Goal: Task Accomplishment & Management: Complete application form

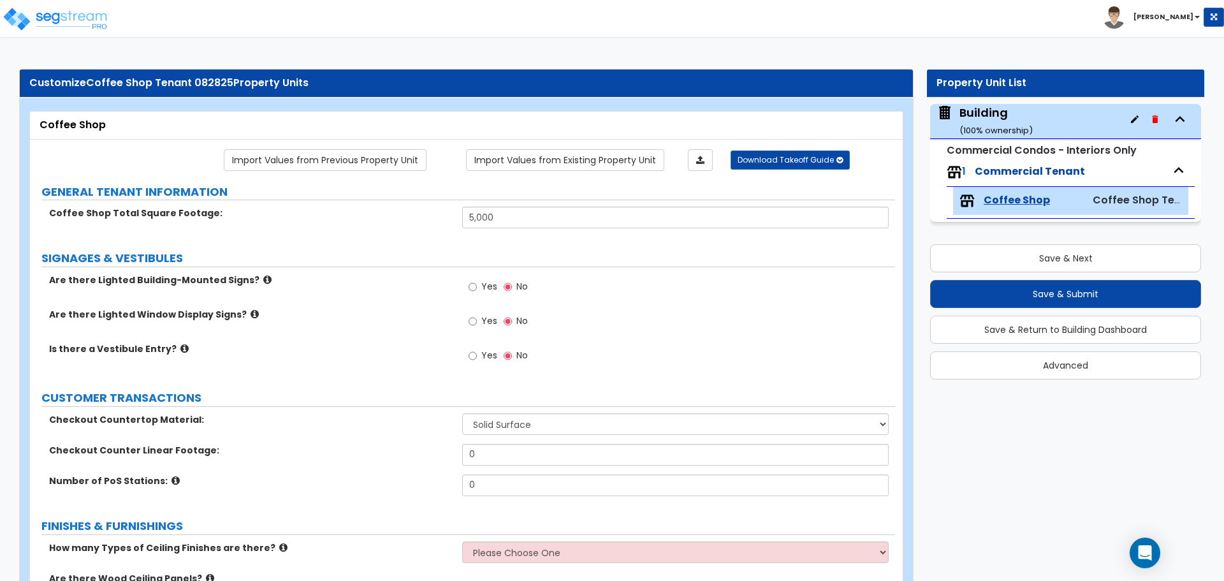
select select "2"
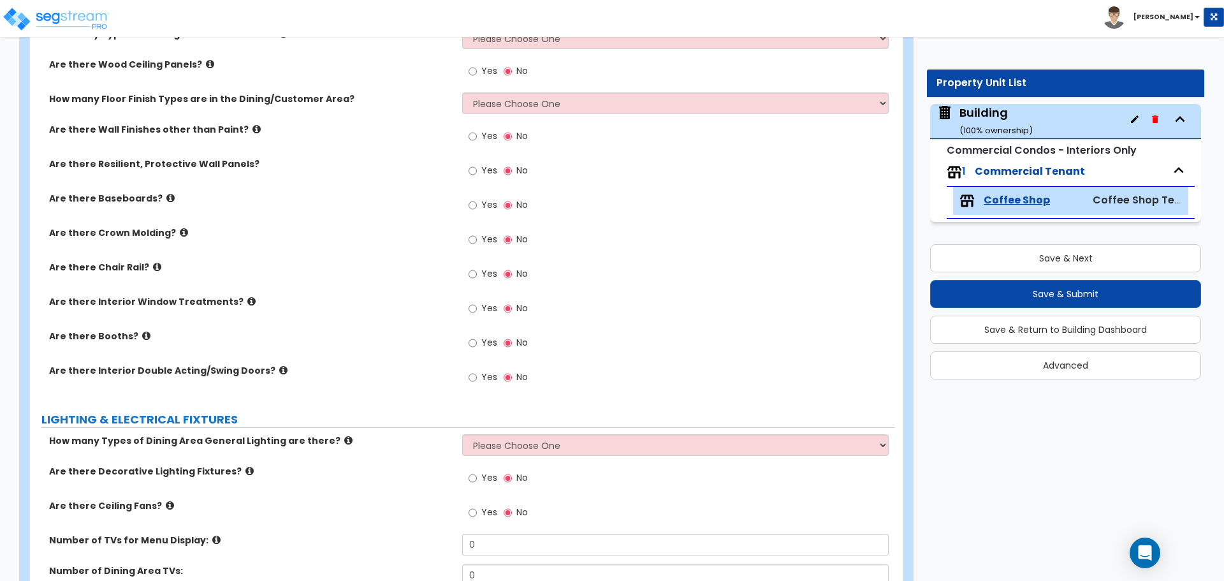
scroll to position [472, 0]
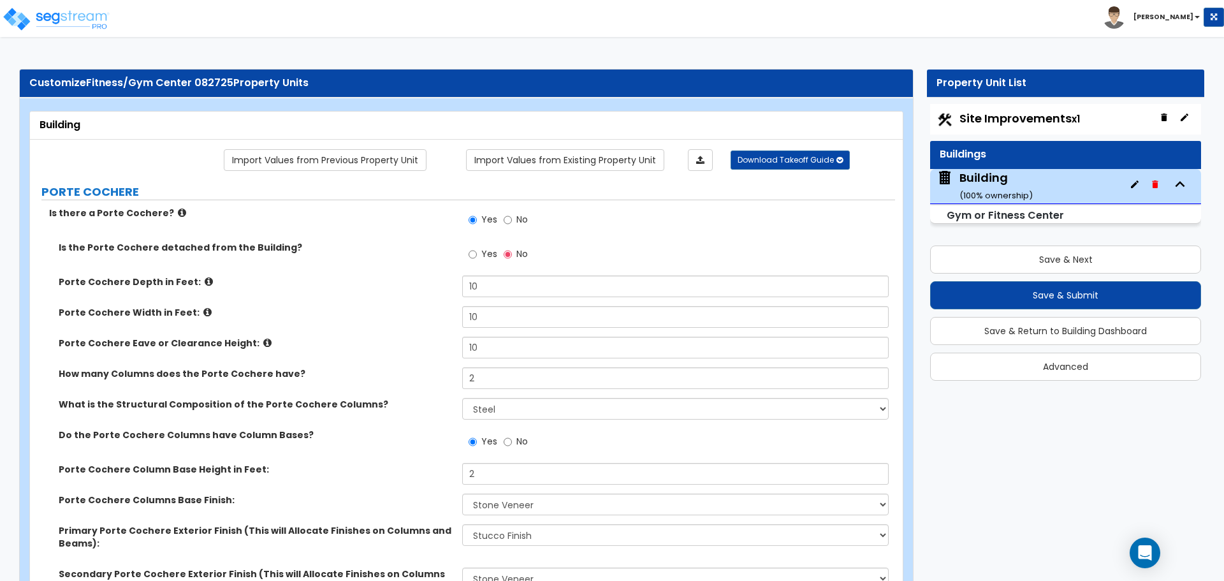
select select "2"
select select "5"
select select "2"
select select "5"
select select "1"
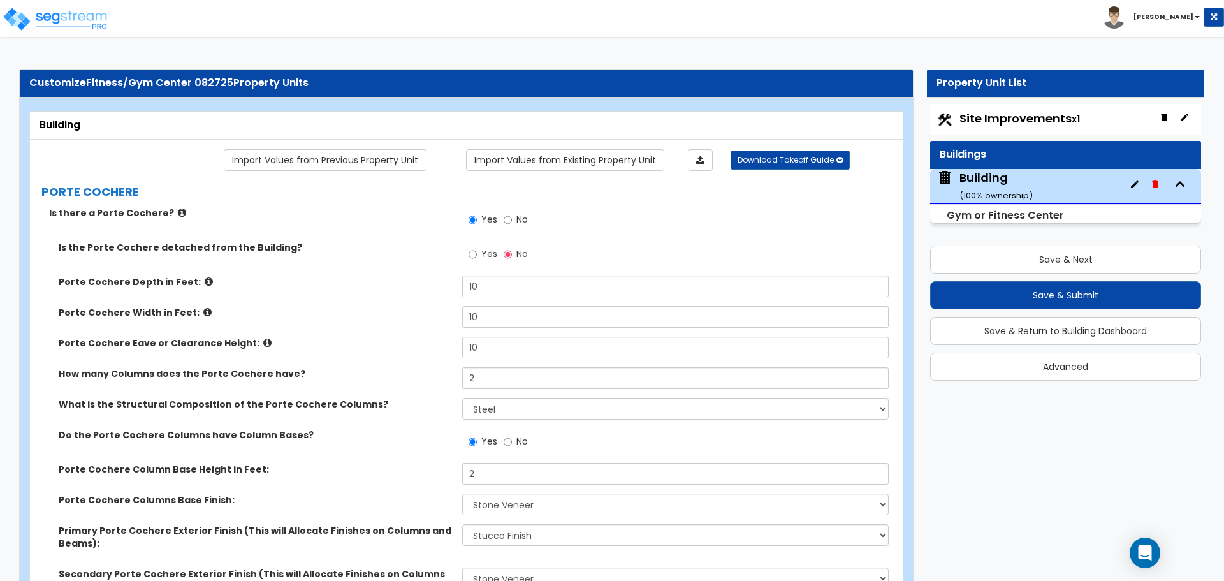
select select "4"
select select "2"
select select "8"
select select "1"
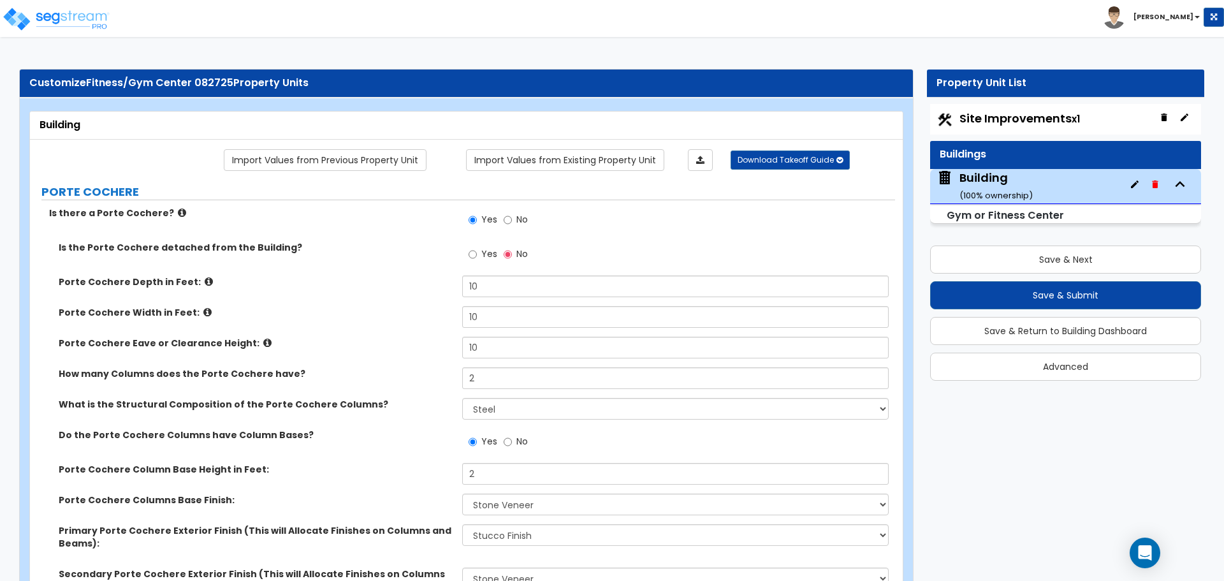
select select "3"
select select "11"
select select "7"
select select "10"
select select "3"
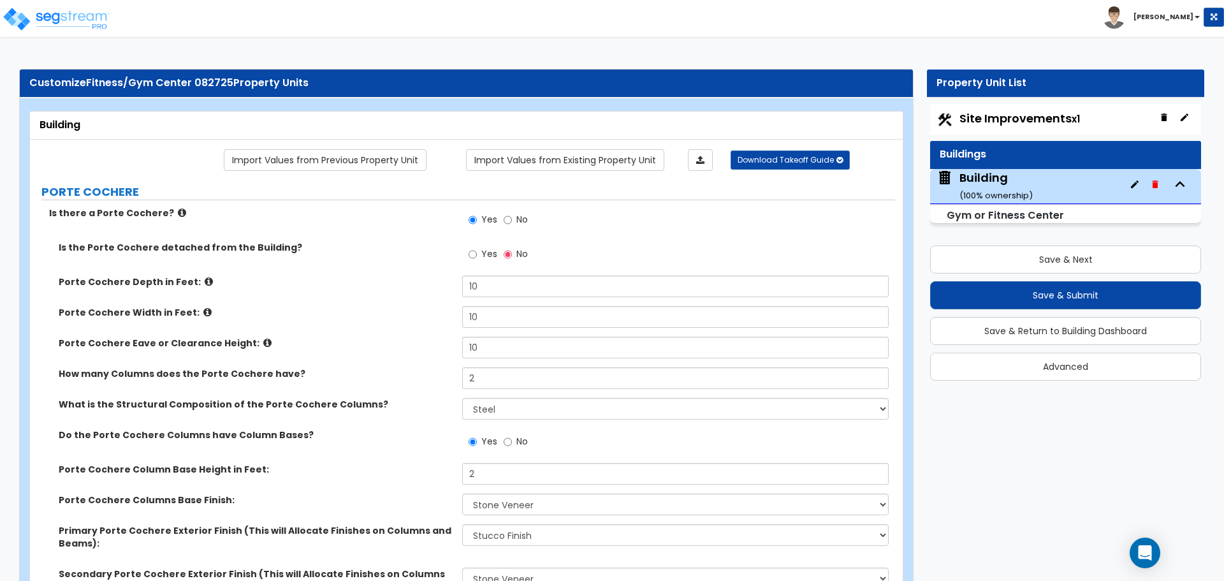
select select "1"
select select "2"
select select "3"
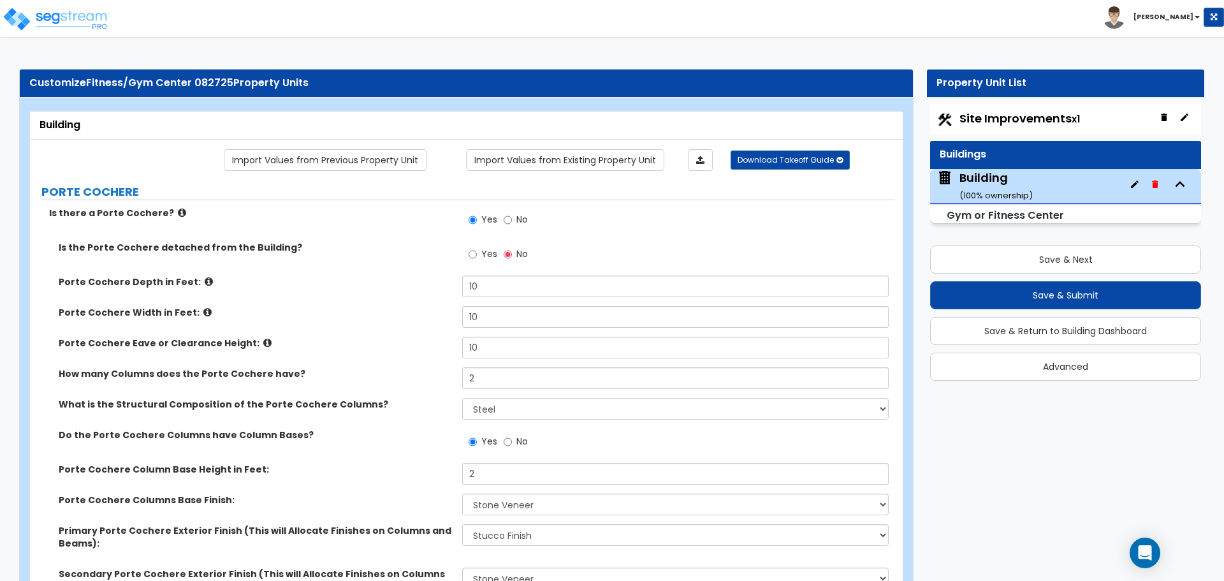
select select "3"
select select "2"
select select "3"
select select "1"
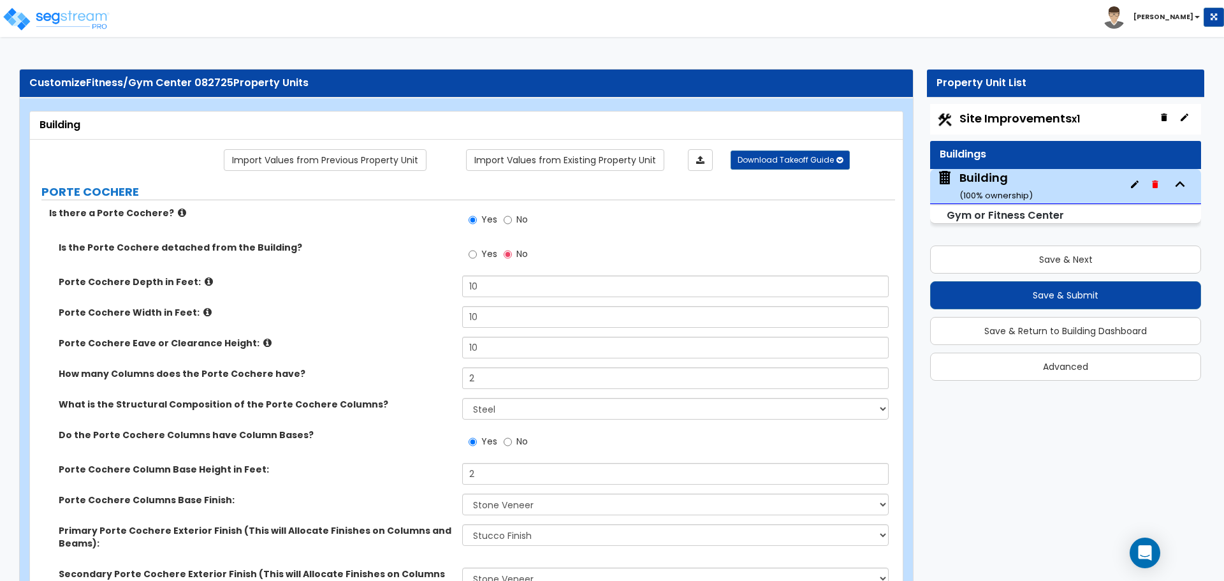
select select "2"
select select "3"
select select "2"
select select "3"
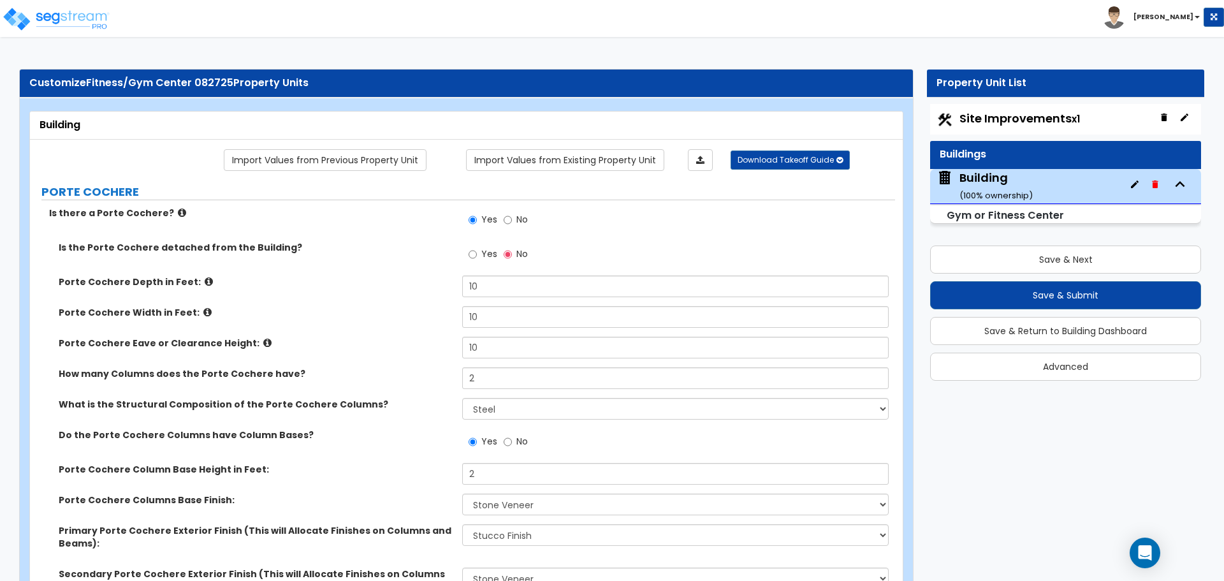
select select "2"
select select "4"
select select "1"
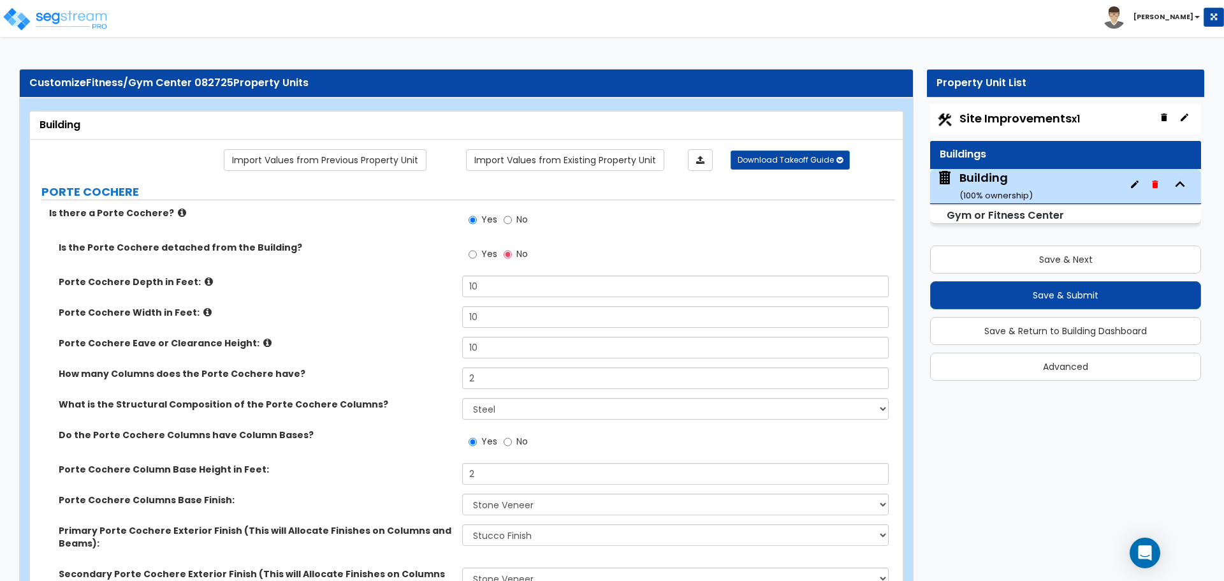
select select "1"
select select "3"
select select "2"
select select "1"
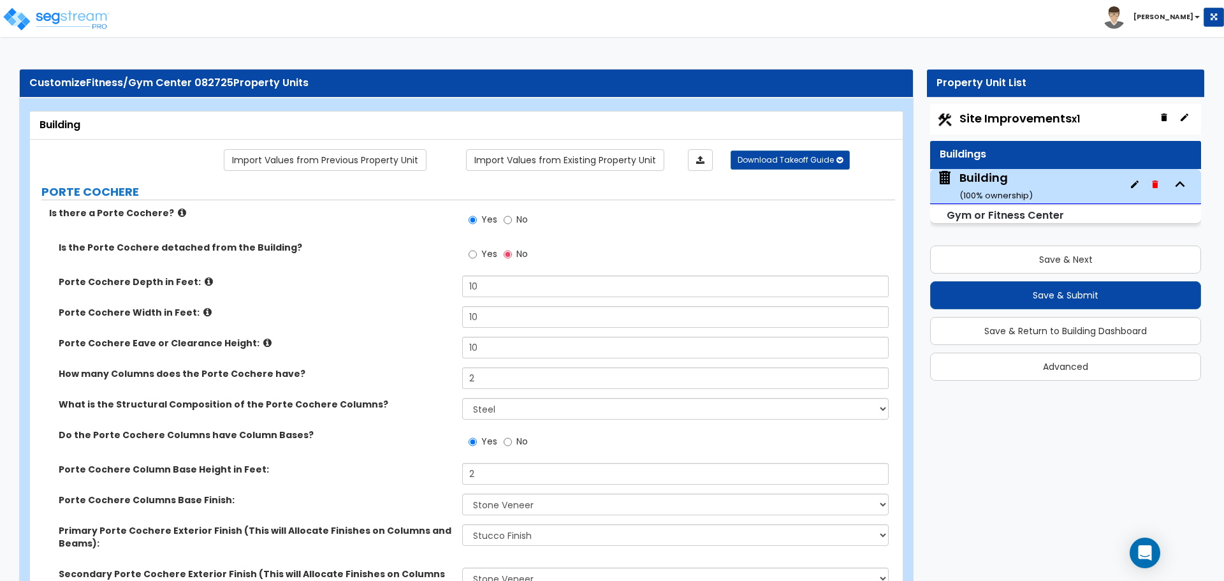
select select "2"
select select "1"
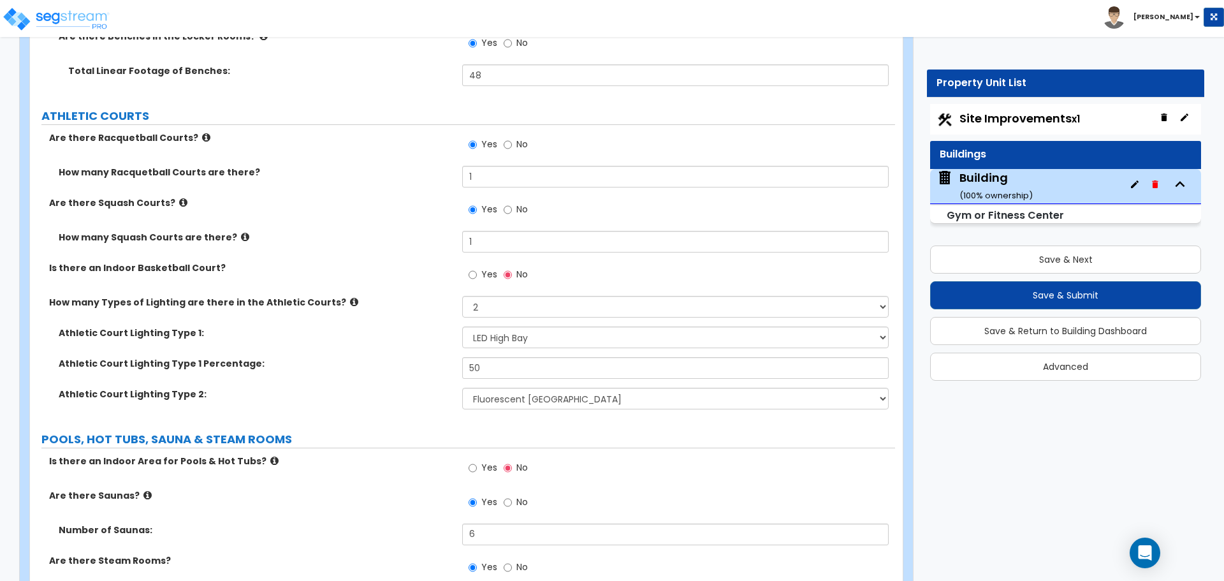
scroll to position [5338, 0]
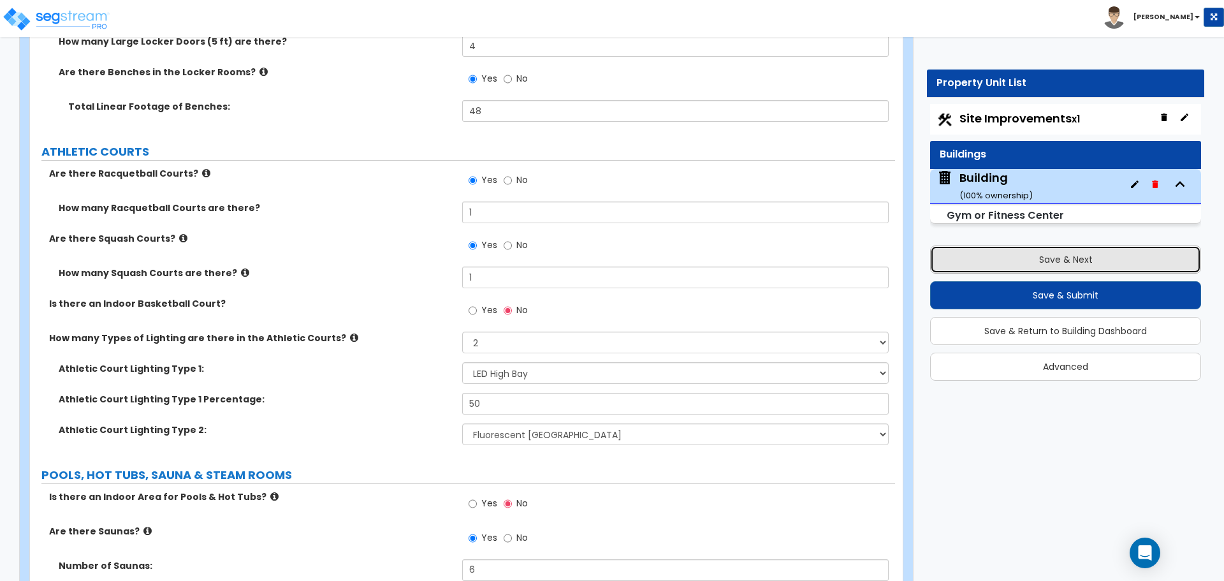
click at [980, 259] on button "Save & Next" at bounding box center [1065, 259] width 271 height 28
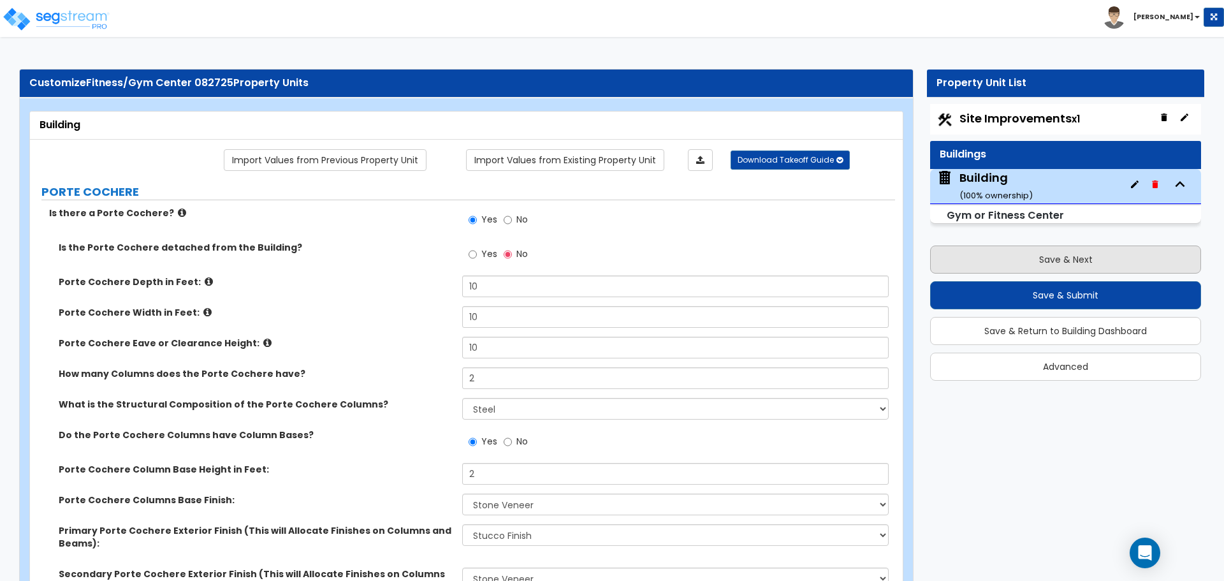
select select "2"
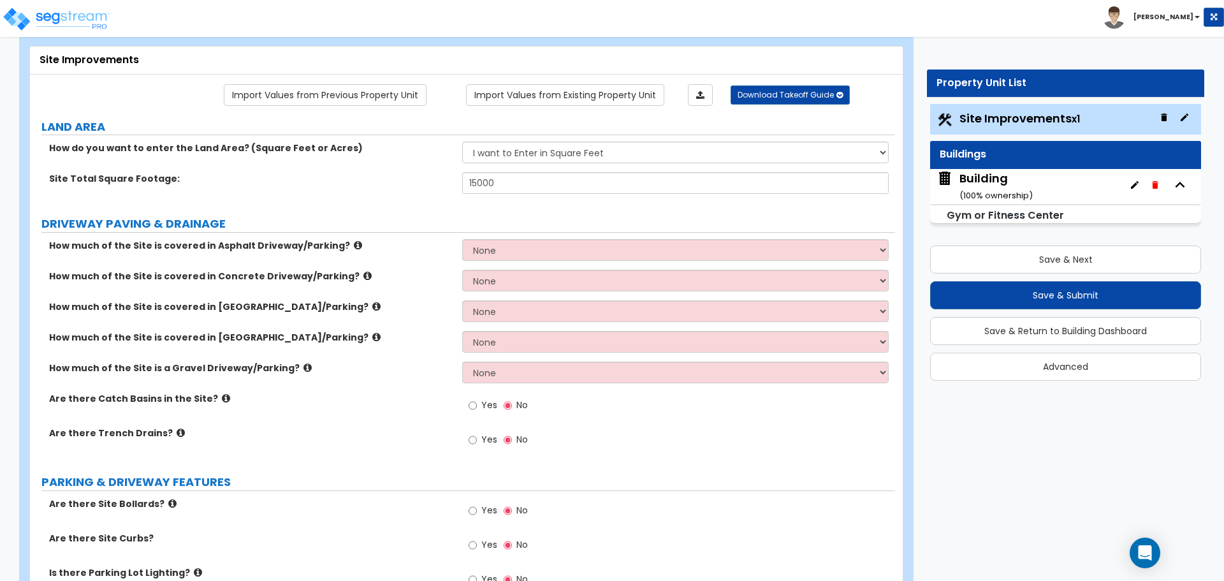
scroll to position [77, 0]
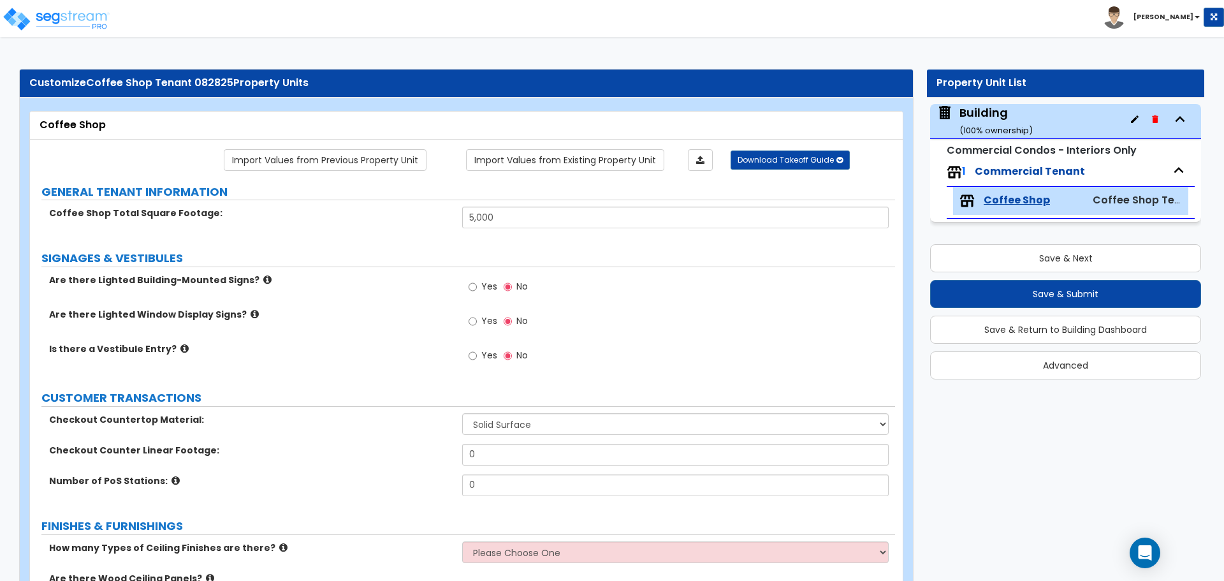
select select "2"
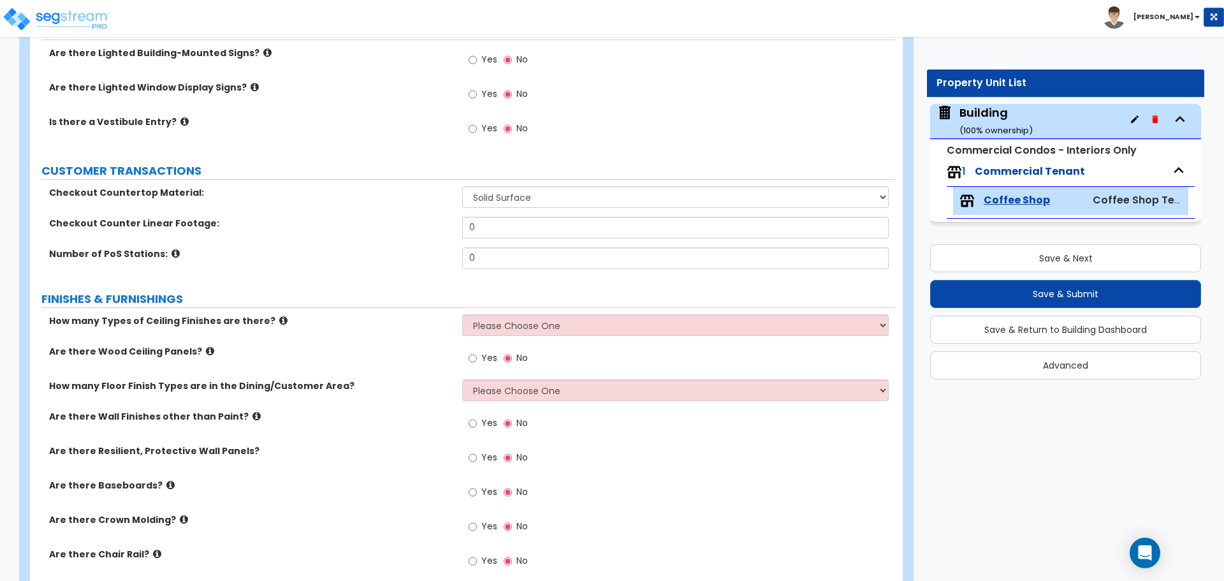
scroll to position [258, 0]
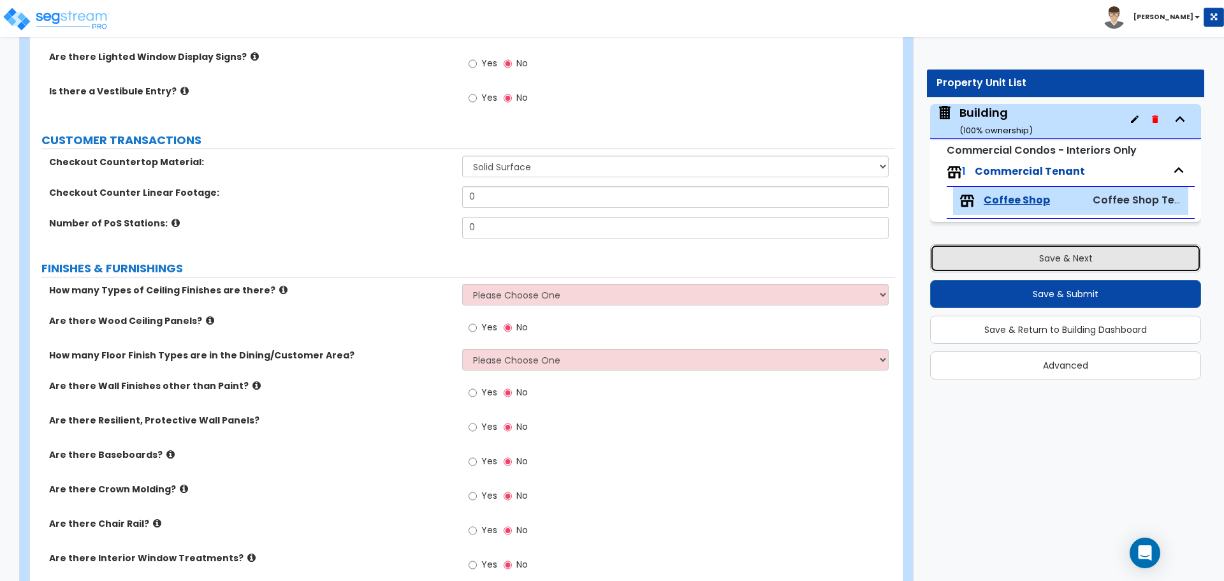
click at [959, 252] on button "Save & Next" at bounding box center [1065, 258] width 271 height 28
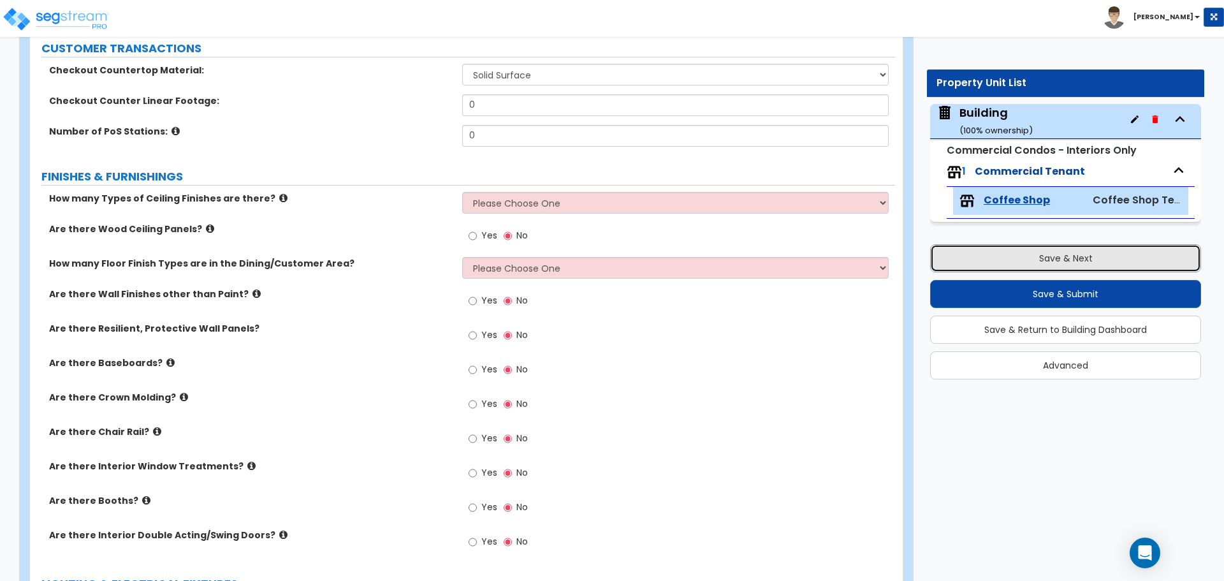
scroll to position [280, 0]
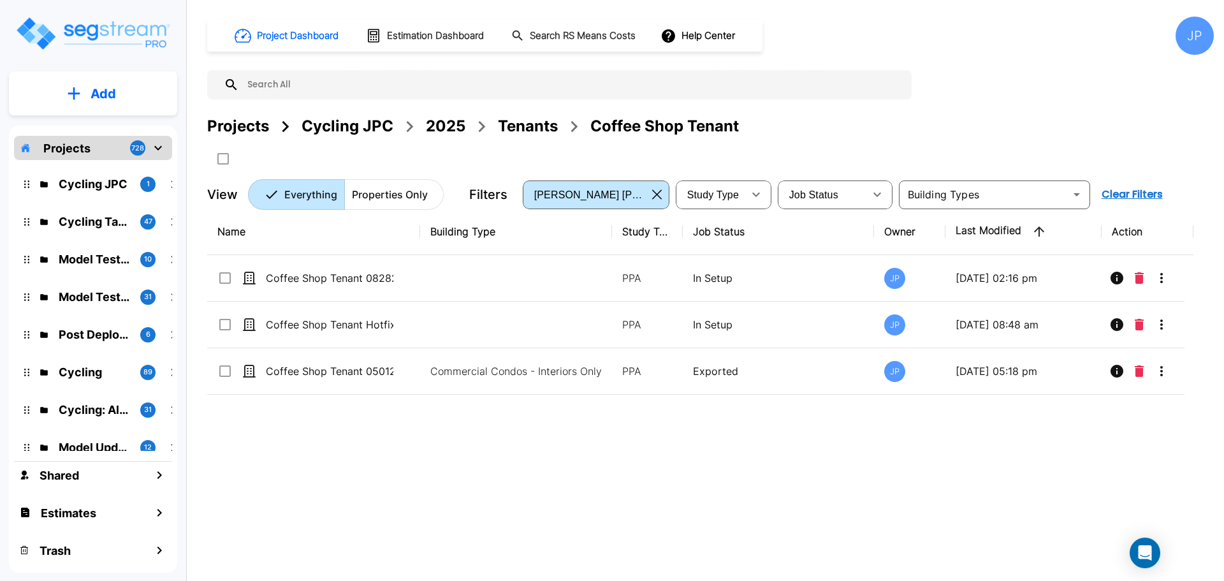
drag, startPoint x: 258, startPoint y: 119, endPoint x: 623, endPoint y: 0, distance: 384.2
click at [258, 119] on div "Projects" at bounding box center [238, 126] width 62 height 23
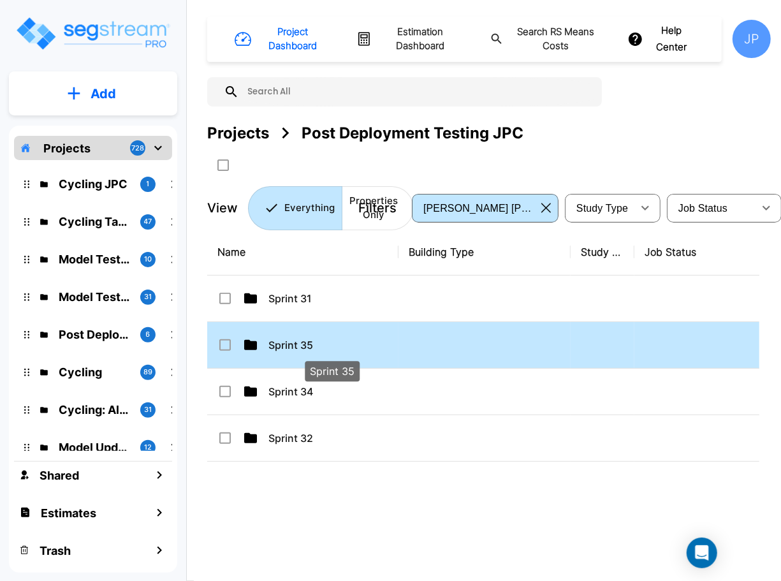
click at [307, 340] on p "Sprint 35" at bounding box center [331, 344] width 127 height 15
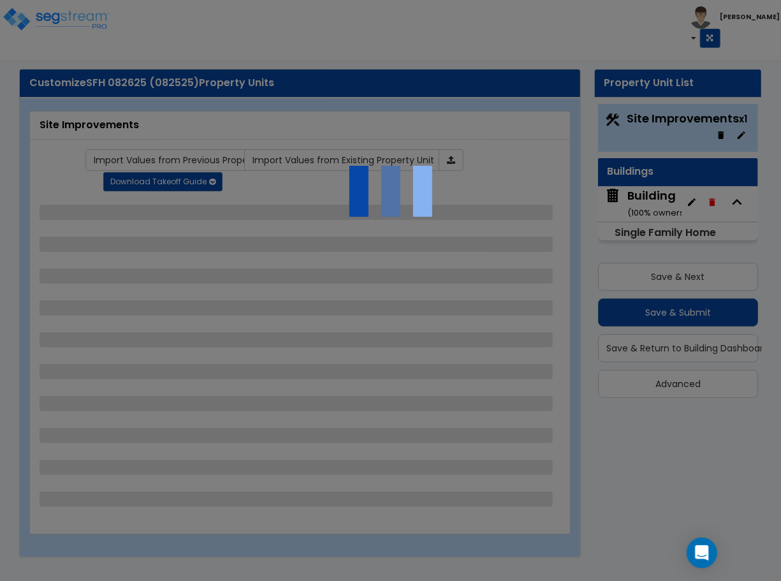
select select "2"
select select "1"
select select "2"
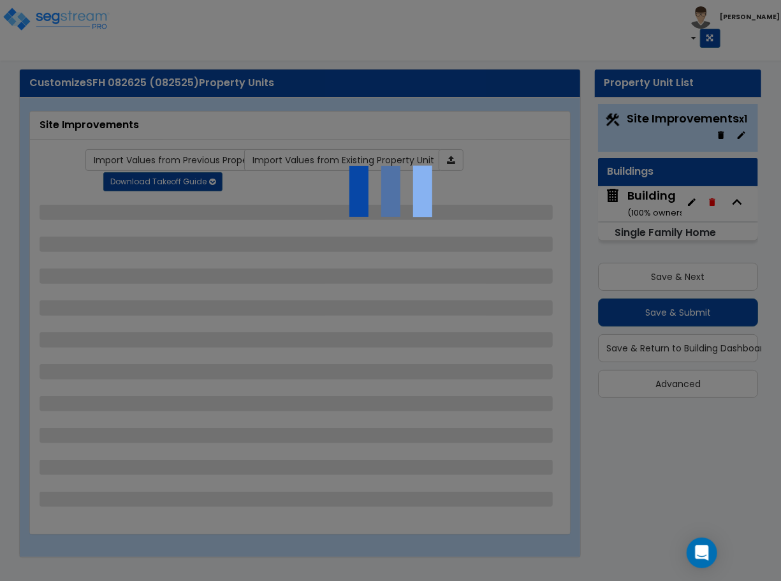
select select "1"
select select "2"
select select "1"
select select "2"
select select "1"
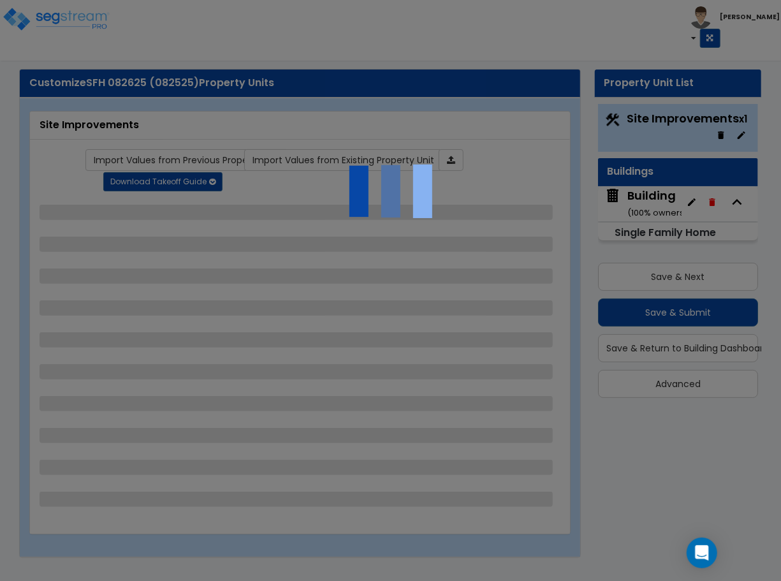
select select "1"
select select "5"
select select "2"
select select "10"
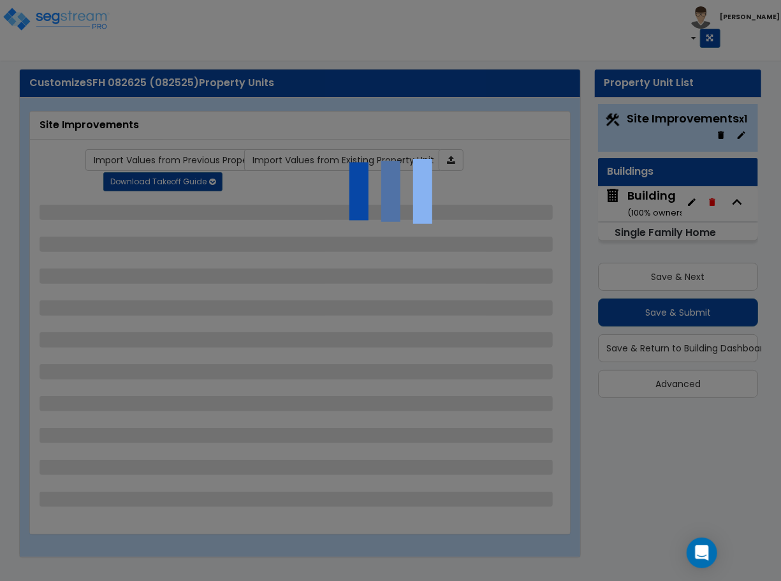
select select "3"
select select "1"
select select "2"
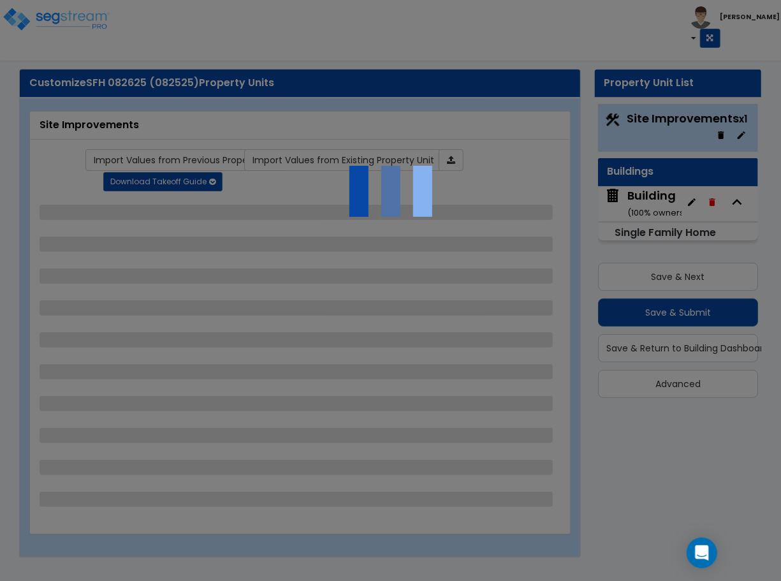
select select "6"
select select "11"
select select "2"
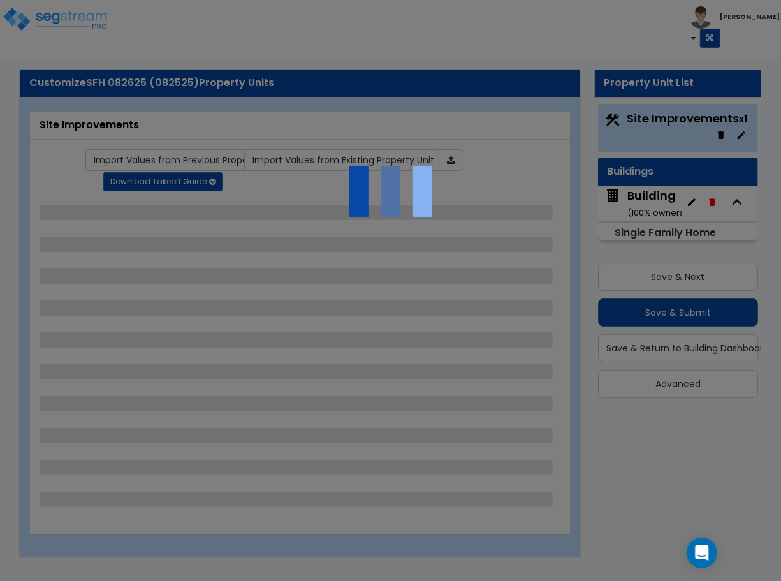
select select "2"
select select "3"
select select "1"
select select "3"
select select "1"
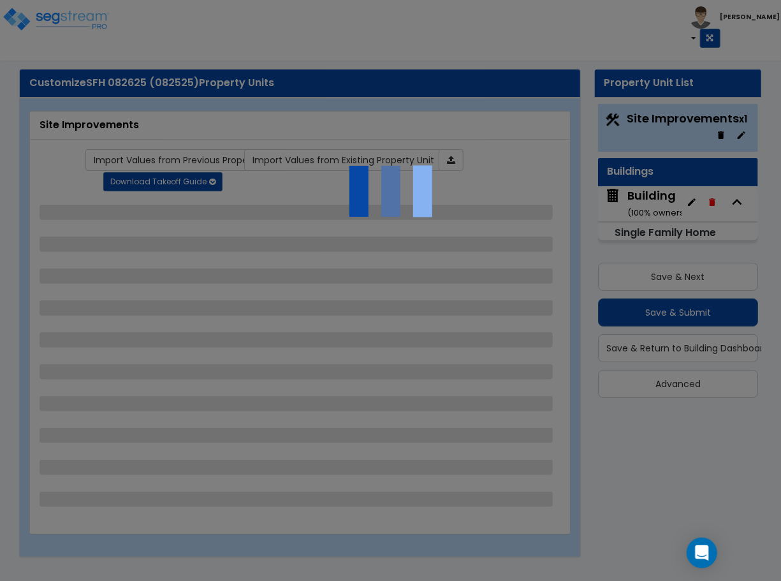
select select "1"
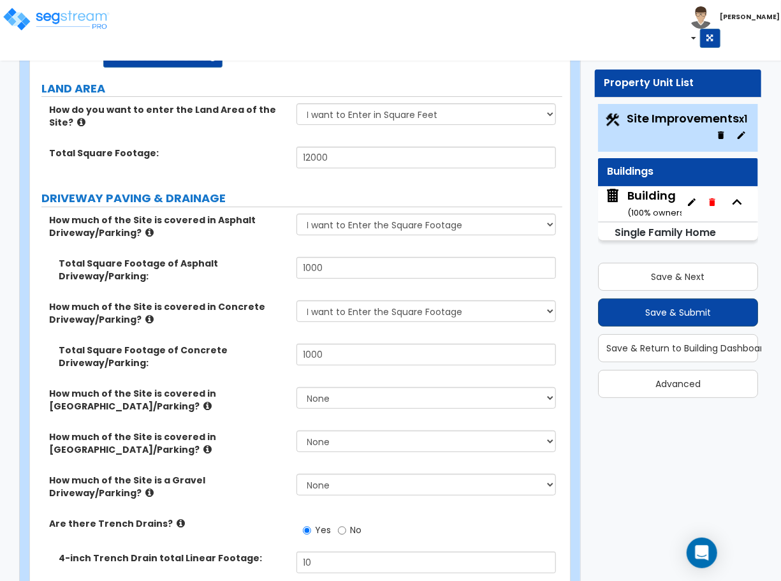
scroll to position [101, 0]
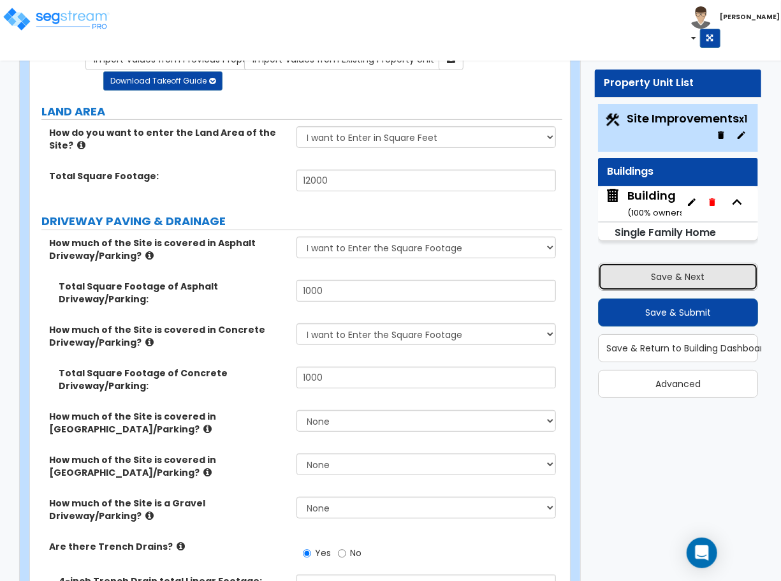
click at [655, 278] on button "Save & Next" at bounding box center [678, 277] width 160 height 28
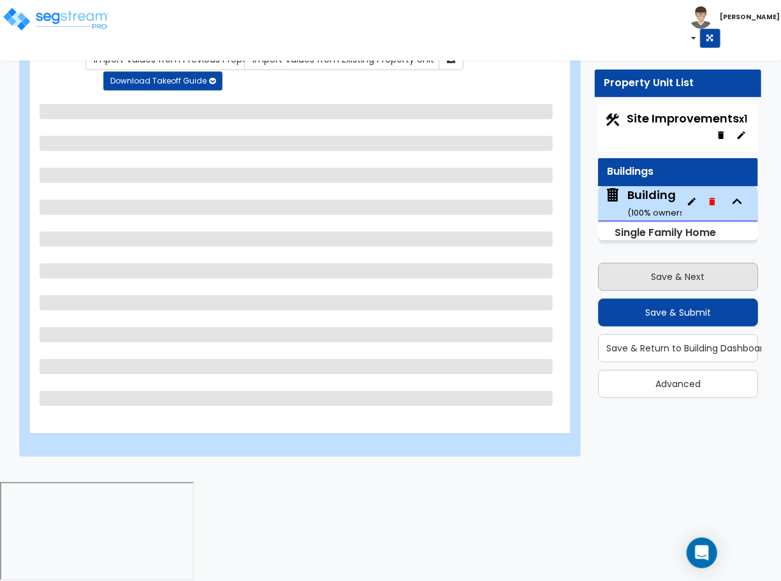
scroll to position [0, 0]
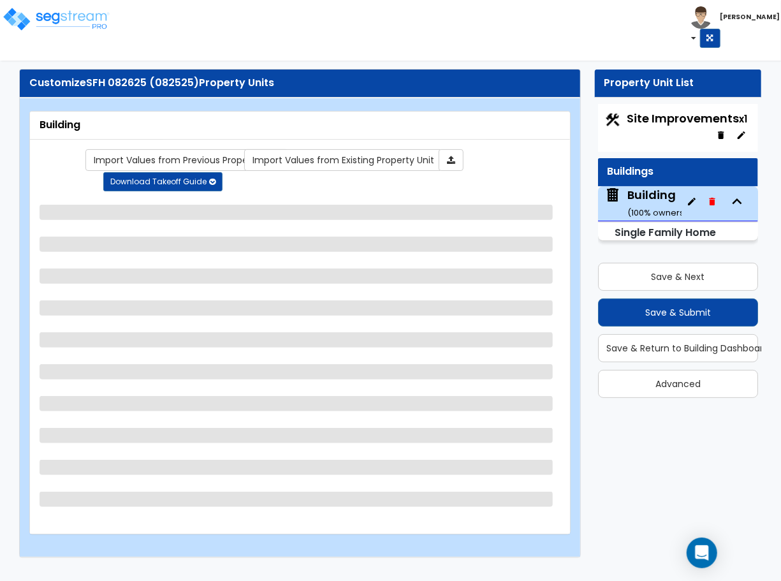
select select "3"
select select "5"
select select "2"
select select "5"
select select "1"
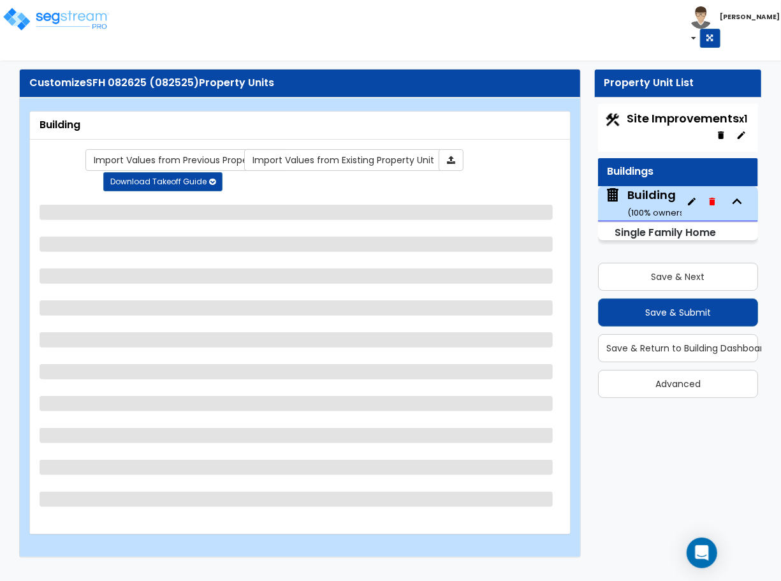
select select "3"
select select "1"
select select "3"
select select "8"
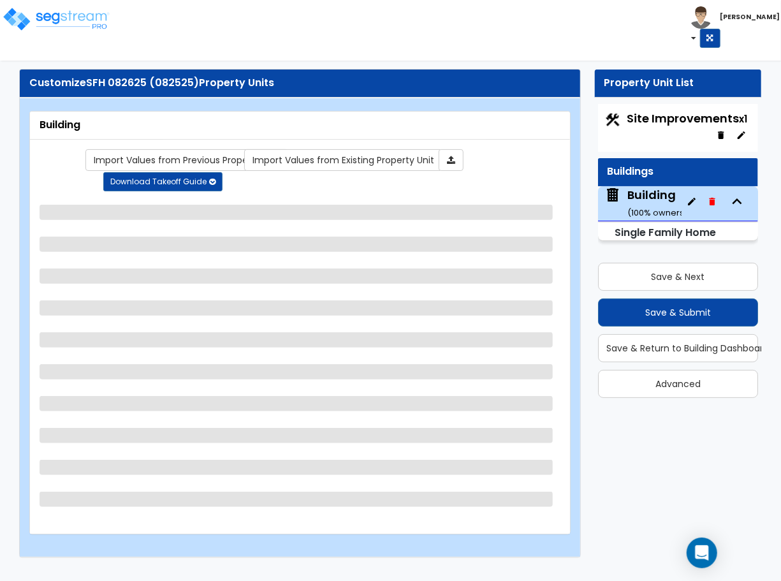
select select "3"
select select "1"
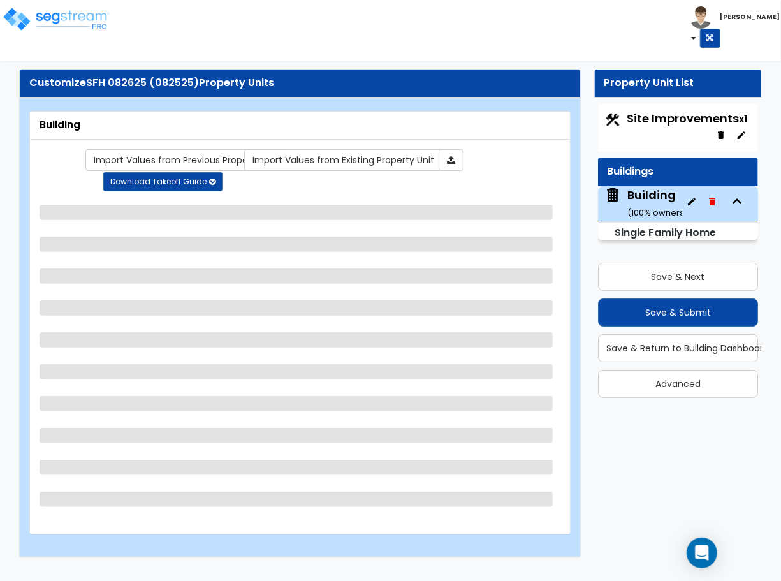
select select "1"
select select "3"
select select "1"
select select "13"
select select "9"
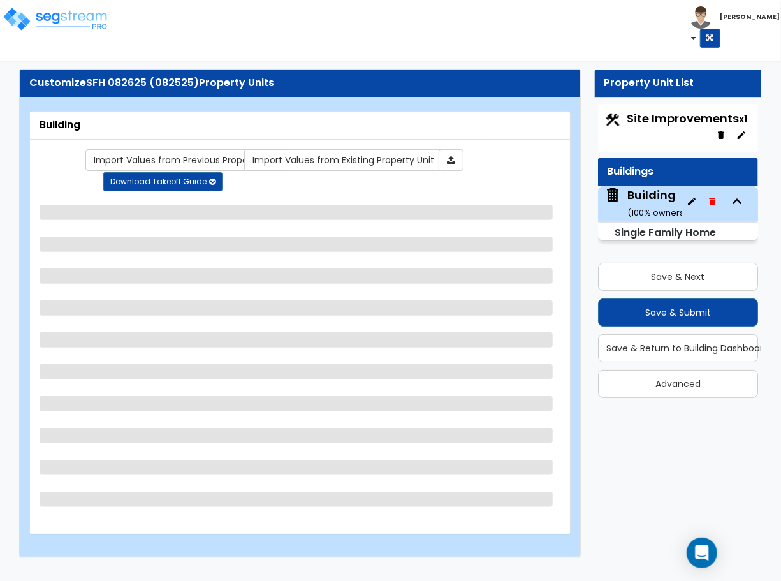
select select "7"
select select "3"
select select "4"
select select "2"
select select "3"
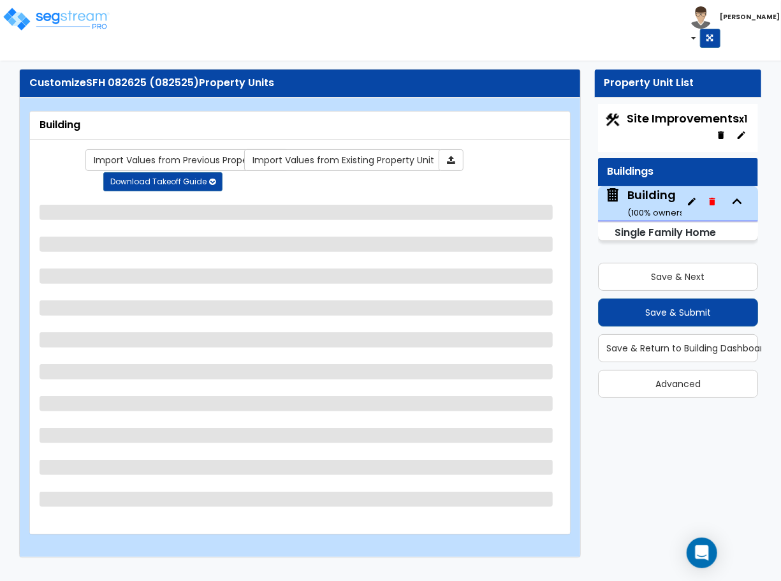
select select "3"
select select "2"
select select "1"
select select "4"
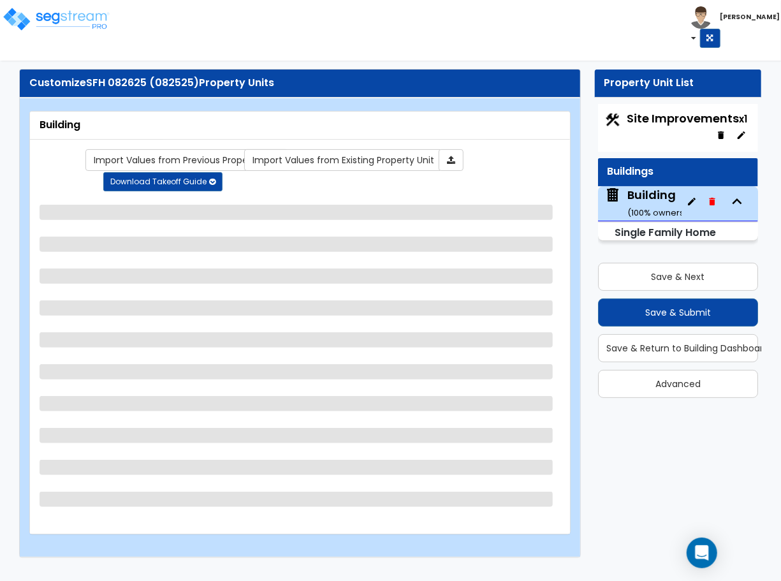
select select "1"
select select "2"
select select "5"
select select "4"
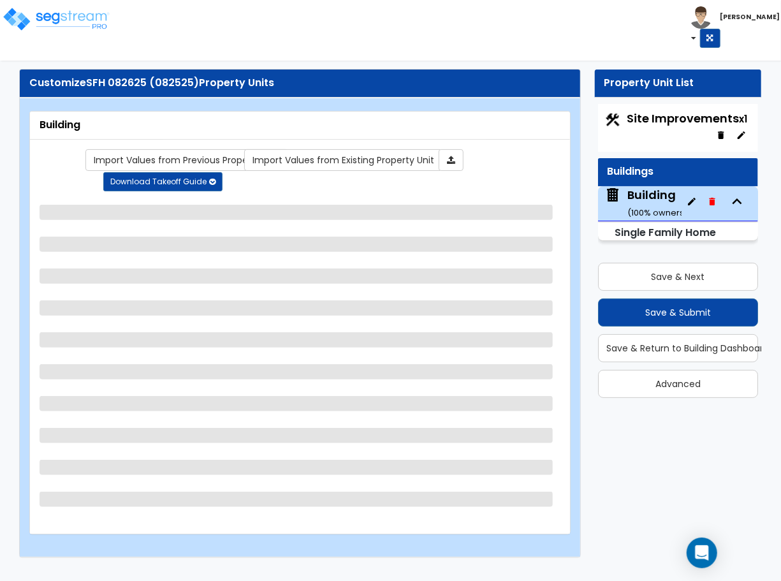
select select "4"
select select "2"
select select "1"
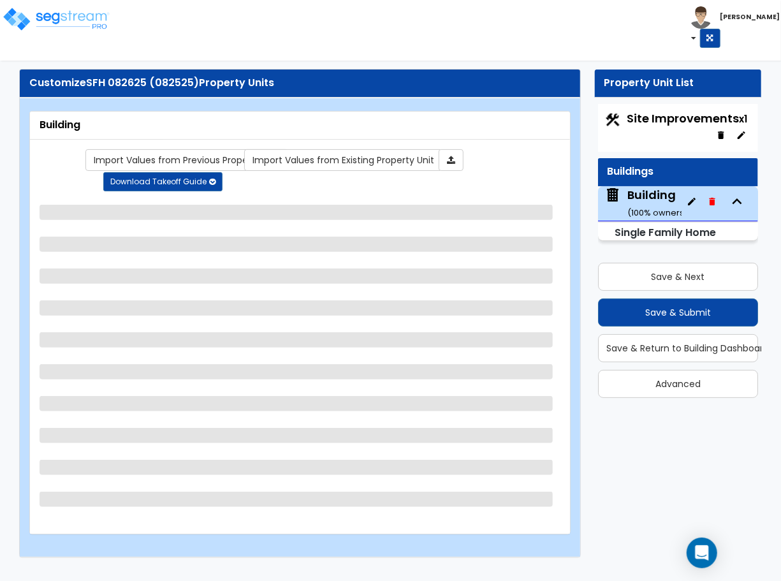
select select "3"
select select "1"
select select "4"
select select "2"
select select "1"
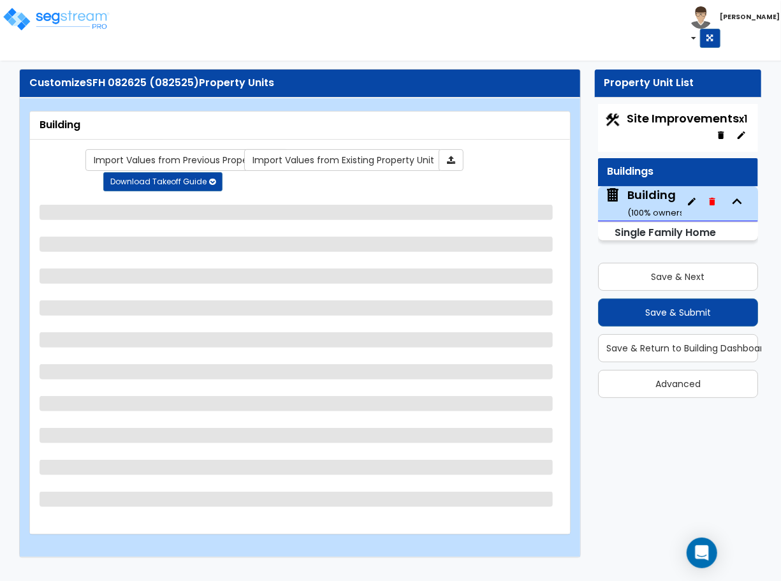
select select "2"
select select "3"
select select "1"
select select "4"
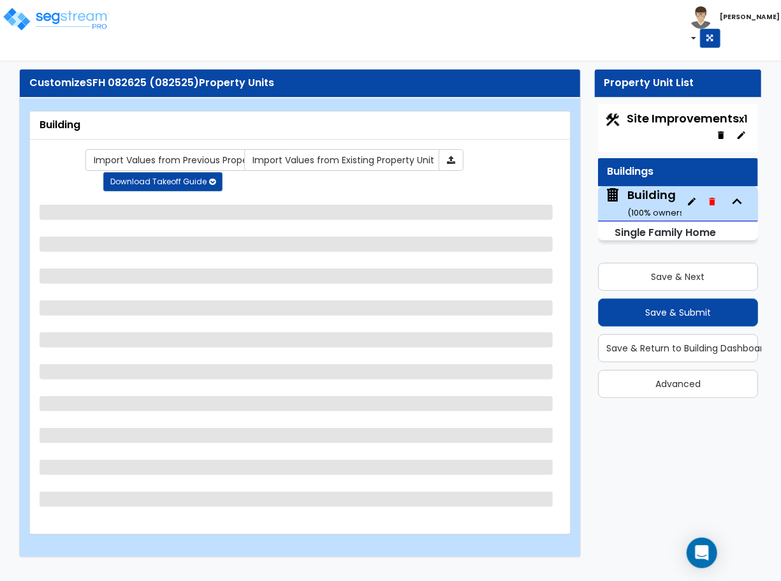
select select "3"
select select "2"
select select "5"
select select "2"
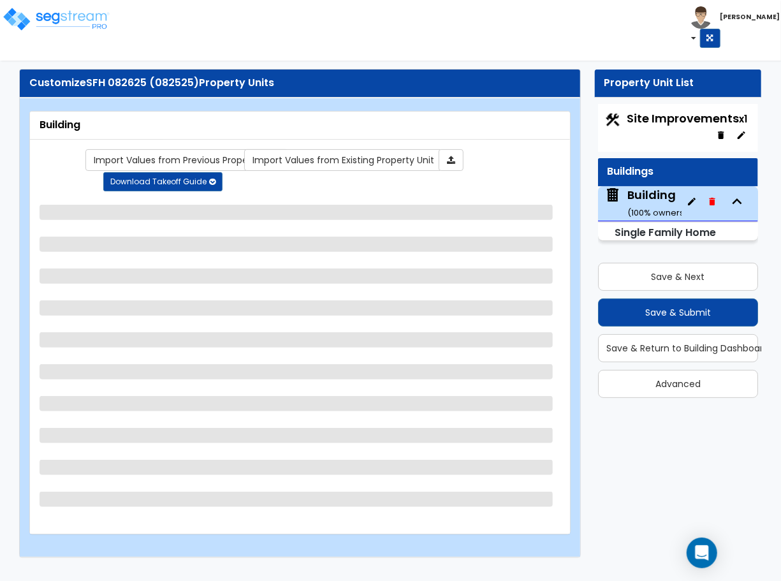
select select "3"
select select "1"
select select "4"
select select "2"
select select "7"
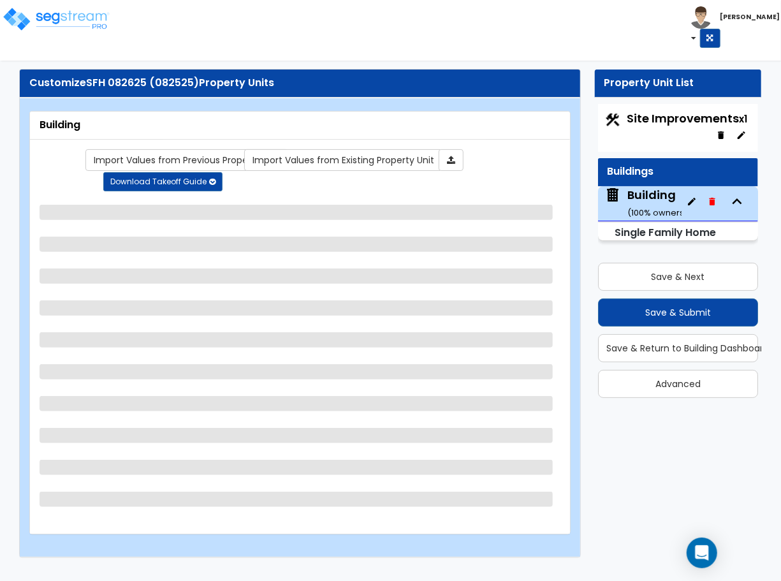
select select "1"
select select "3"
select select "1"
select select "3"
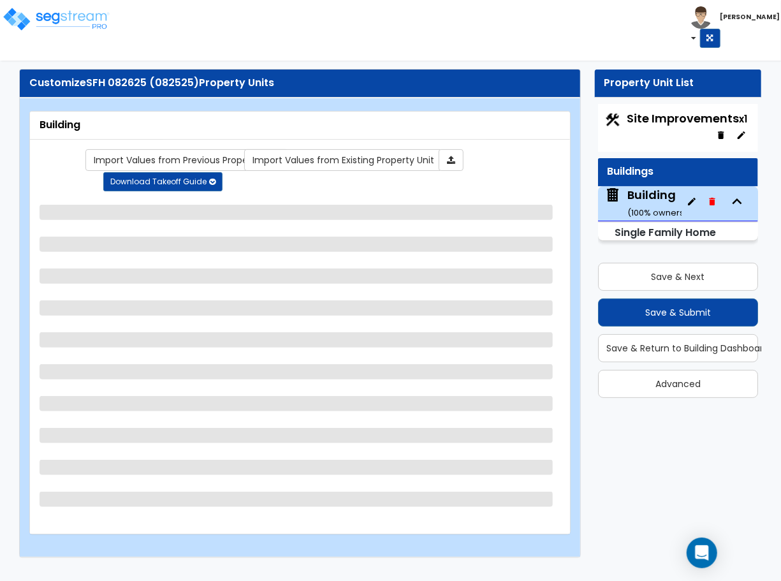
select select "3"
select select "2"
select select "1"
select select "2"
select select "3"
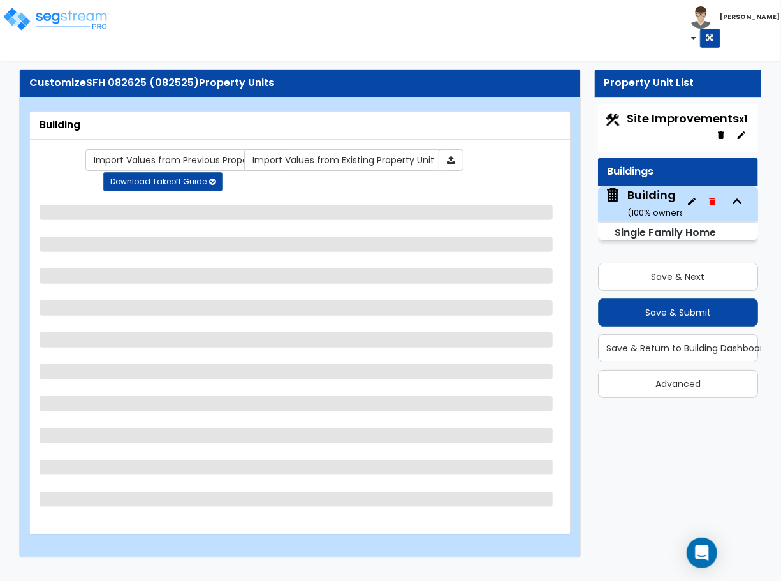
select select "4"
select select "6"
select select "5"
select select "1"
select select "3"
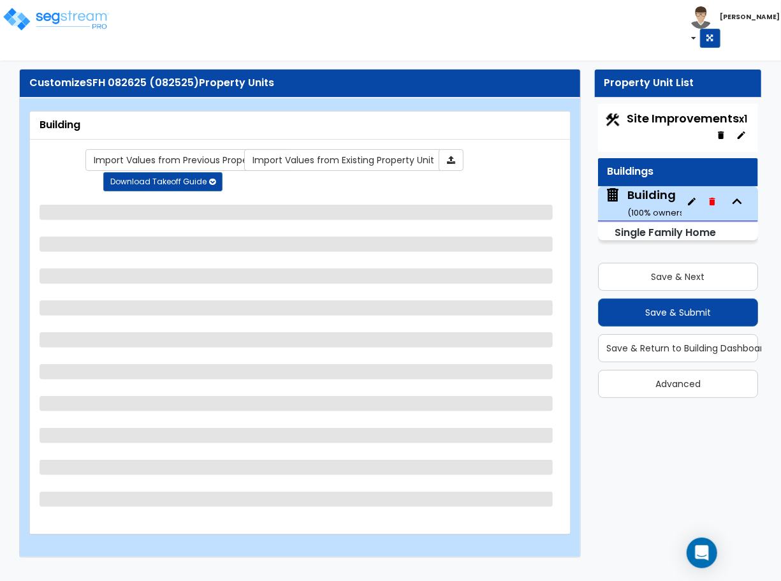
select select "2"
select select "1"
select select "2"
select select "1"
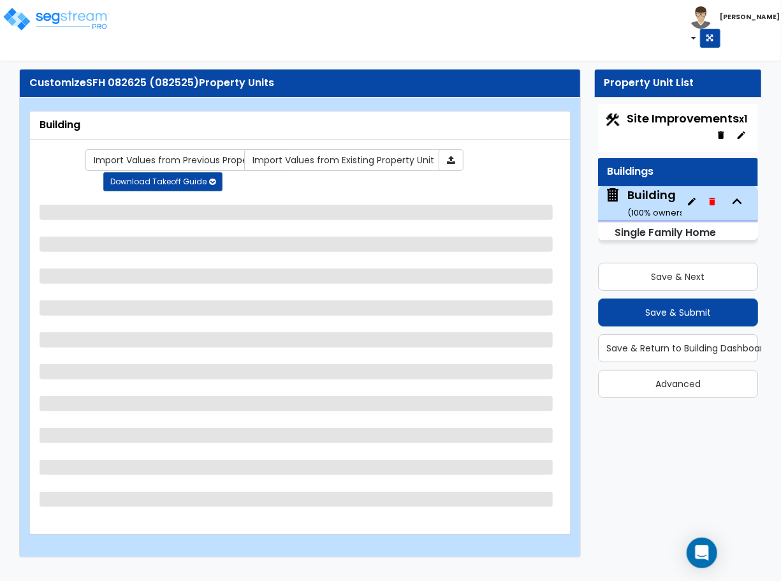
select select "1"
select select "2"
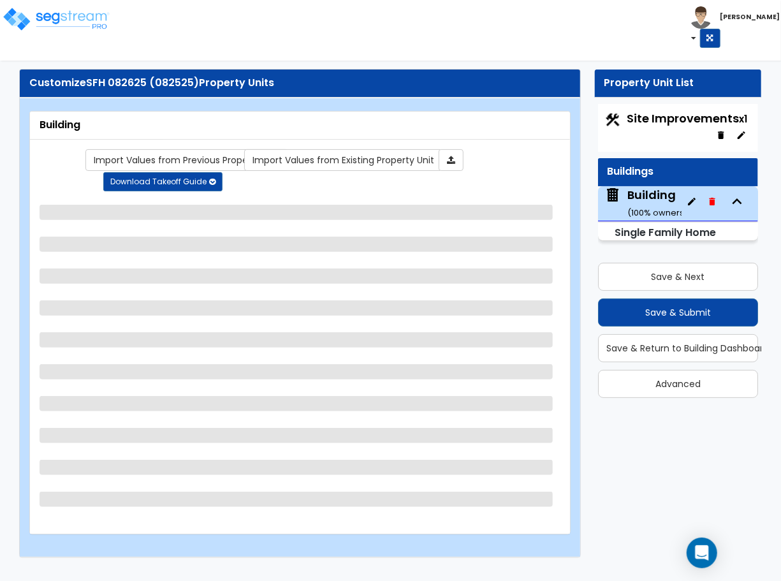
select select "1"
select select "3"
select select "4"
select select "1"
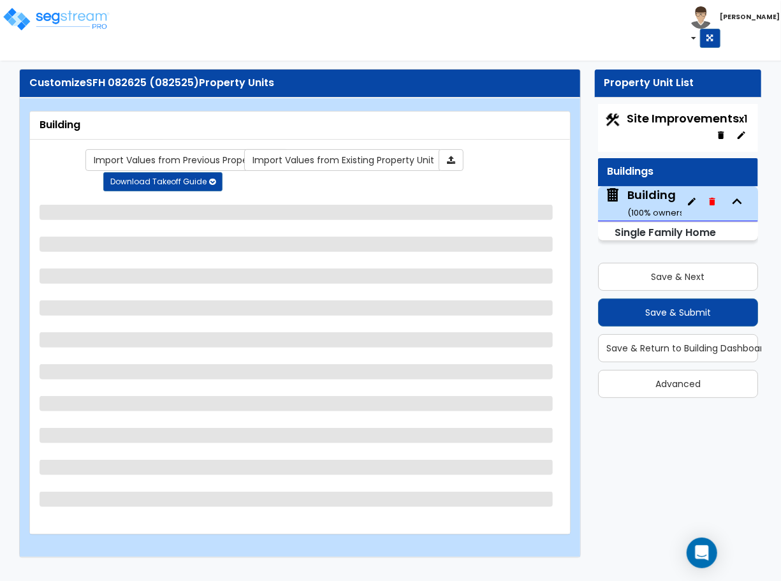
select select "2"
select select "1"
select select "5"
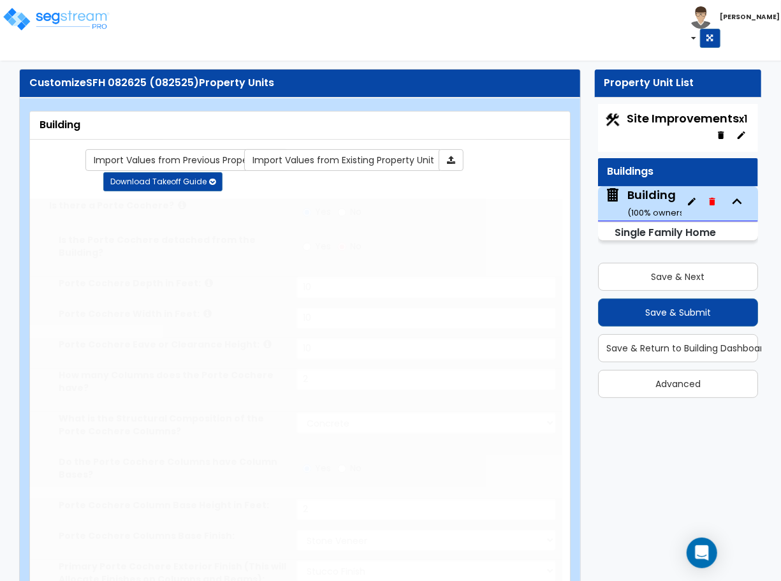
type input "4"
radio input "true"
select select "1"
select select "2"
type input "1"
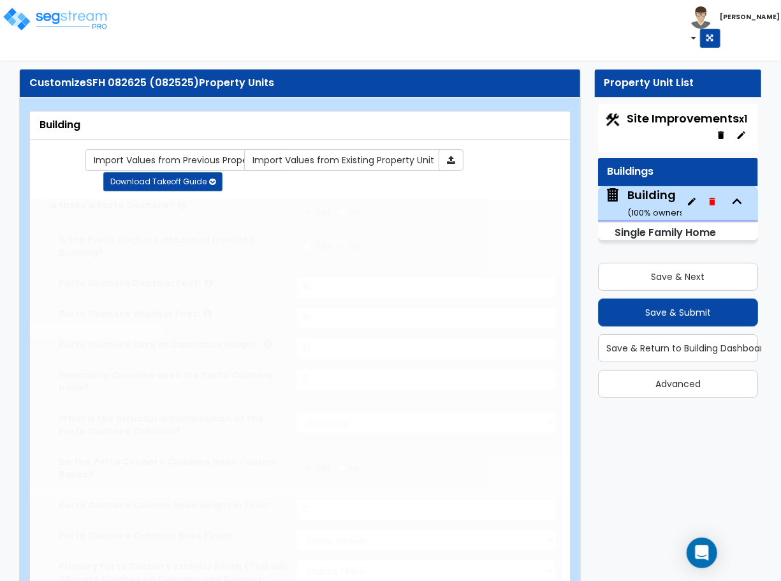
select select "2"
select select "1"
type input "4"
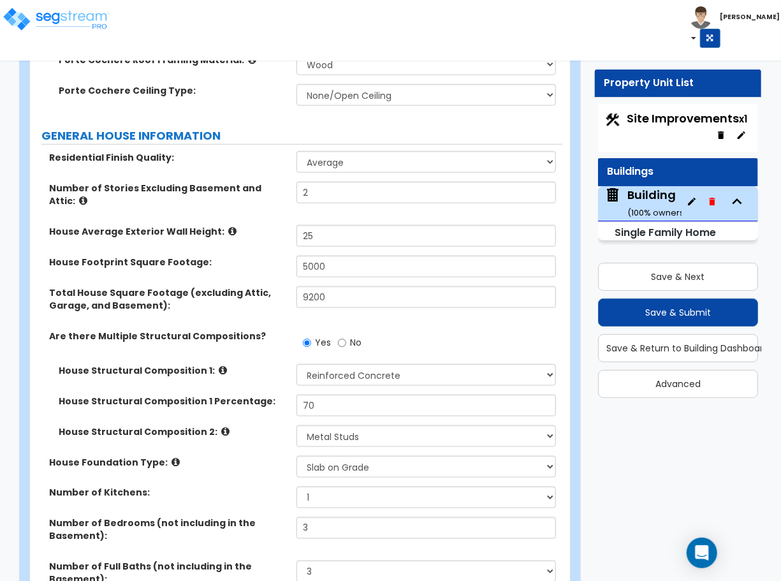
scroll to position [700, 0]
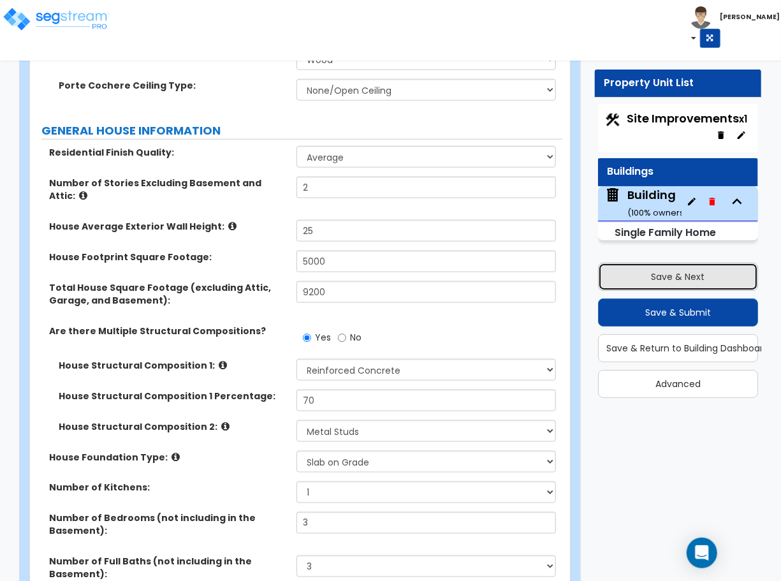
click at [649, 272] on button "Save & Next" at bounding box center [678, 277] width 160 height 28
select select "2"
select select "1"
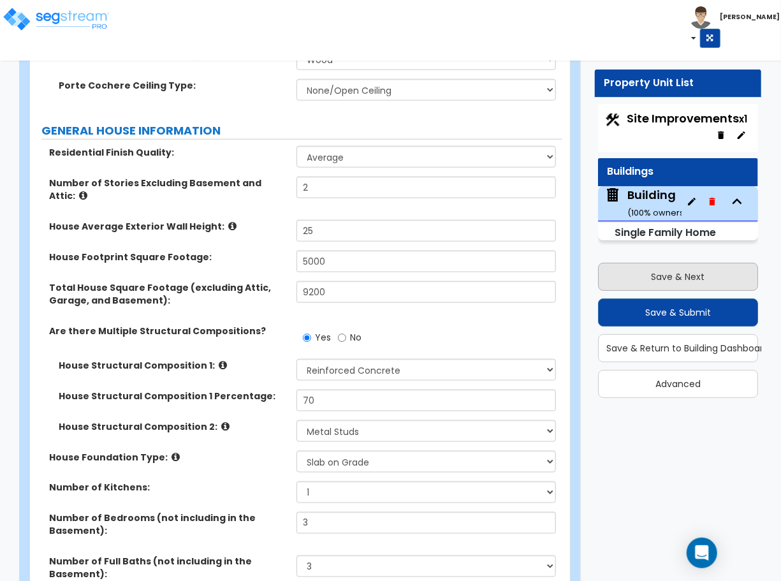
select select "2"
select select "1"
select select "2"
select select "1"
select select "2"
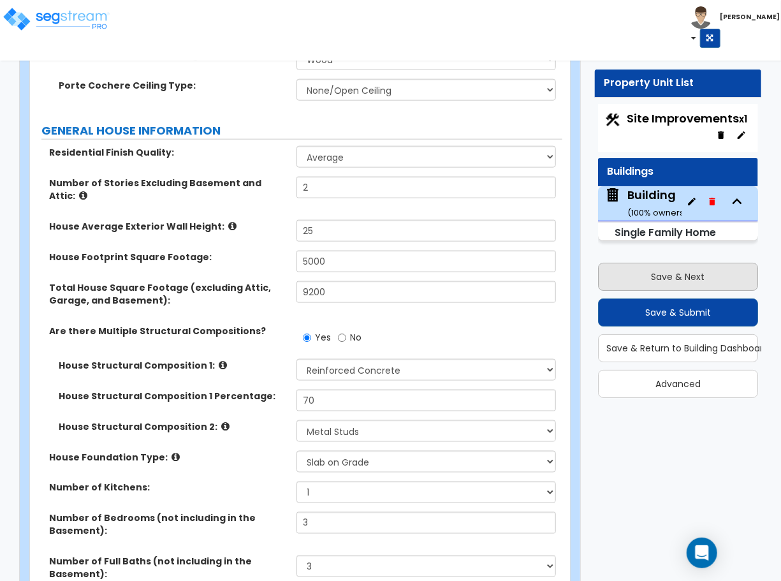
select select "1"
select select "5"
select select "2"
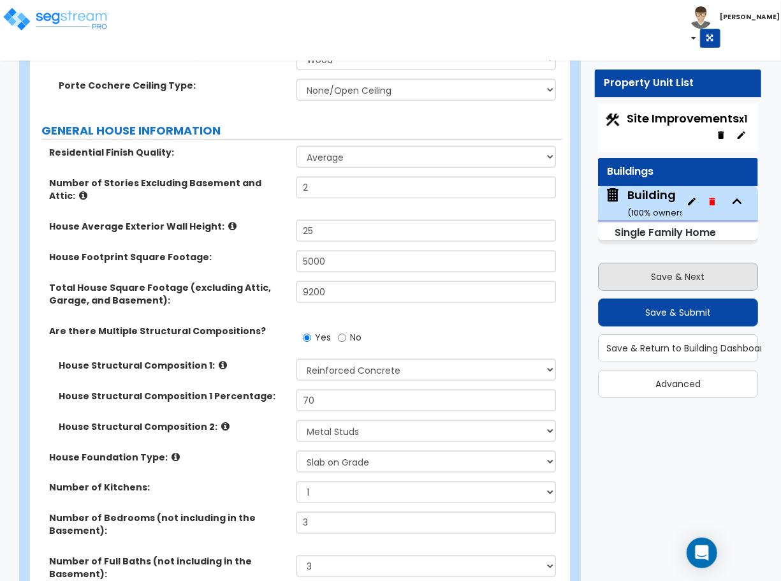
select select "10"
select select "1"
select select "2"
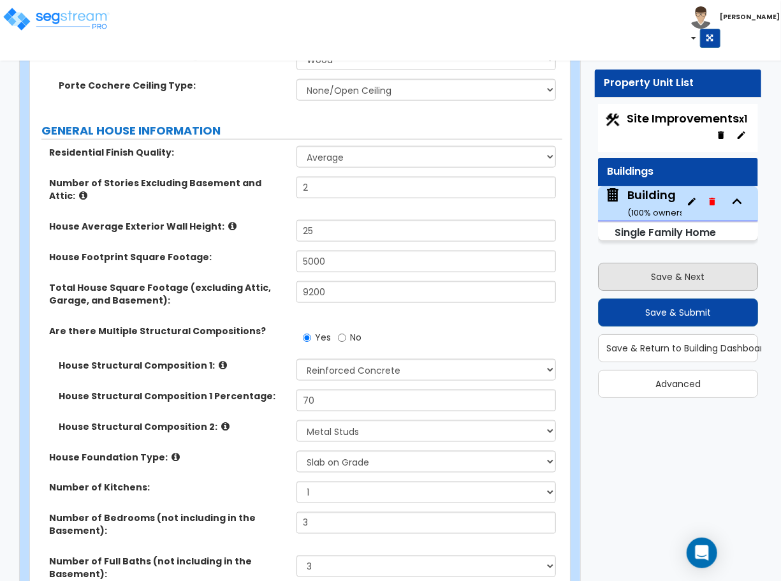
select select "6"
select select "11"
select select "2"
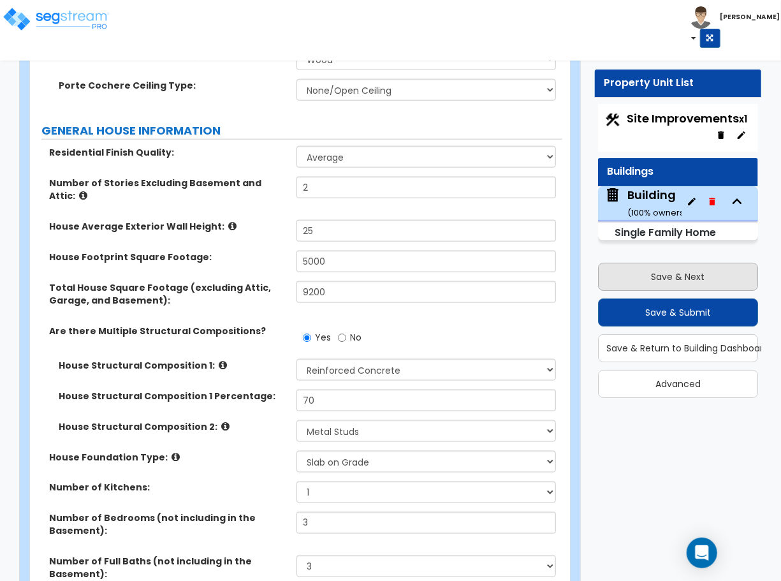
select select "2"
select select "3"
select select "1"
select select "3"
select select "1"
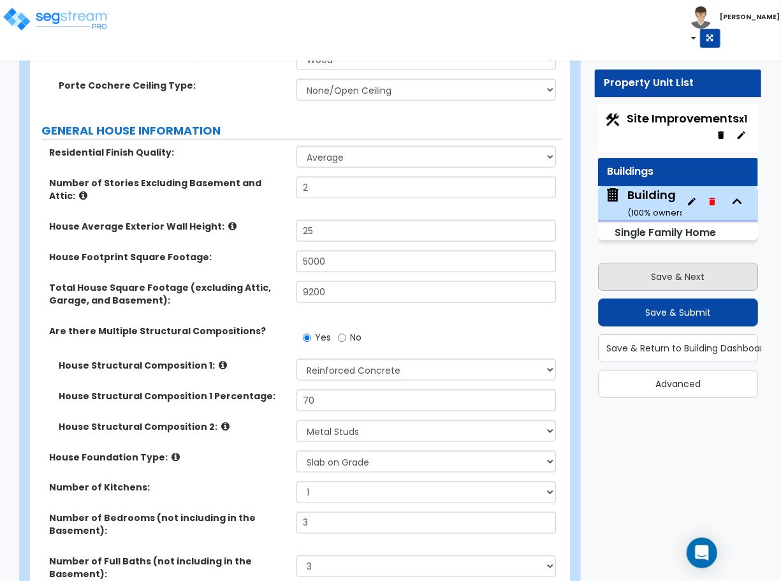
select select "1"
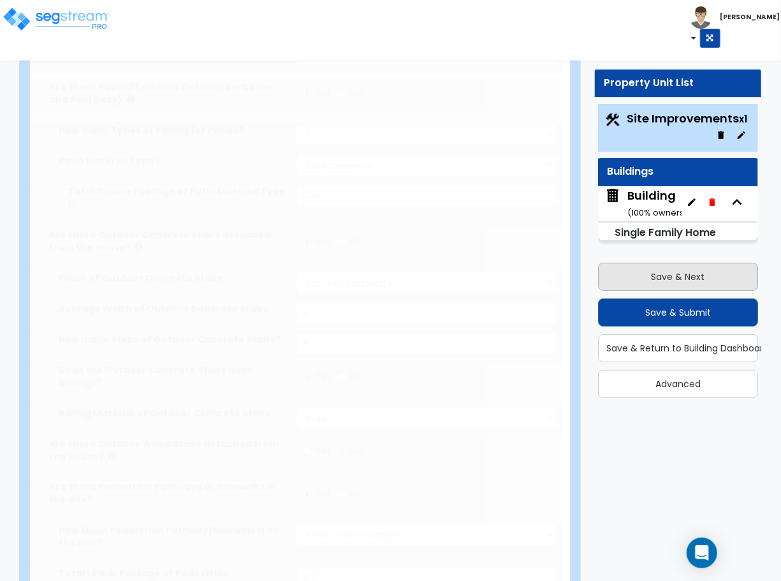
scroll to position [0, 0]
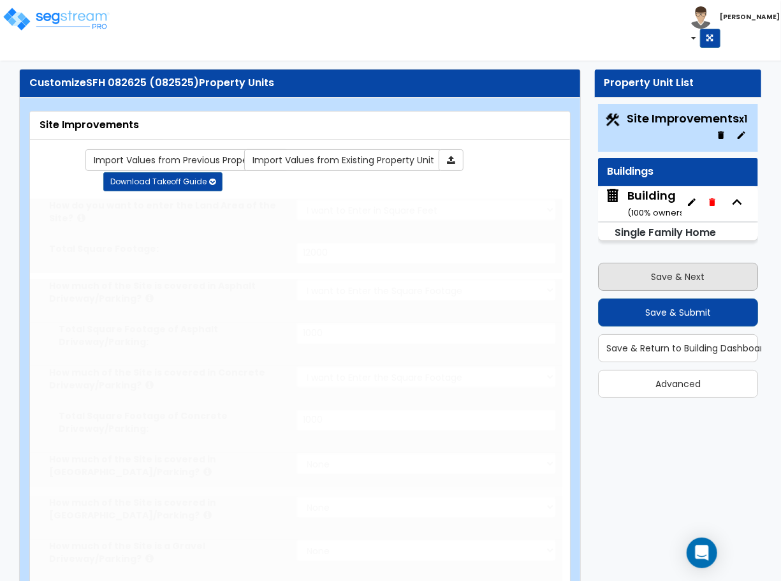
radio input "true"
select select "3"
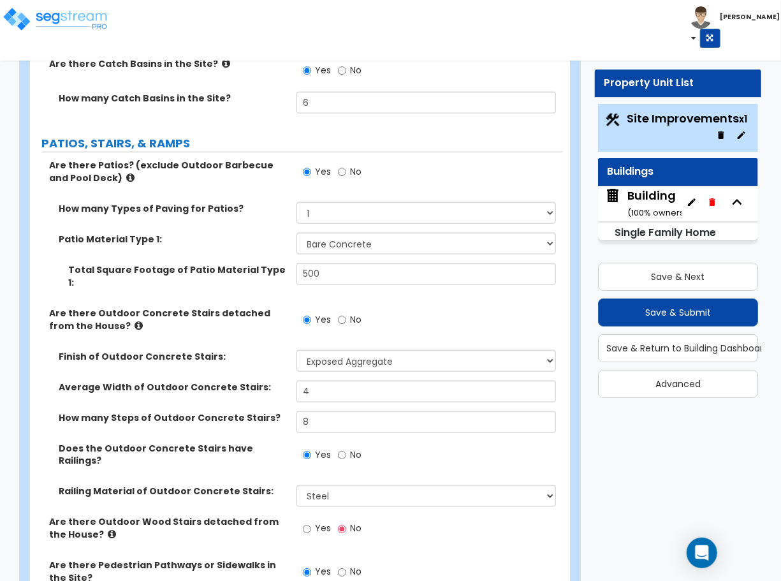
scroll to position [710, 0]
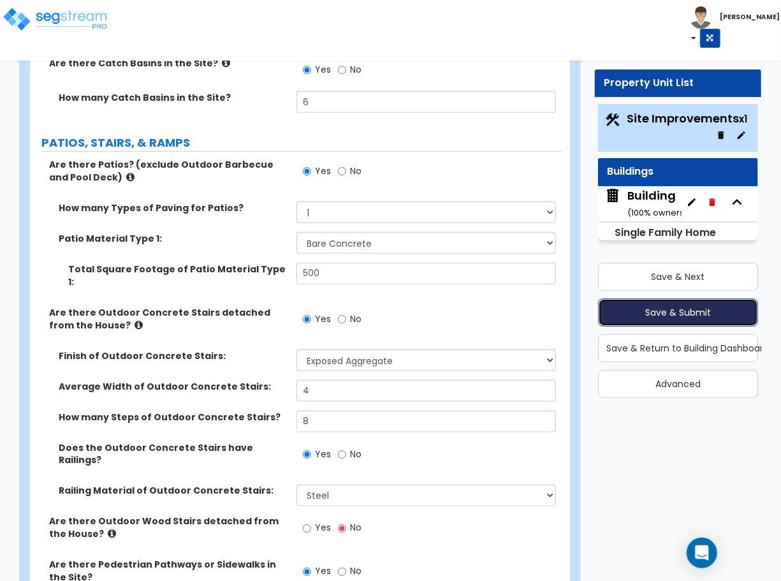
click at [638, 312] on button "Save & Submit" at bounding box center [678, 312] width 160 height 28
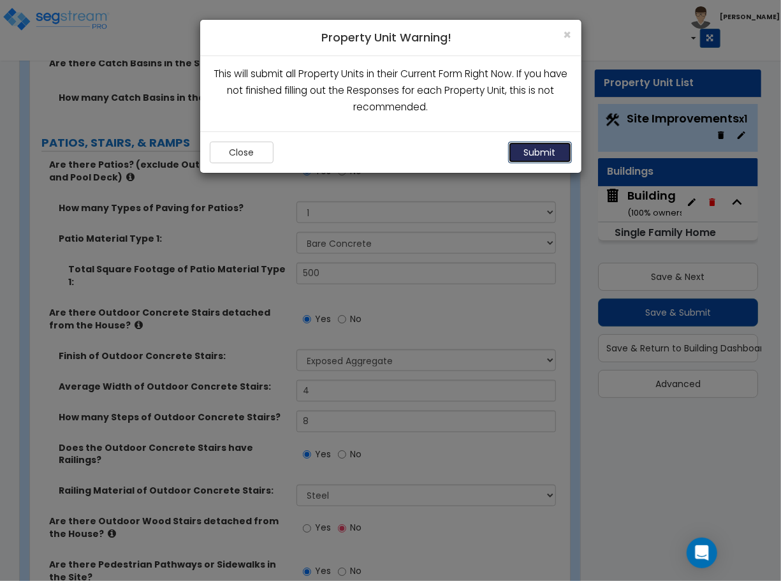
click at [520, 159] on button "Submit" at bounding box center [540, 153] width 64 height 22
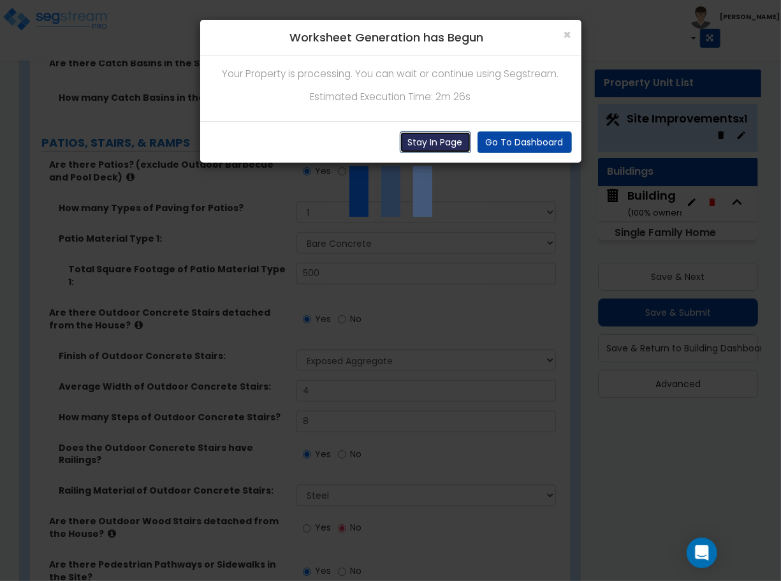
click at [409, 145] on button "Stay In Page" at bounding box center [435, 142] width 71 height 22
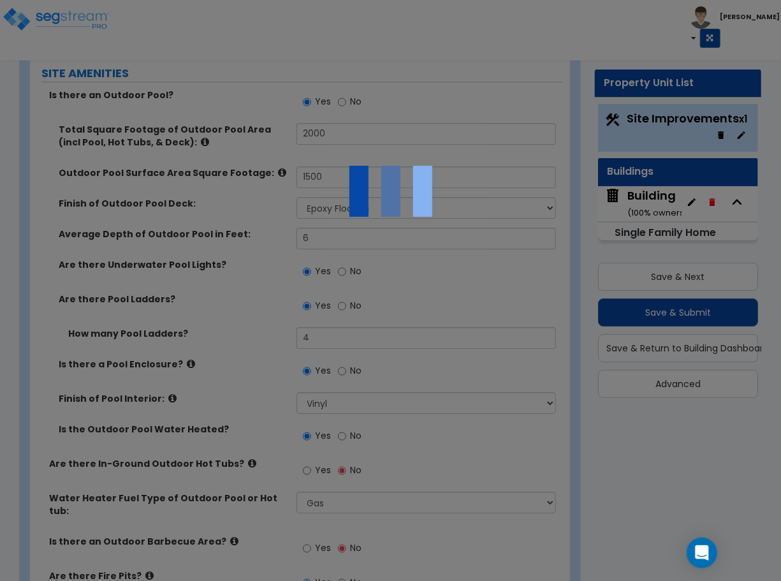
scroll to position [2034, 0]
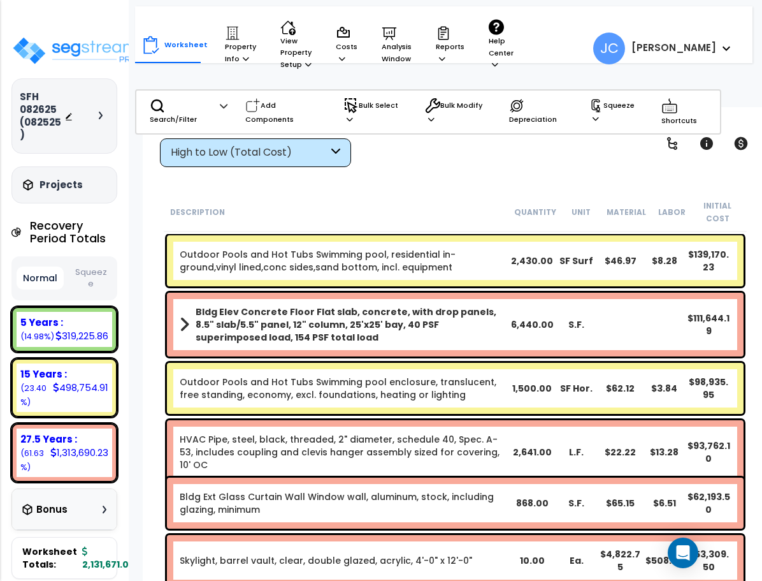
click at [95, 102] on div "SFH 082625 (082525)" at bounding box center [64, 116] width 89 height 51
click at [102, 113] on div at bounding box center [86, 116] width 45 height 13
click at [101, 112] on icon at bounding box center [101, 116] width 4 height 8
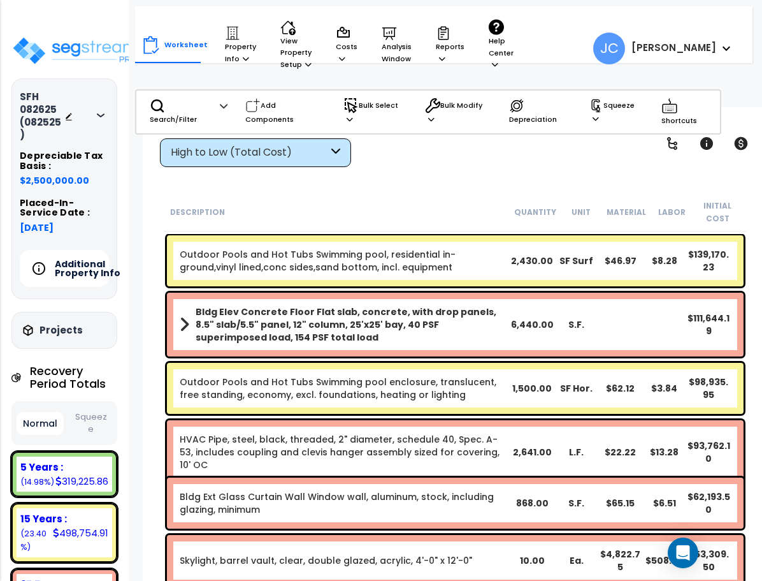
click at [85, 261] on h5 "Additional Property Info" at bounding box center [99, 268] width 89 height 18
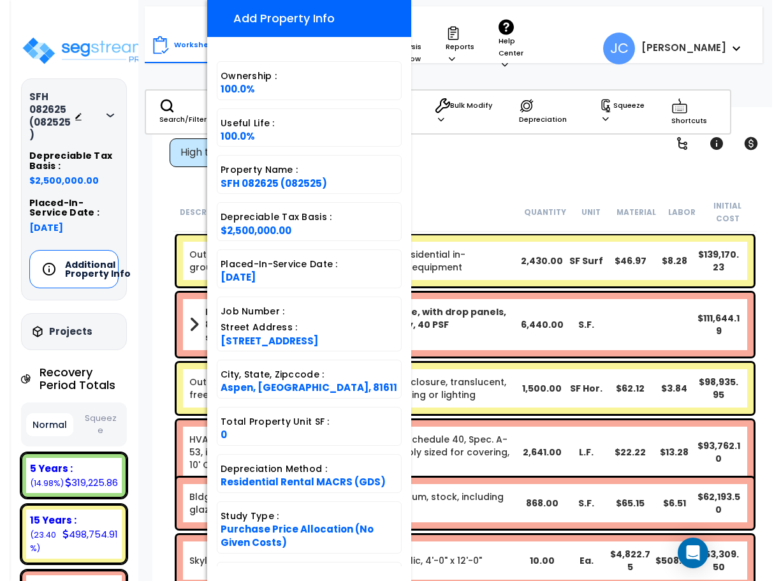
scroll to position [129, 0]
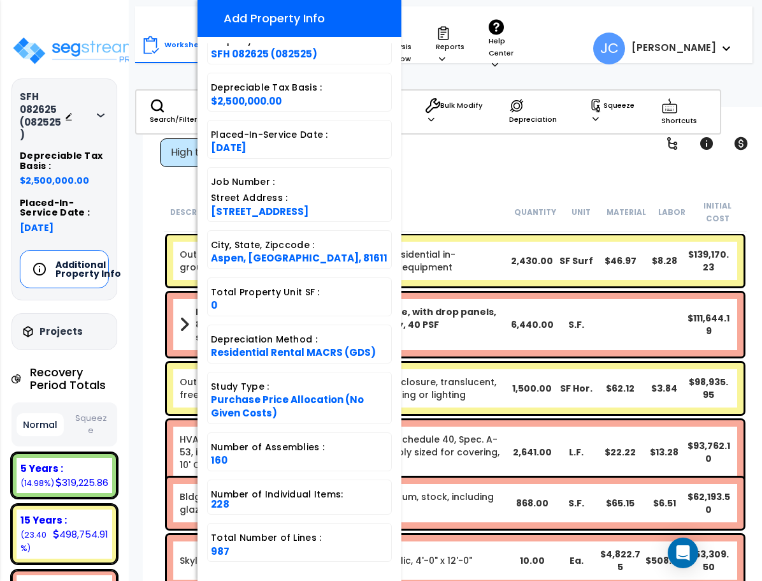
click at [484, 178] on div "Worksheet Property Info Property Setup Add Property Unit Template property Clon…" at bounding box center [455, 397] width 625 height 581
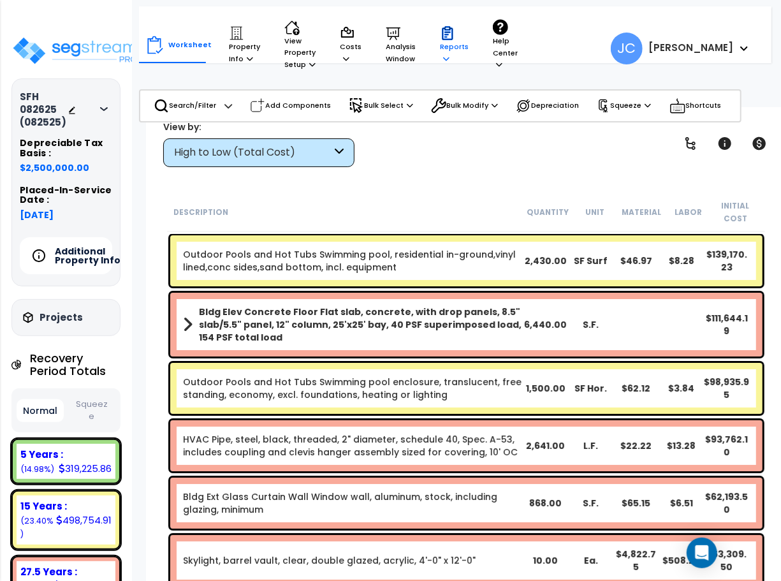
click at [442, 40] on icon at bounding box center [447, 32] width 11 height 13
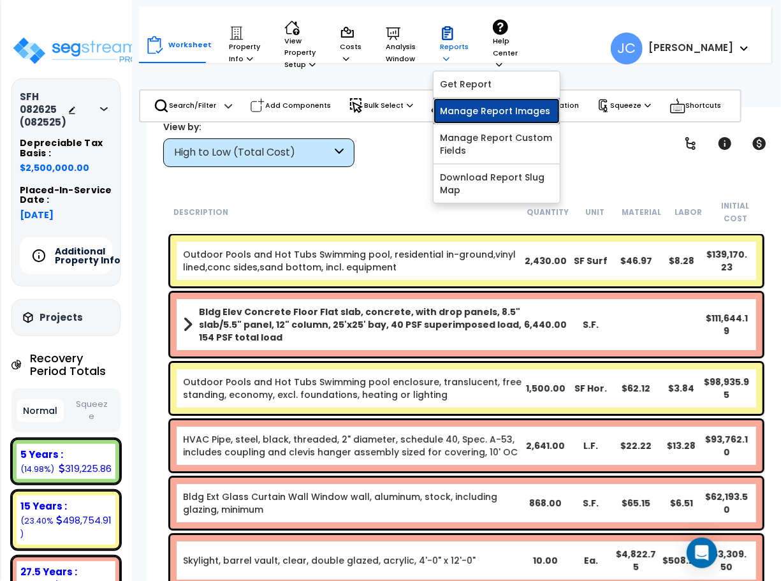
click at [457, 122] on link "Manage Report Images" at bounding box center [496, 110] width 126 height 25
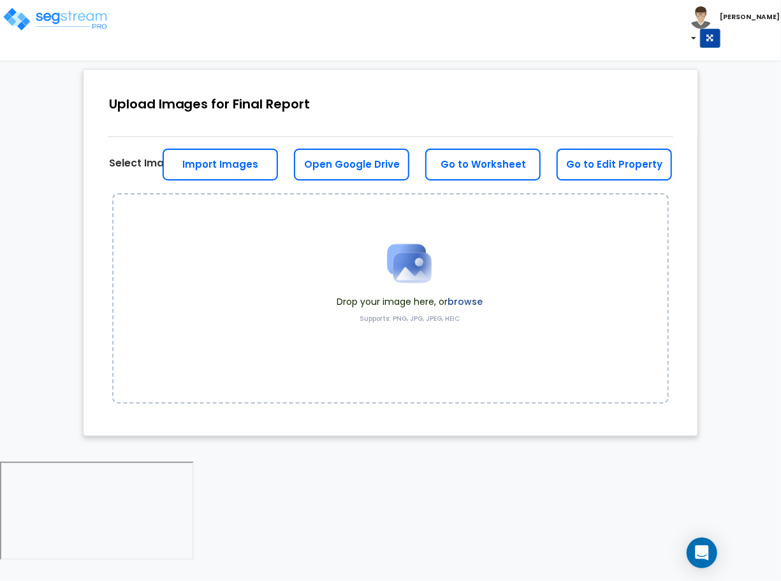
click at [479, 284] on span at bounding box center [410, 263] width 146 height 64
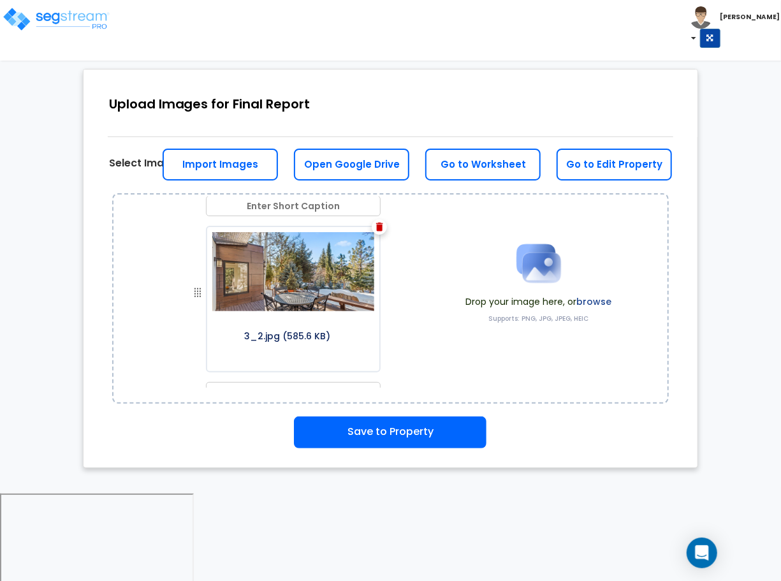
scroll to position [366, 0]
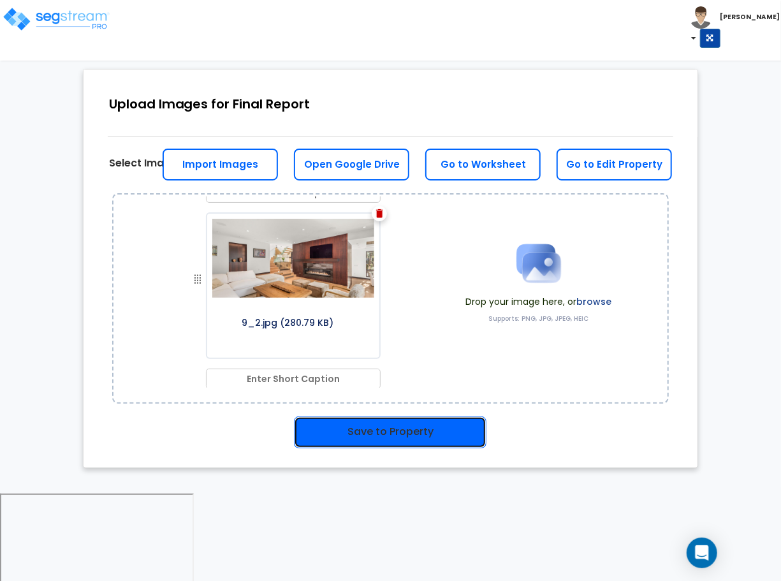
click at [415, 426] on button "Save to Property" at bounding box center [390, 432] width 193 height 32
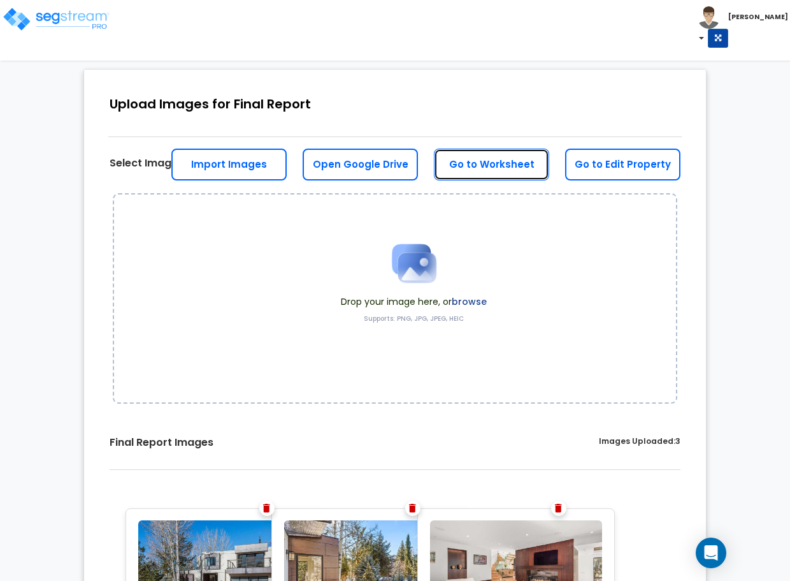
click at [497, 161] on link "Go to Worksheet" at bounding box center [491, 165] width 115 height 32
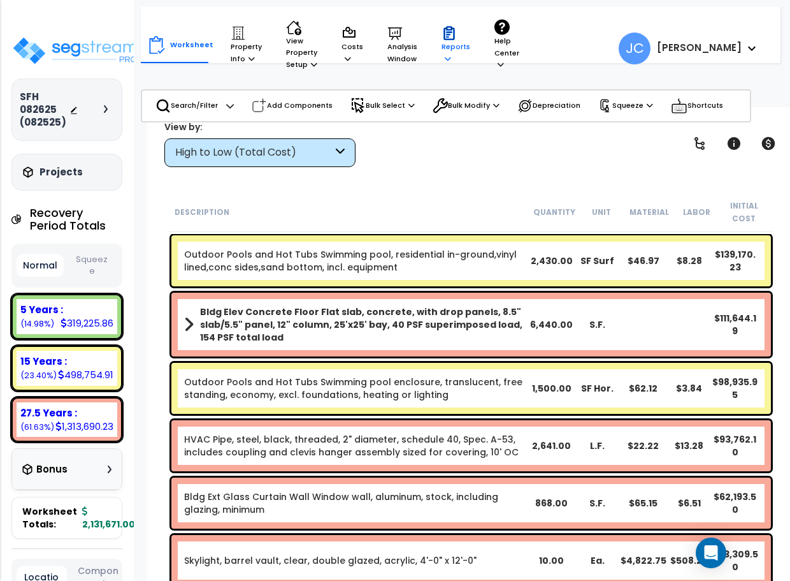
click at [453, 57] on p "Reports" at bounding box center [456, 44] width 29 height 39
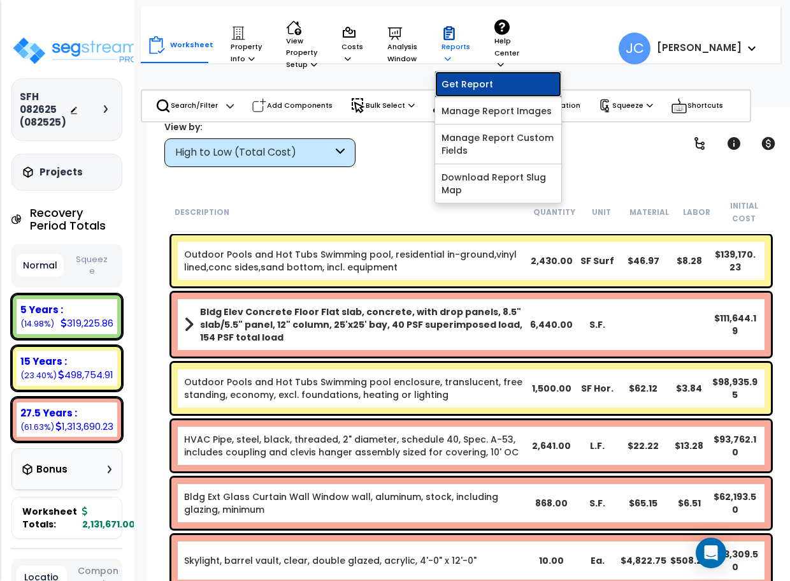
click at [465, 82] on link "Get Report" at bounding box center [498, 83] width 126 height 25
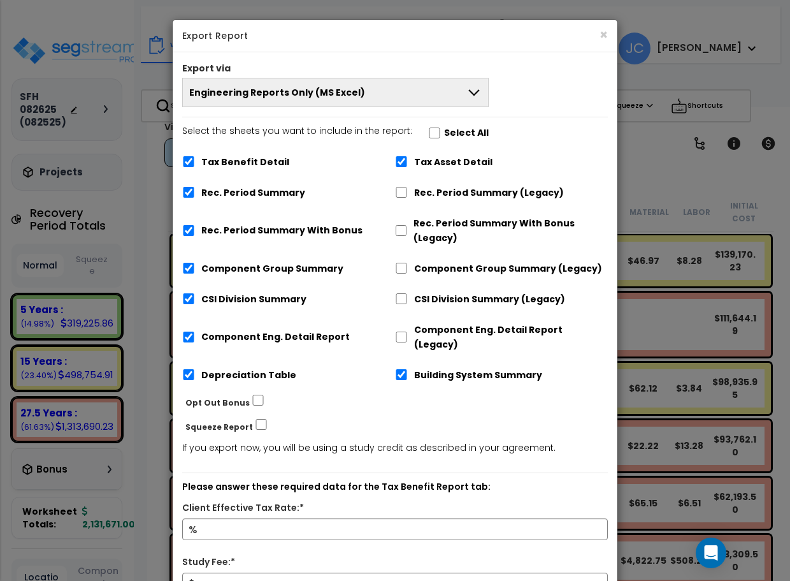
click at [340, 102] on button "Engineering Reports Only (MS Excel)" at bounding box center [335, 92] width 307 height 29
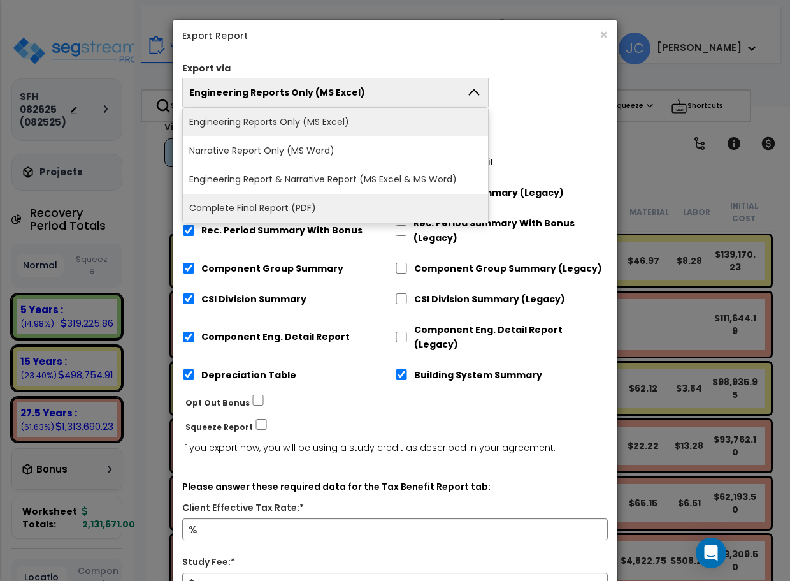
click at [326, 198] on li "Complete Final Report (PDF)" at bounding box center [335, 208] width 305 height 29
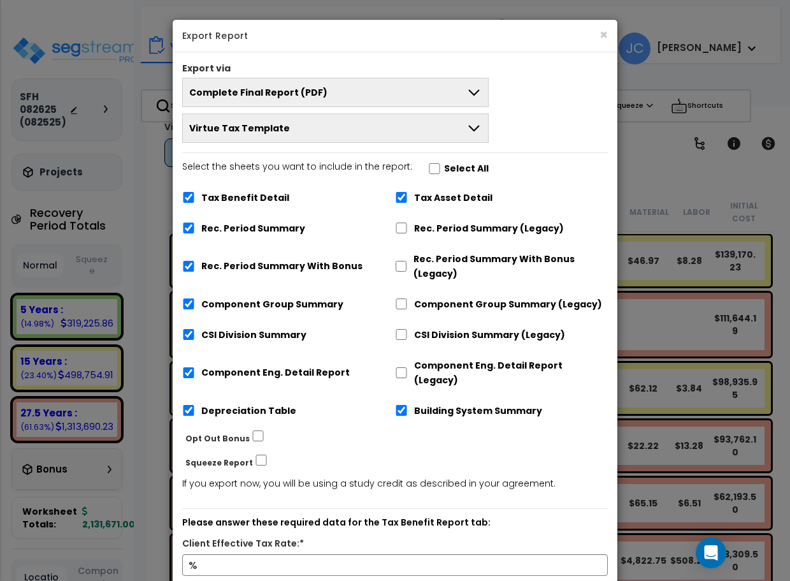
click at [435, 169] on label "Select the sheets you want to include in the report: Select All" at bounding box center [335, 170] width 307 height 22
click at [435, 169] on input "Select the sheets you want to include in the report: Select All" at bounding box center [434, 168] width 13 height 11
checkbox input "true"
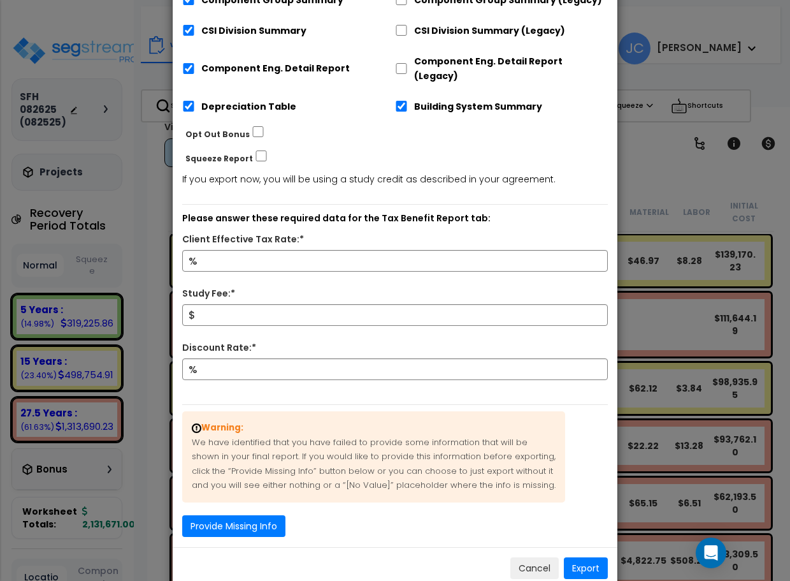
scroll to position [315, 0]
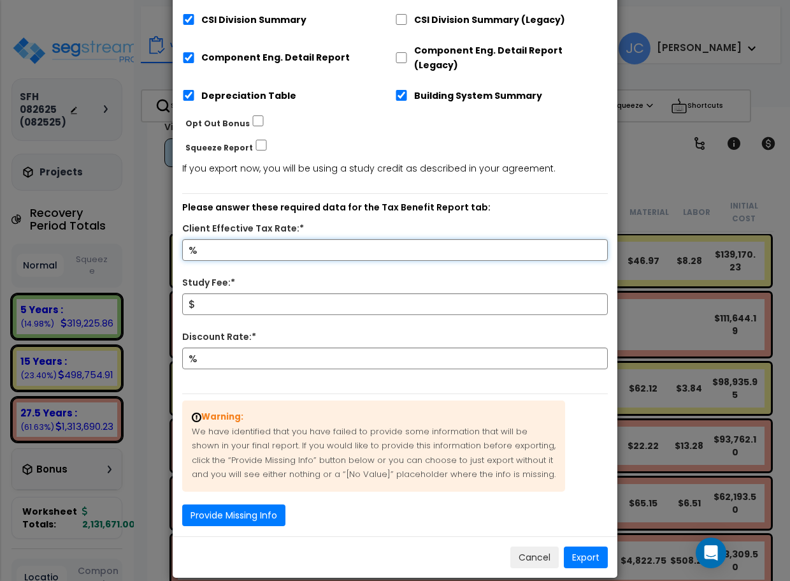
click at [355, 239] on input "Client Effective Tax Rate:*" at bounding box center [395, 250] width 426 height 22
type input "32"
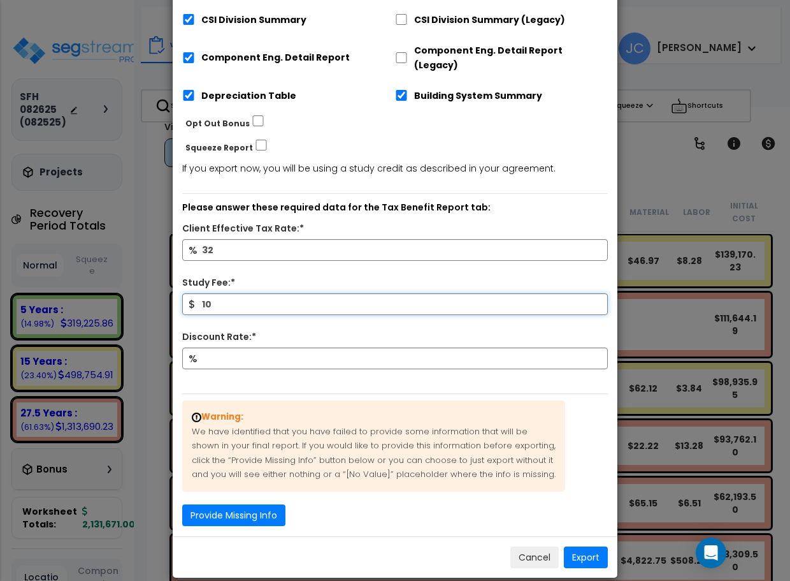
type input "1"
type input "5,000"
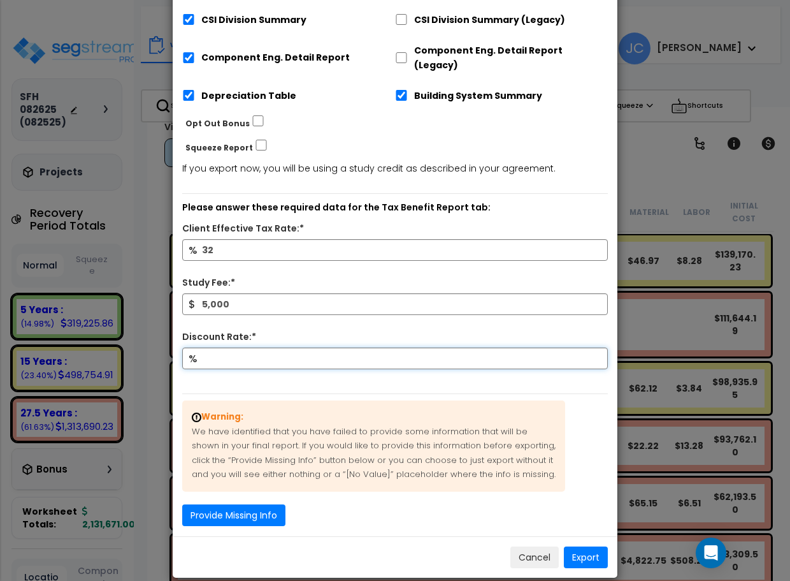
click at [240, 347] on input "Discount Rate:*" at bounding box center [395, 358] width 426 height 22
type input "9"
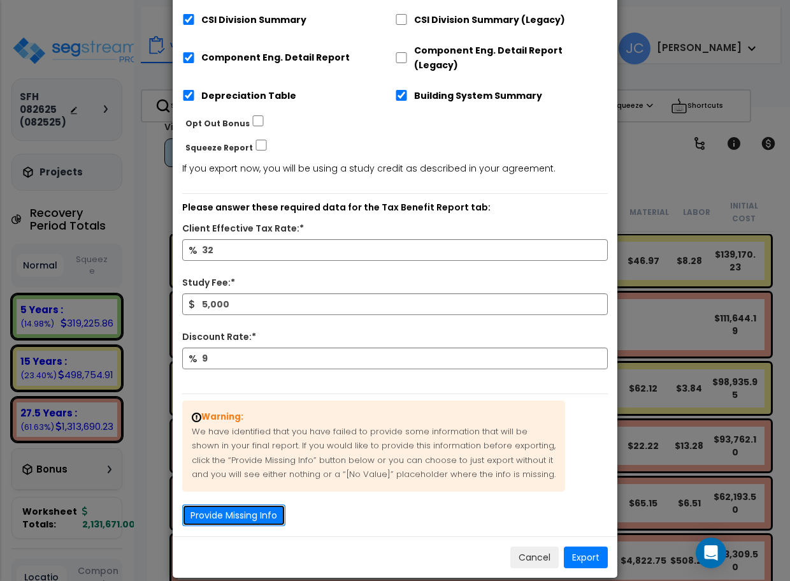
click at [245, 504] on button "Provide Missing Info" at bounding box center [233, 515] width 103 height 22
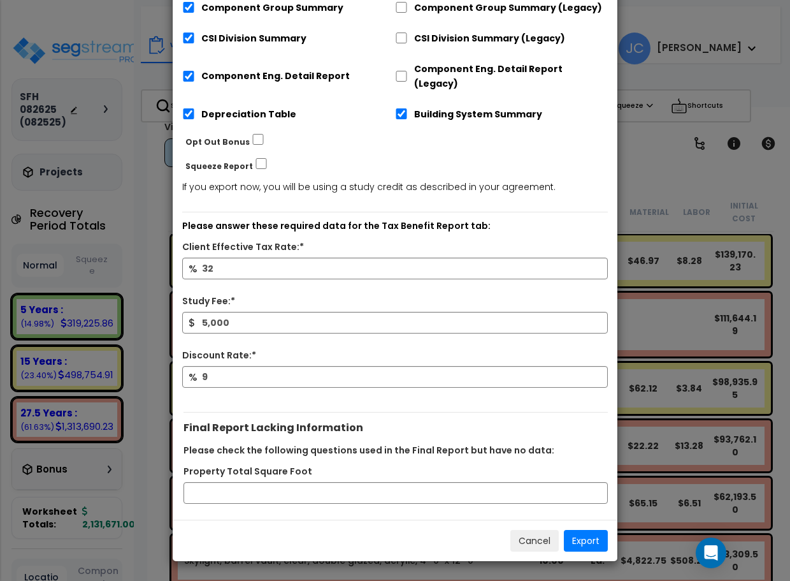
scroll to position [280, 0]
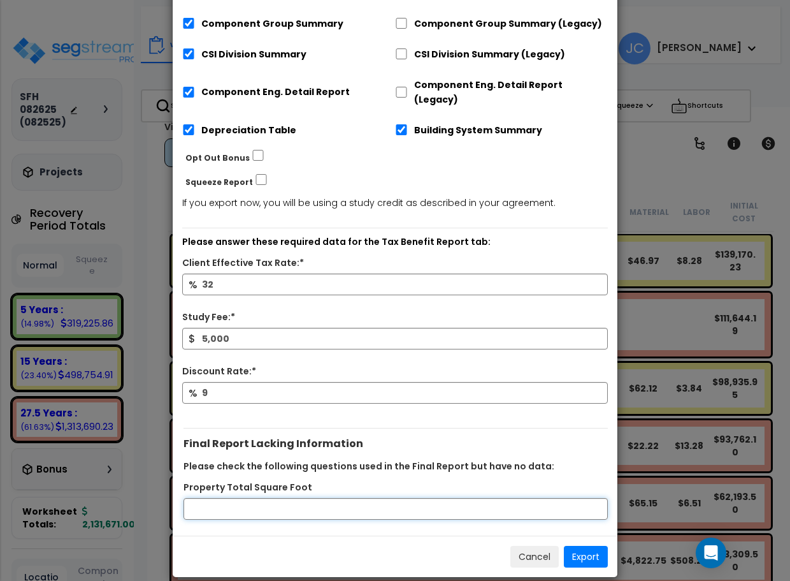
click at [251, 498] on input "Property Total Square Foot" at bounding box center [396, 509] width 425 height 22
type input "10000"
click at [592, 546] on button "Export" at bounding box center [586, 557] width 44 height 22
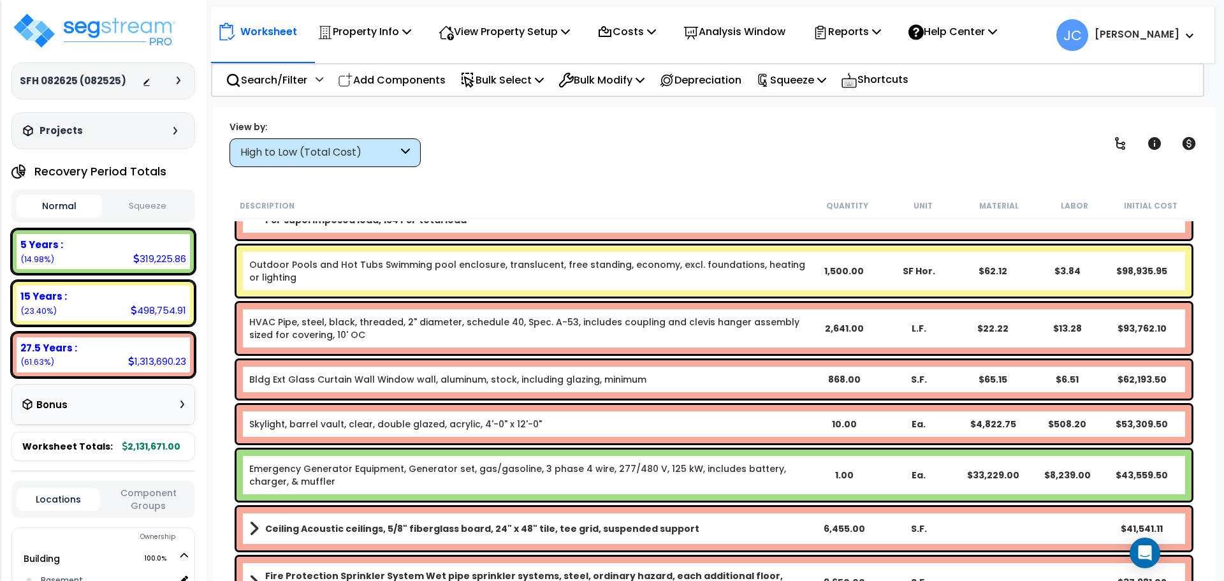
scroll to position [0, 0]
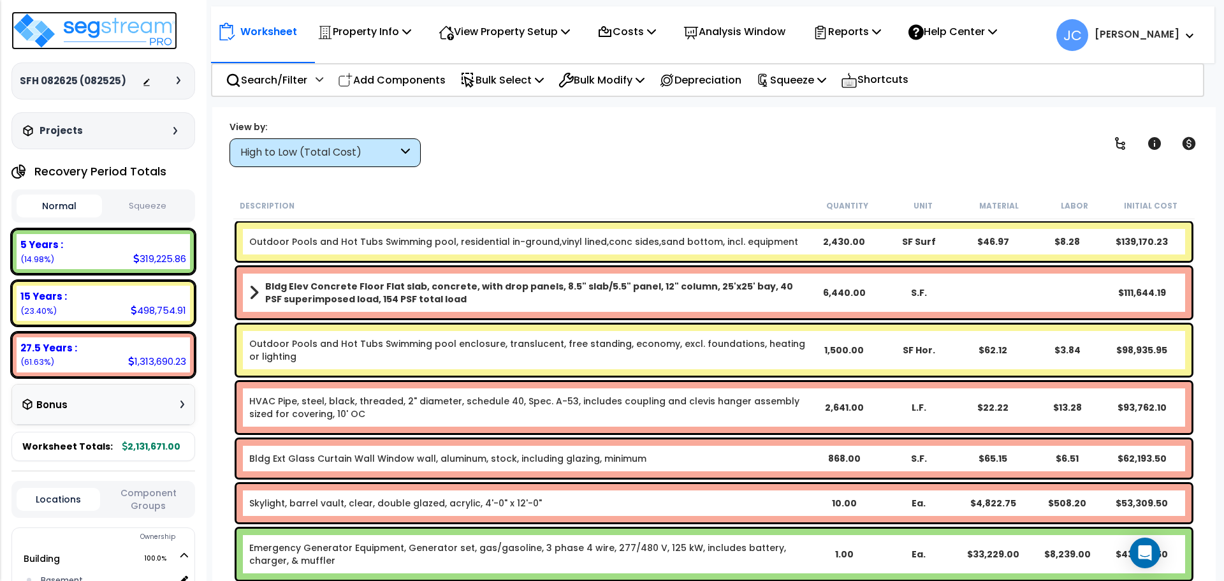
click at [95, 24] on img at bounding box center [94, 30] width 166 height 38
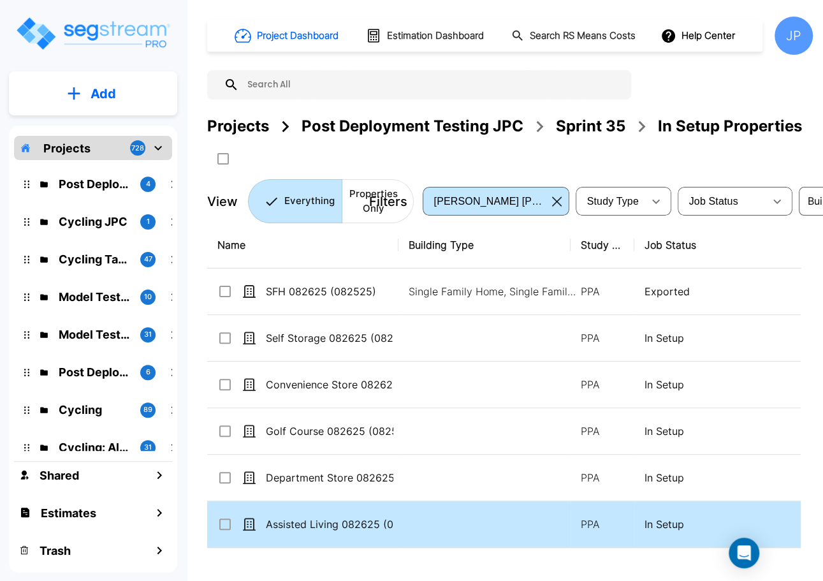
click at [363, 523] on p "Assisted Living 082625 (082525)" at bounding box center [329, 523] width 127 height 15
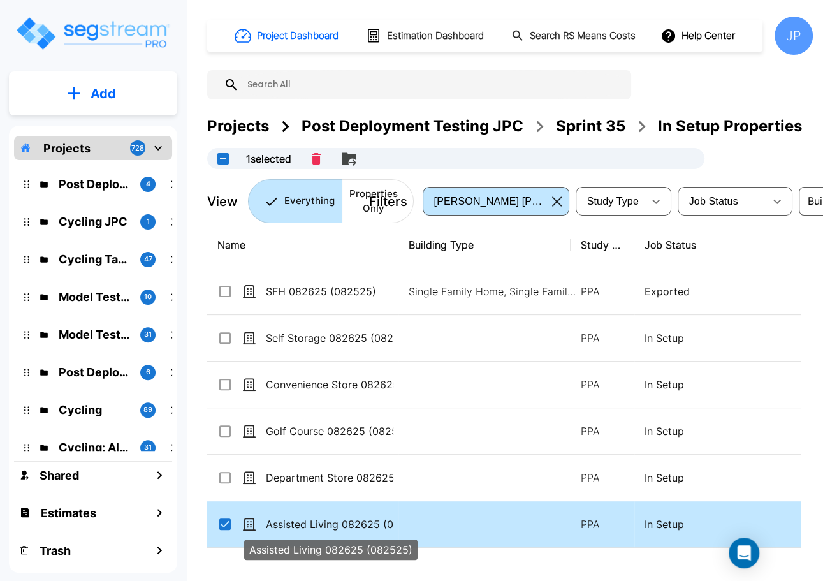
checkbox input "true"
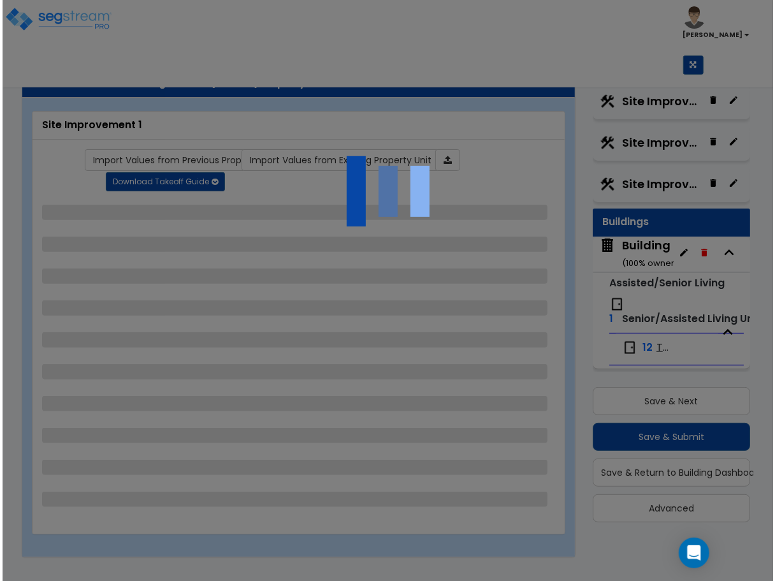
scroll to position [111, 0]
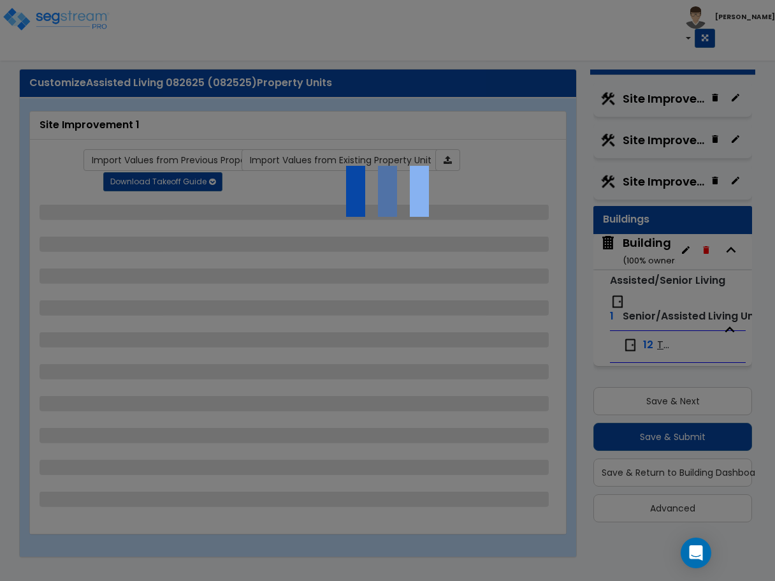
select select "2"
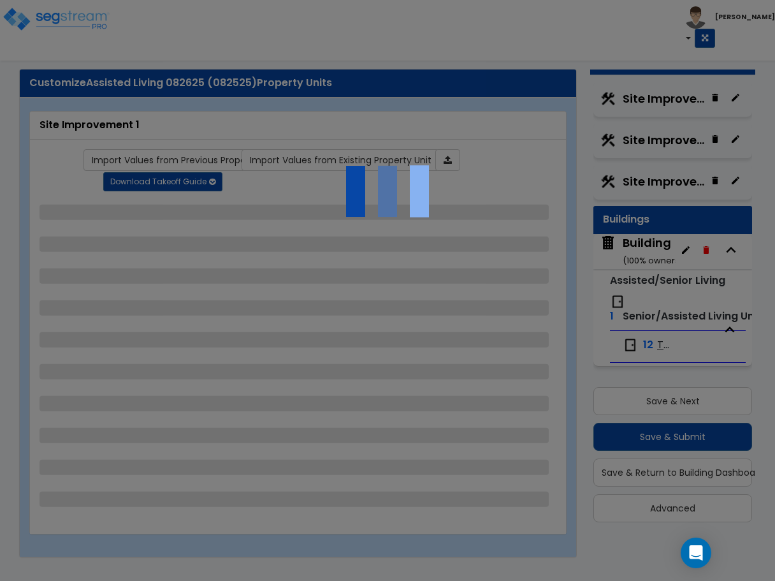
select select "1"
select select "2"
select select "1"
select select "2"
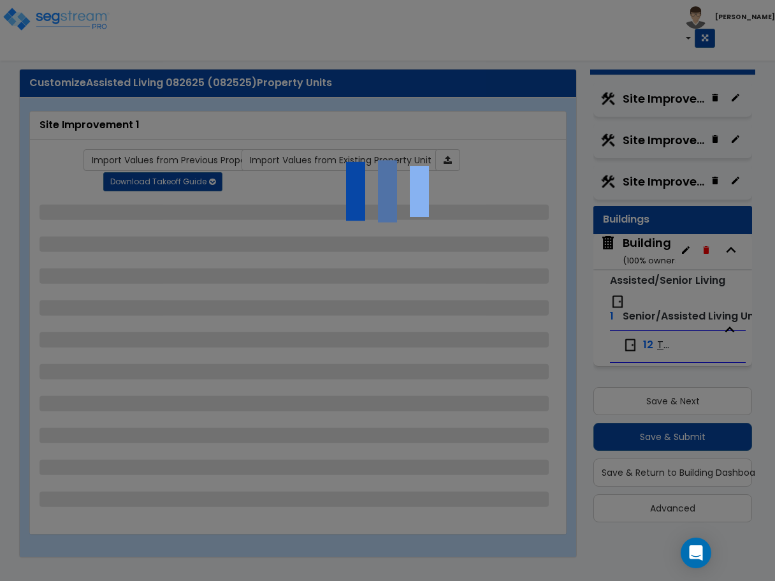
select select "2"
select select "1"
select select "2"
select select "1"
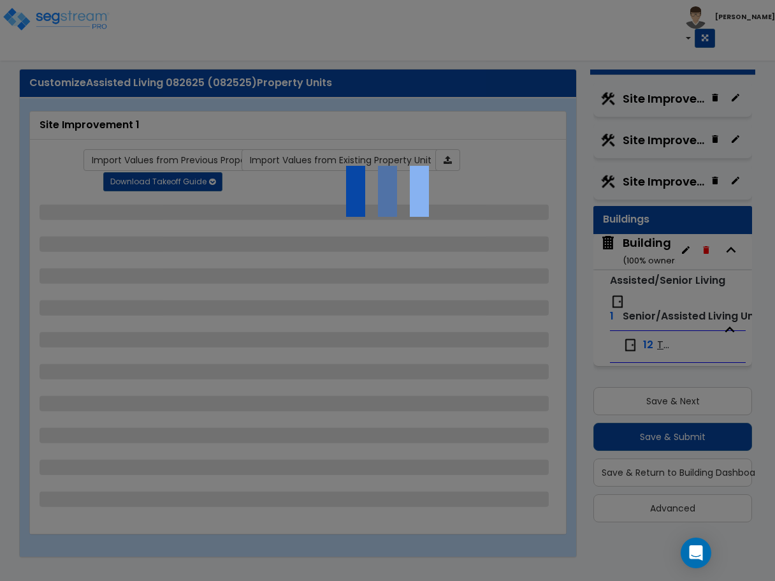
select select "2"
select select "1"
select select "2"
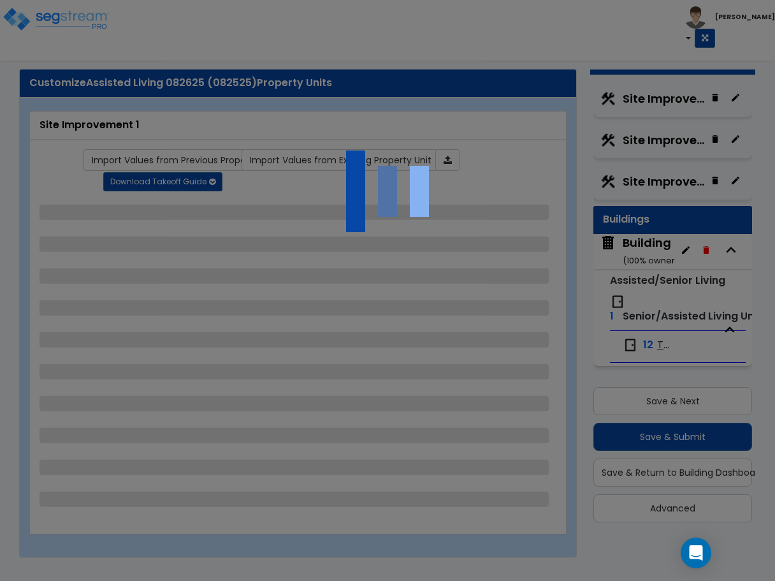
select select "3"
select select "2"
select select "3"
select select "2"
select select "1"
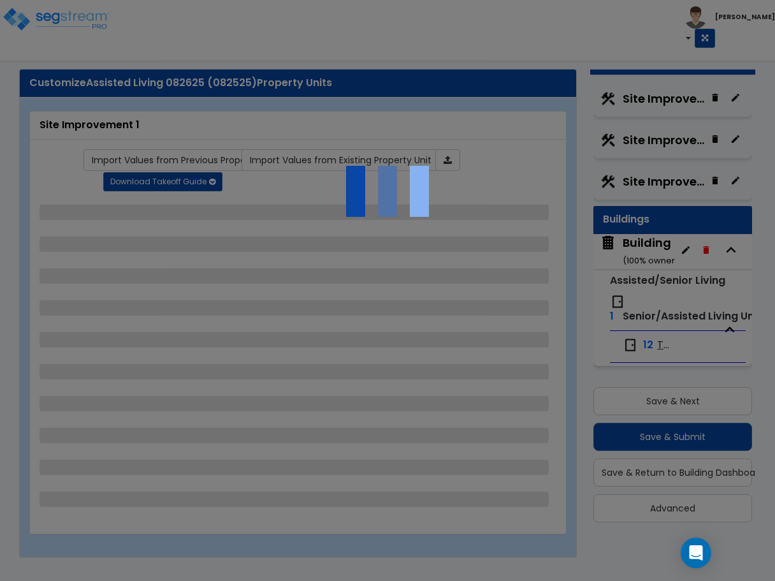
select select "1"
select select "3"
select select "1"
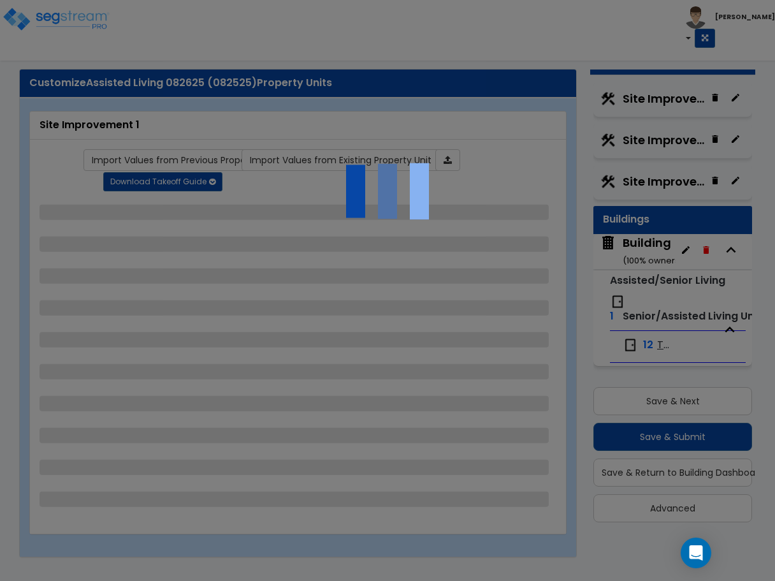
select select "1"
select select "2"
select select "1"
select select "4"
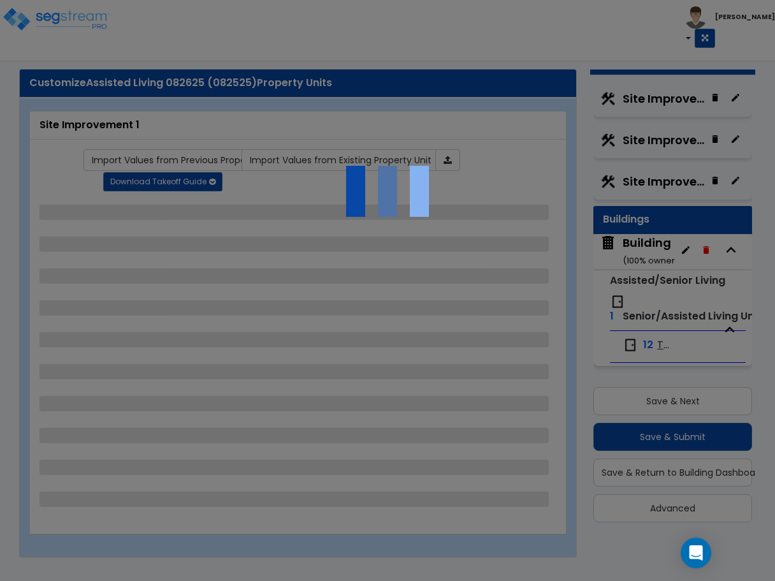
select select "4"
select select "1"
select select "2"
select select "6"
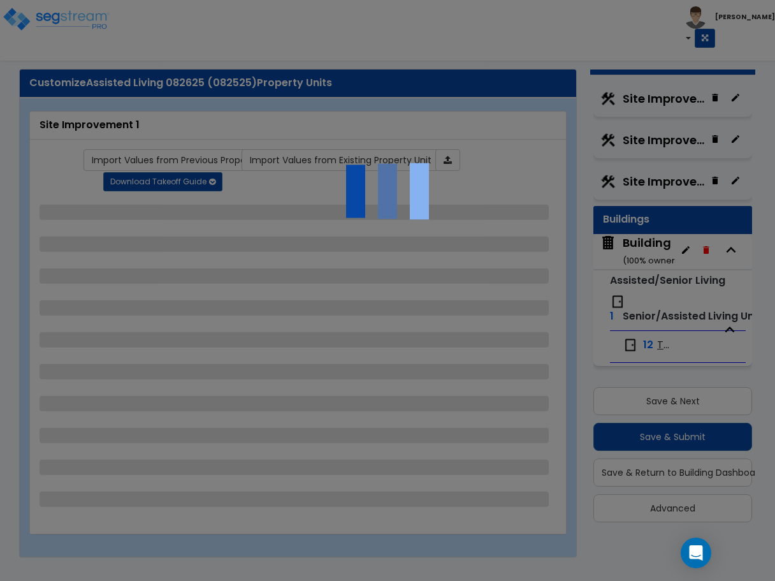
select select "11"
select select "2"
select select "3"
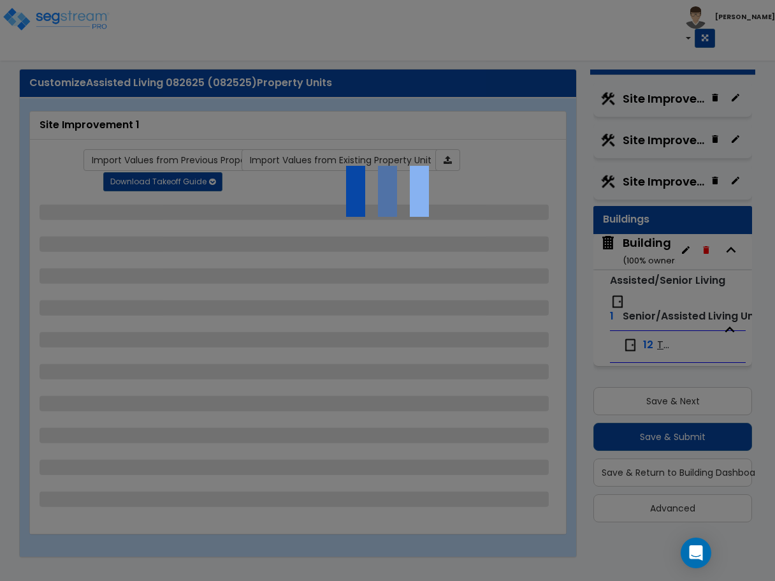
select select "2"
select select "1"
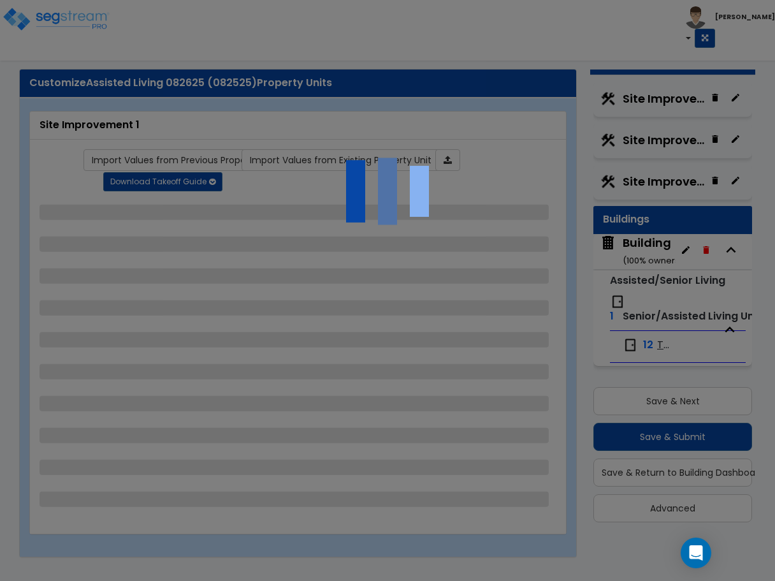
select select "1"
select select "7"
select select "2"
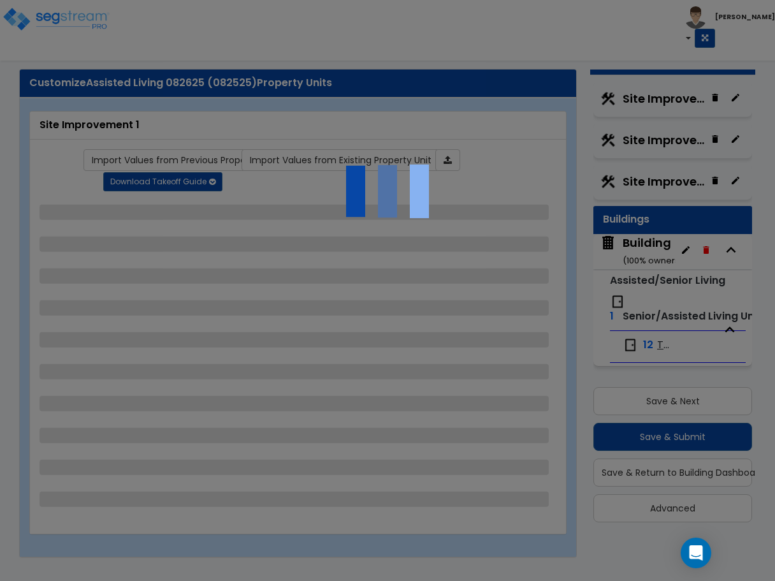
select select "1"
select select "20"
select select "2"
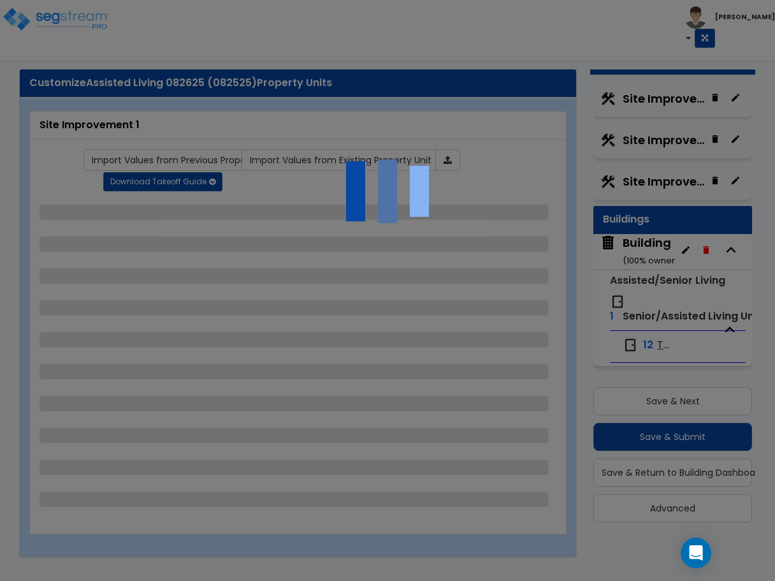
select select "1"
select select "2"
select select "1"
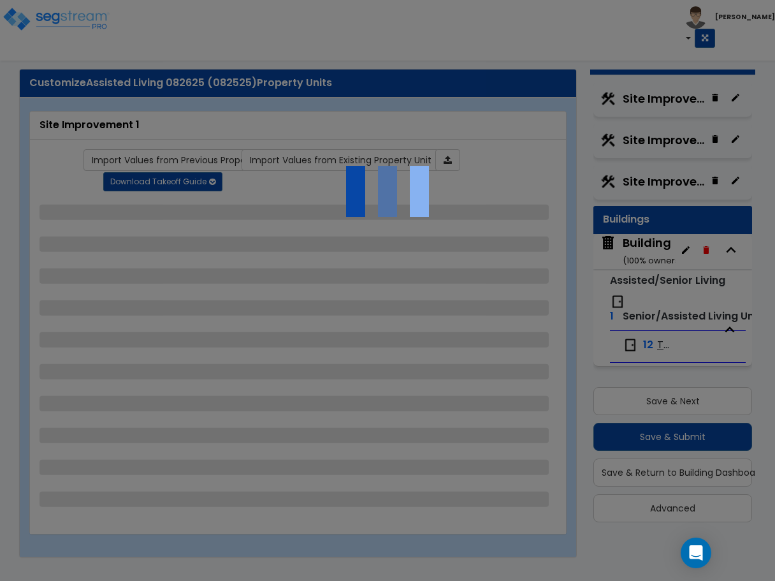
select select "1"
select select "4"
select select "3"
select select "2"
select select "1"
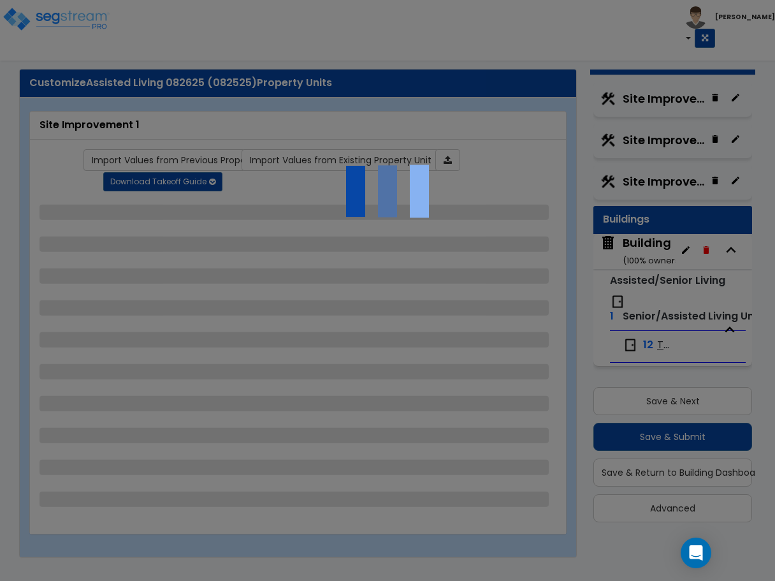
select select "1"
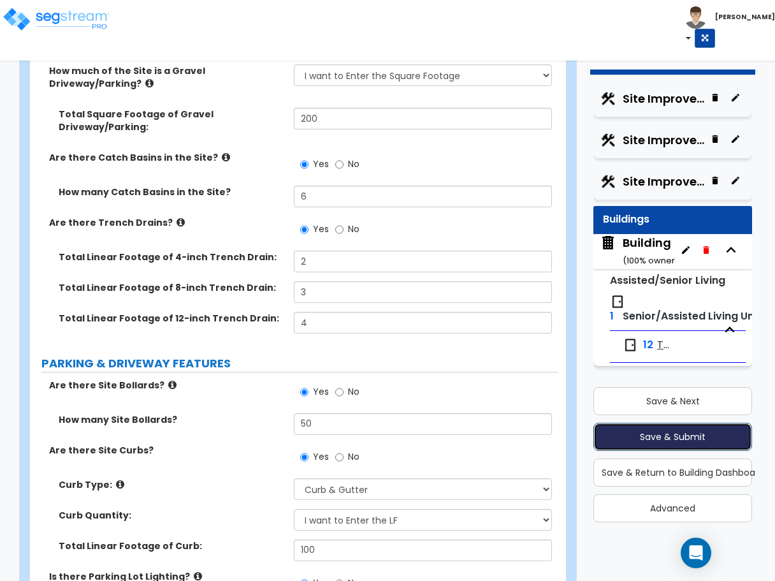
click at [659, 435] on button "Save & Submit" at bounding box center [673, 437] width 159 height 28
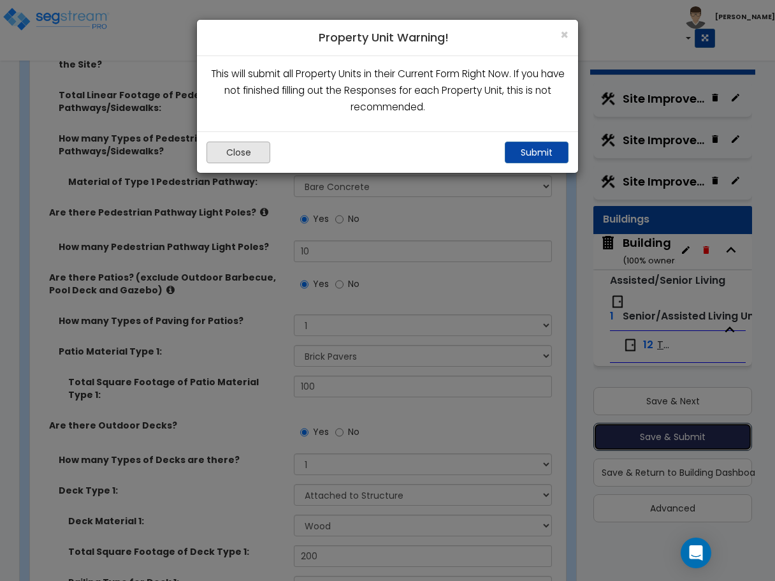
scroll to position [2992, 0]
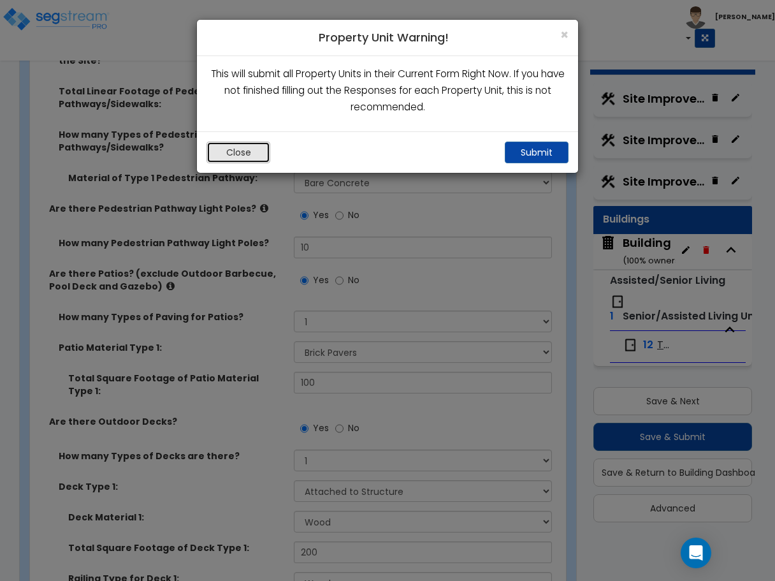
click at [228, 149] on button "Close" at bounding box center [239, 153] width 64 height 22
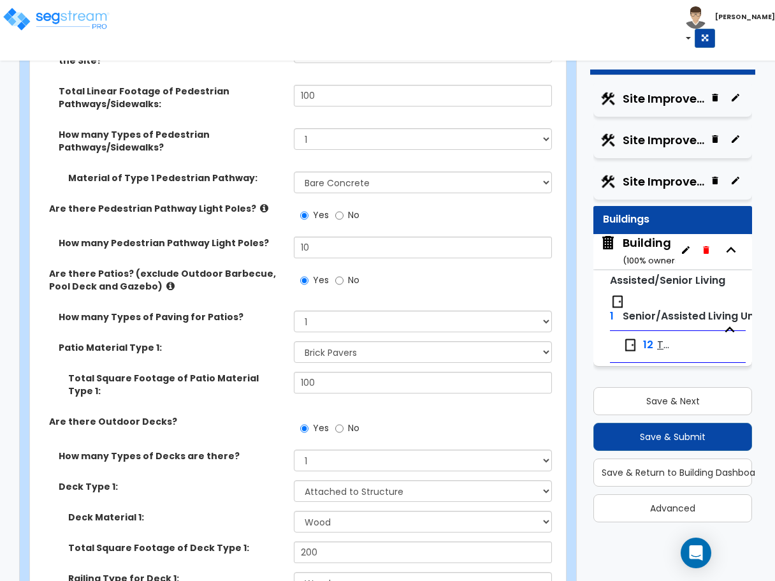
click at [511, 415] on div "Yes No" at bounding box center [426, 432] width 264 height 34
click at [637, 426] on button "Save & Submit" at bounding box center [673, 437] width 159 height 28
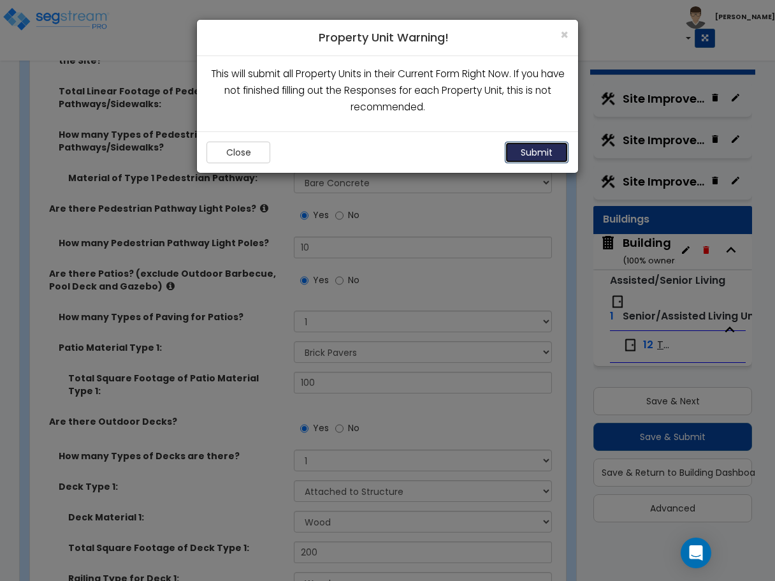
click at [527, 156] on button "Submit" at bounding box center [537, 153] width 64 height 22
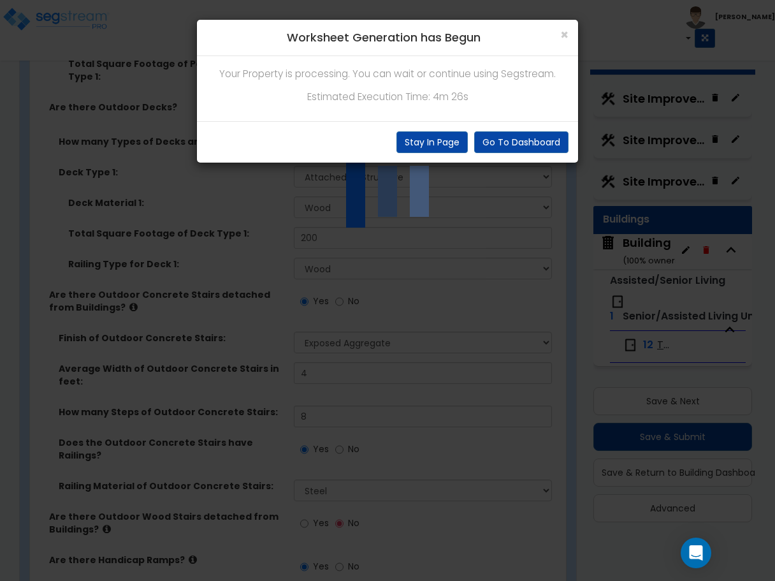
scroll to position [3289, 0]
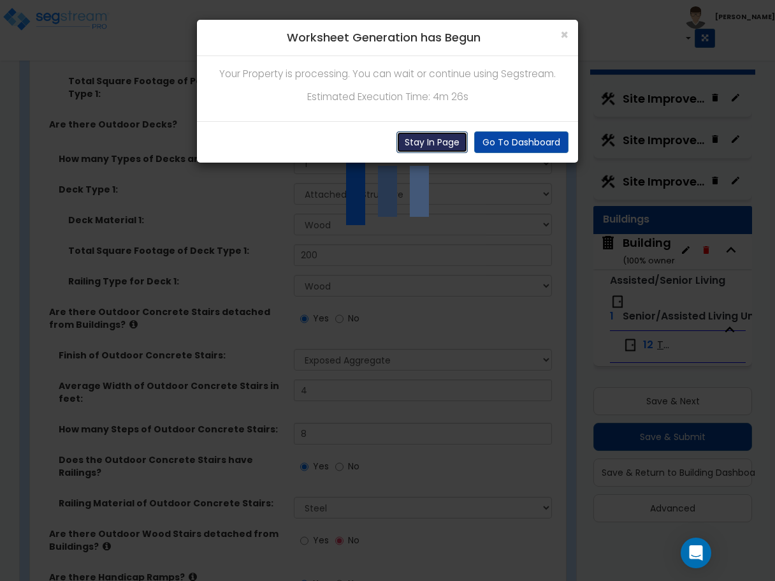
click at [437, 135] on button "Stay In Page" at bounding box center [432, 142] width 71 height 22
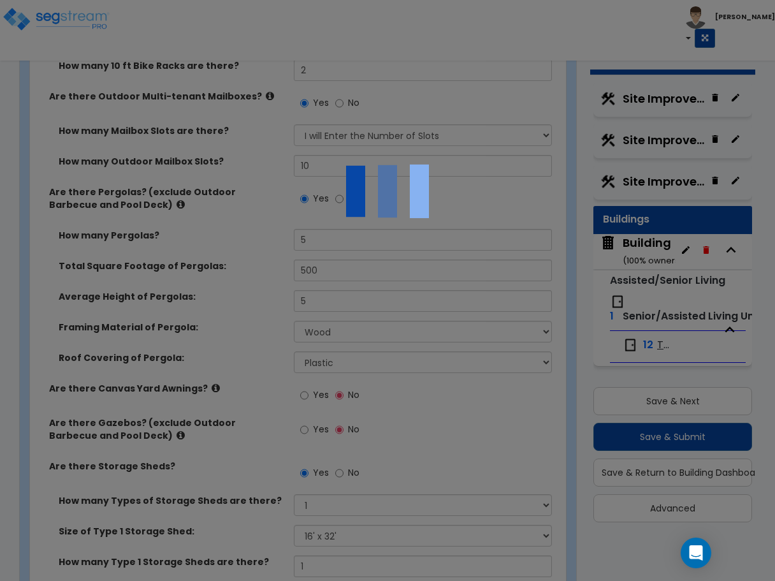
scroll to position [5641, 0]
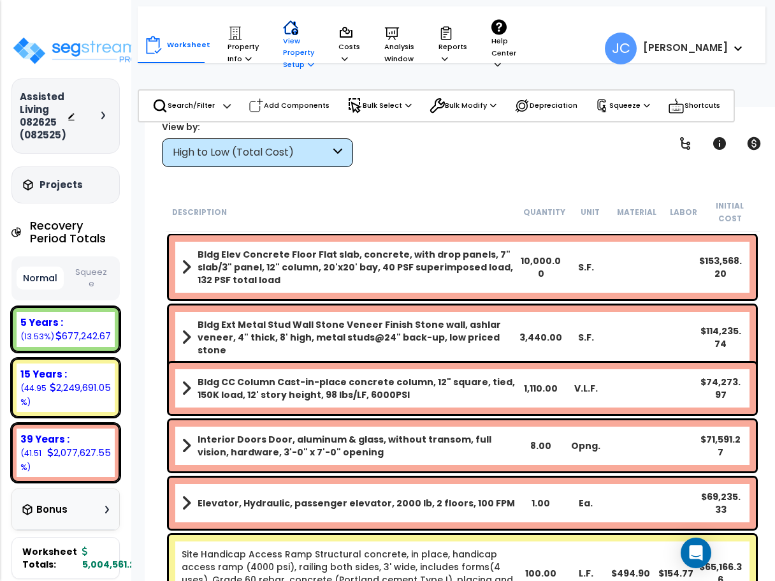
click at [283, 59] on p "View Property Setup" at bounding box center [298, 45] width 31 height 51
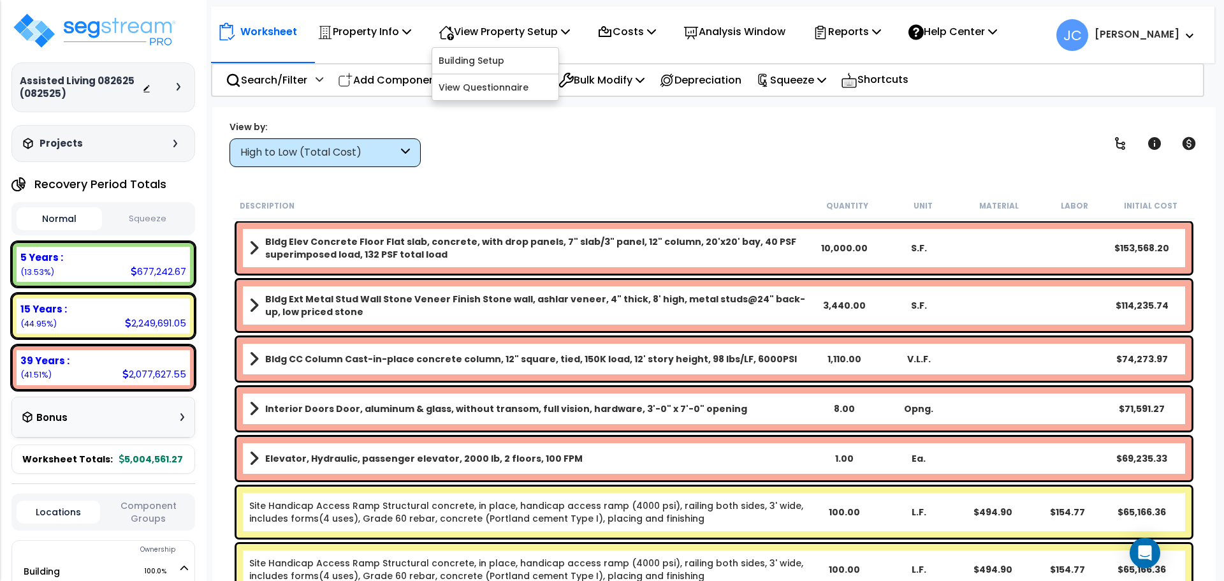
click at [181, 89] on div at bounding box center [182, 87] width 10 height 8
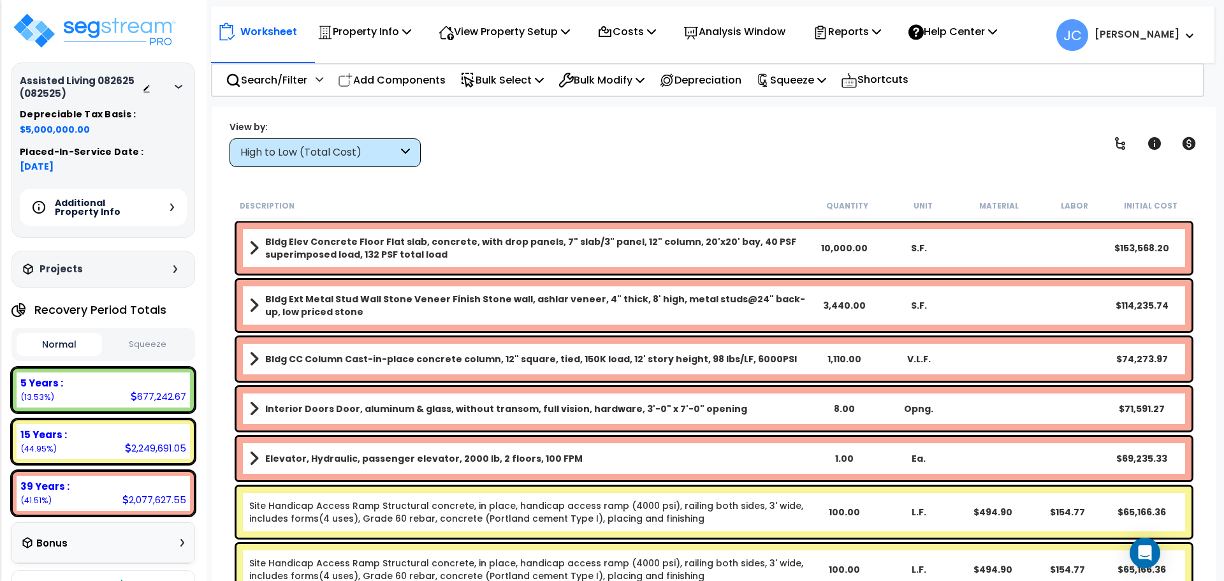
click at [152, 207] on div "Additional Property Info" at bounding box center [103, 207] width 167 height 37
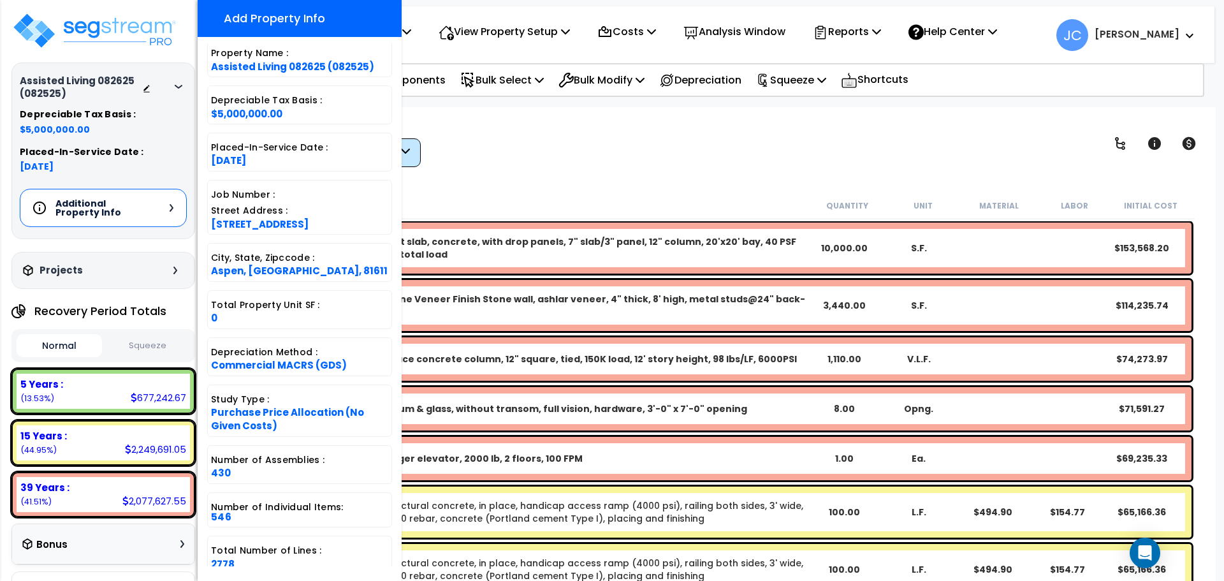
scroll to position [129, 0]
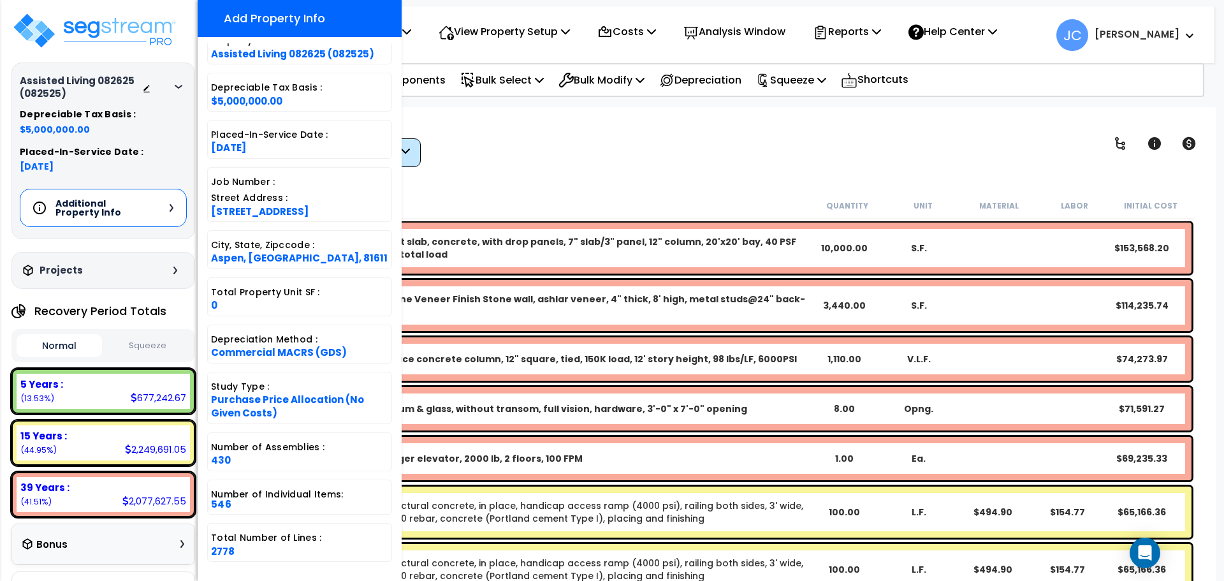
click at [548, 166] on div "View by: High to Low (Total Cost) High to Low (Total Cost)" at bounding box center [714, 143] width 978 height 47
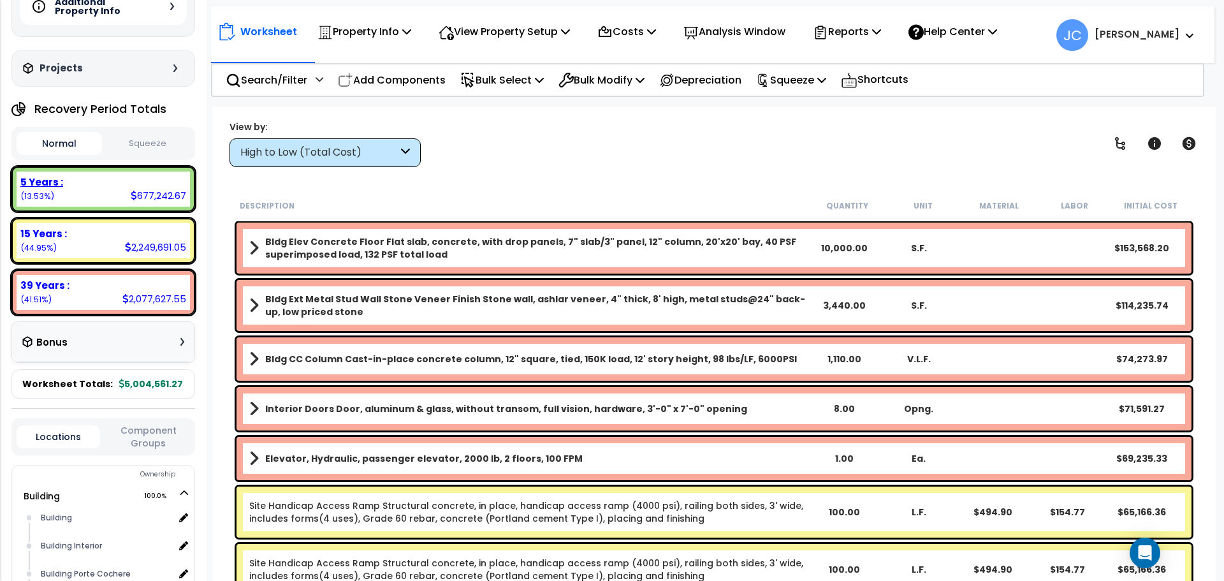
scroll to position [193, 0]
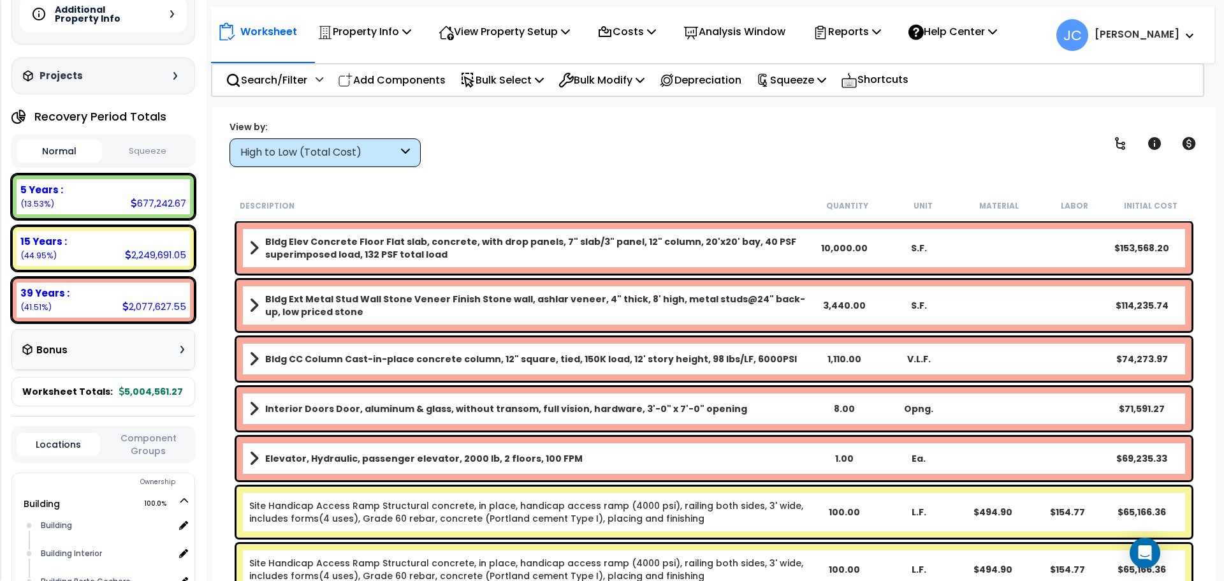
click at [153, 69] on div "Projects" at bounding box center [102, 75] width 164 height 13
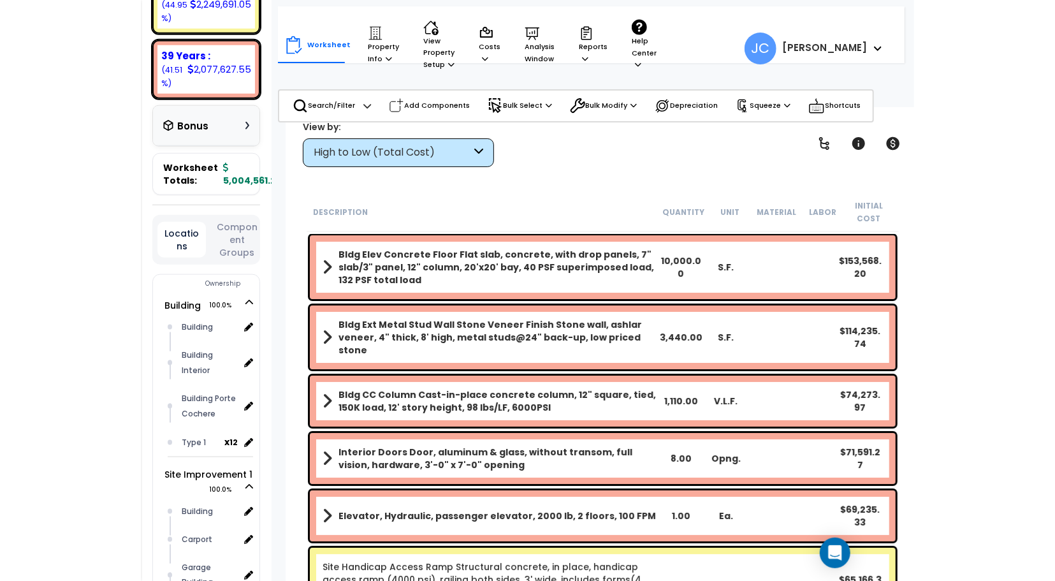
scroll to position [541, 0]
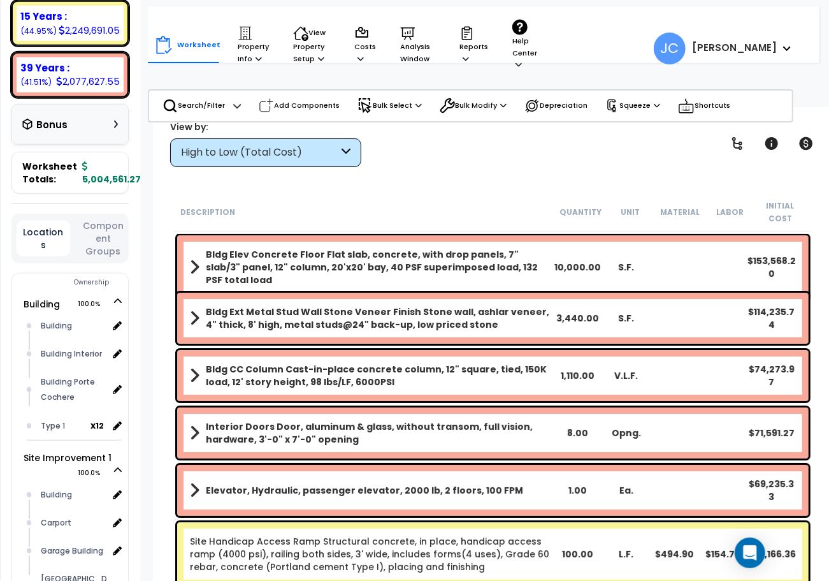
click at [2, 49] on div "Assisted Living 082625 (082525) Depreciable Tax Basis : $5,000,000.00 Placed-In…" at bounding box center [70, 290] width 140 height 581
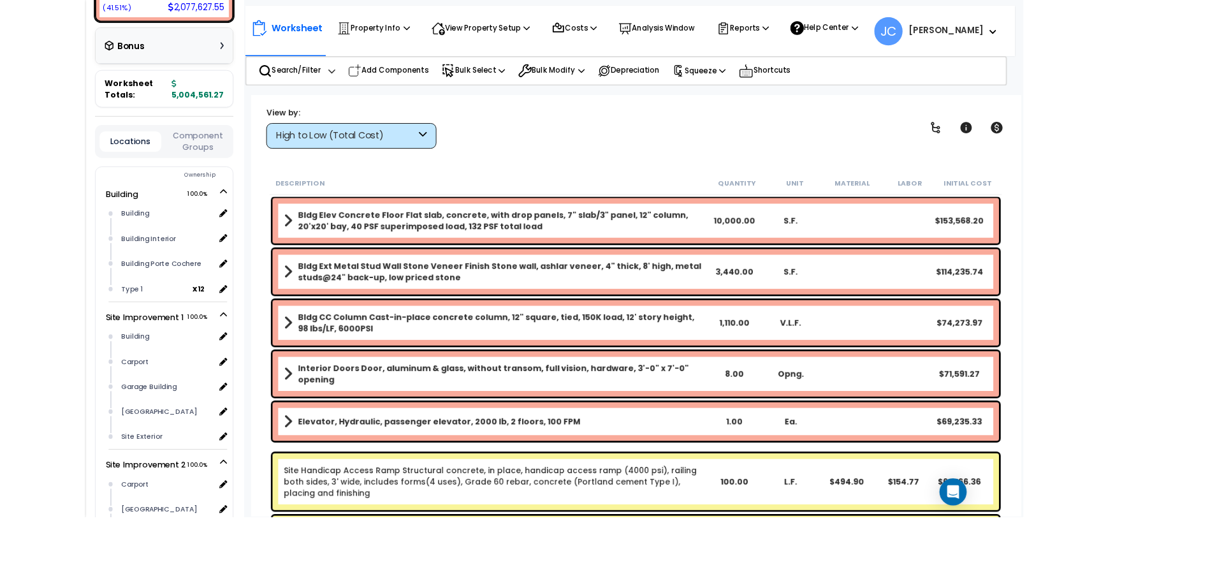
scroll to position [467, 0]
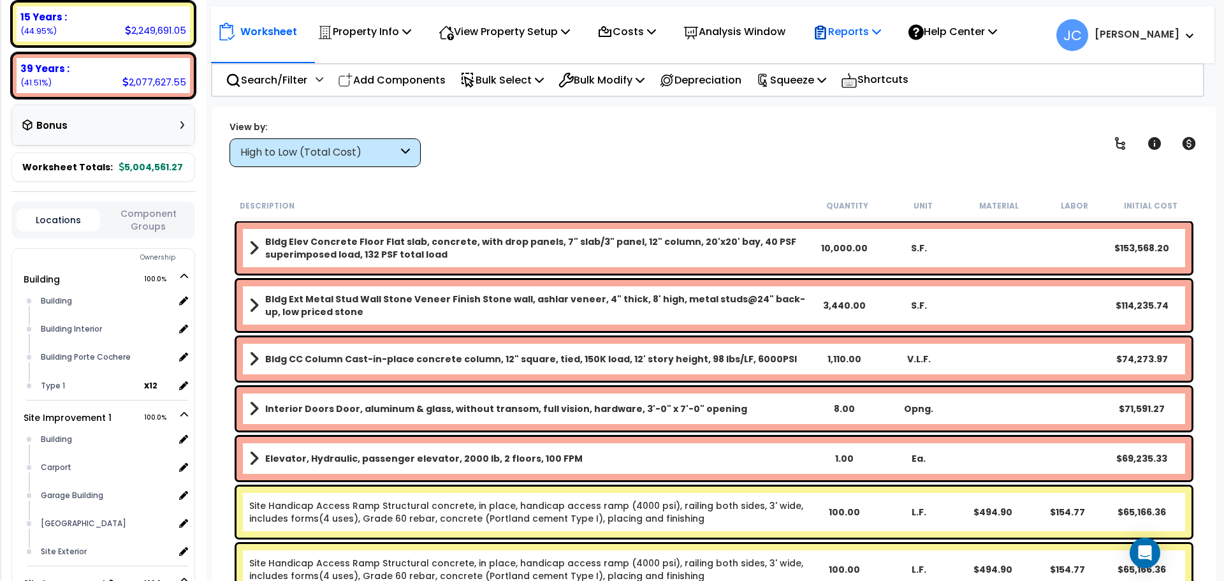
click at [775, 34] on p "Reports" at bounding box center [847, 31] width 68 height 17
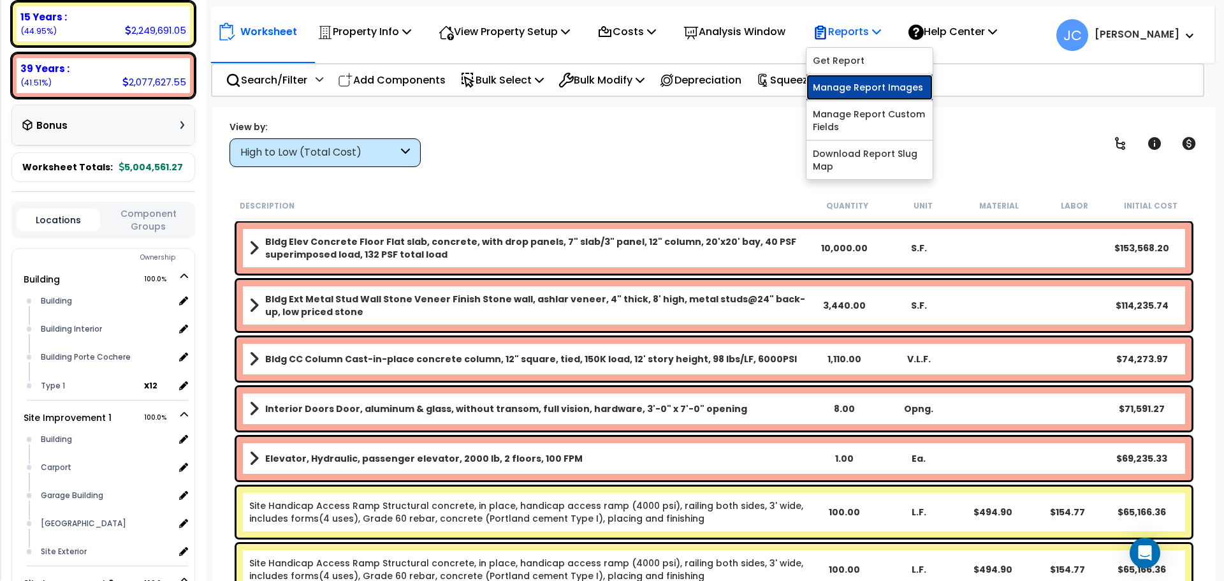
click at [775, 83] on link "Manage Report Images" at bounding box center [869, 87] width 126 height 25
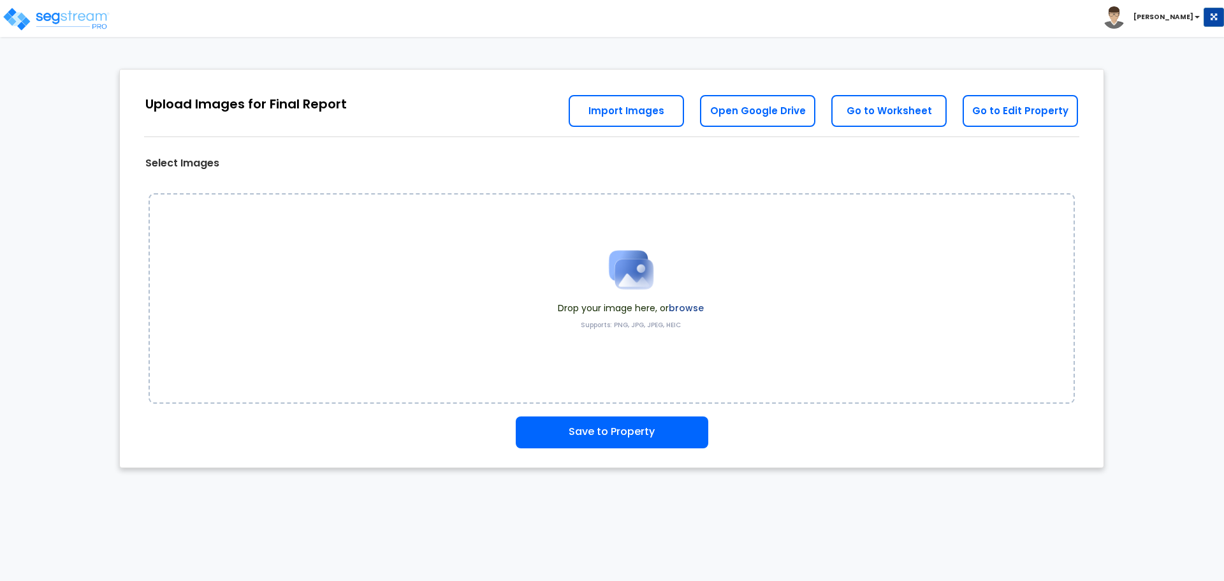
click at [703, 304] on label "browse" at bounding box center [686, 308] width 35 height 13
click at [683, 305] on label "browse" at bounding box center [686, 308] width 35 height 13
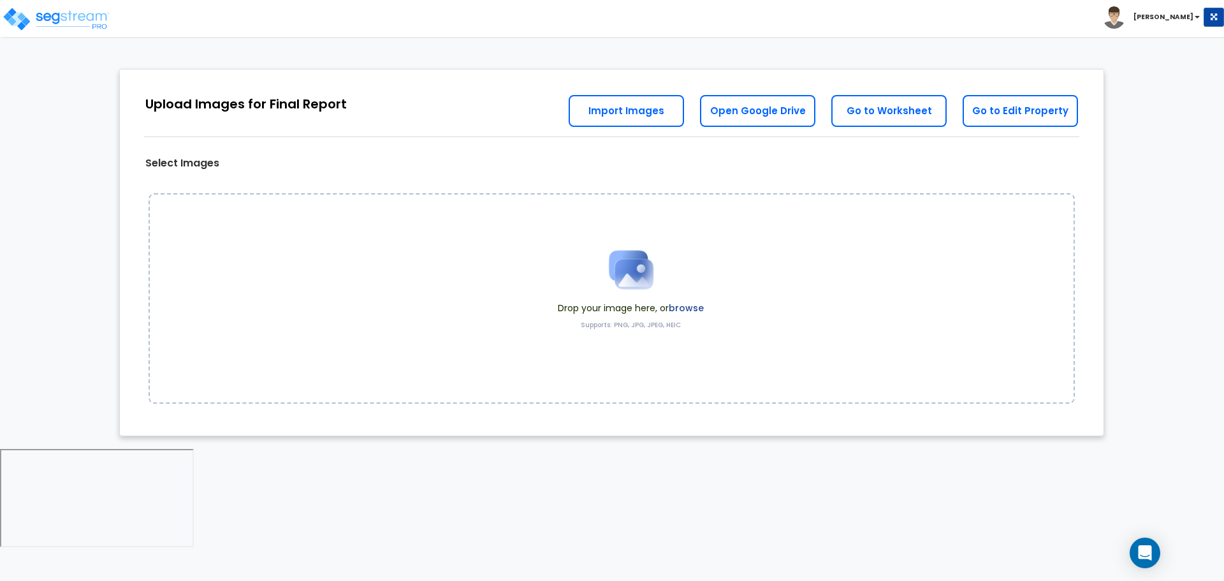
click at [694, 305] on label "browse" at bounding box center [686, 308] width 35 height 13
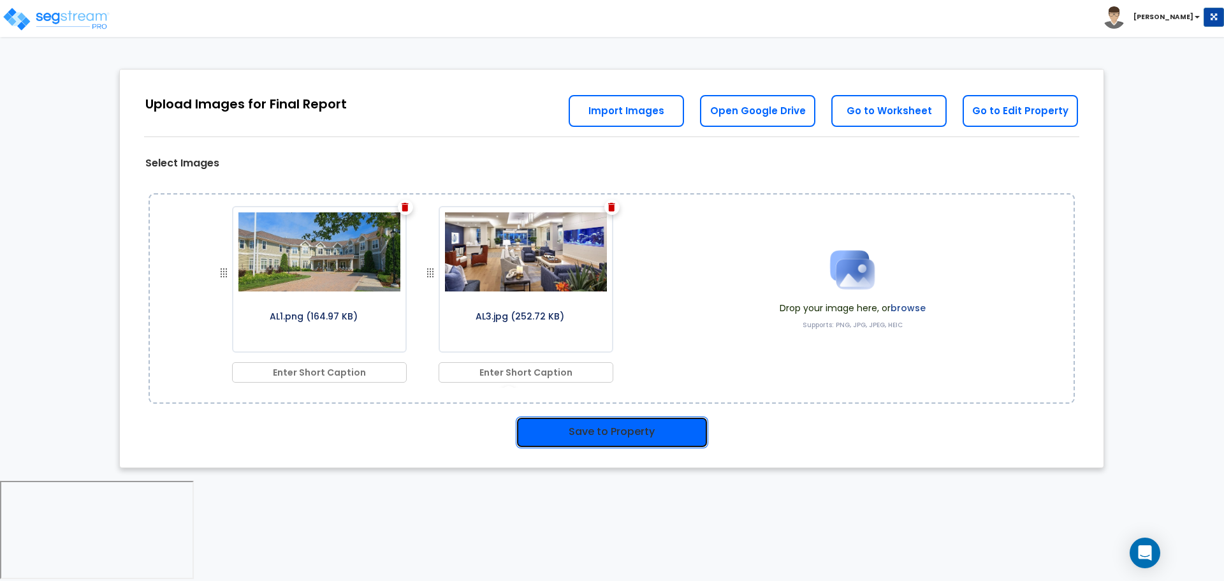
click at [607, 442] on button "Save to Property" at bounding box center [612, 432] width 193 height 32
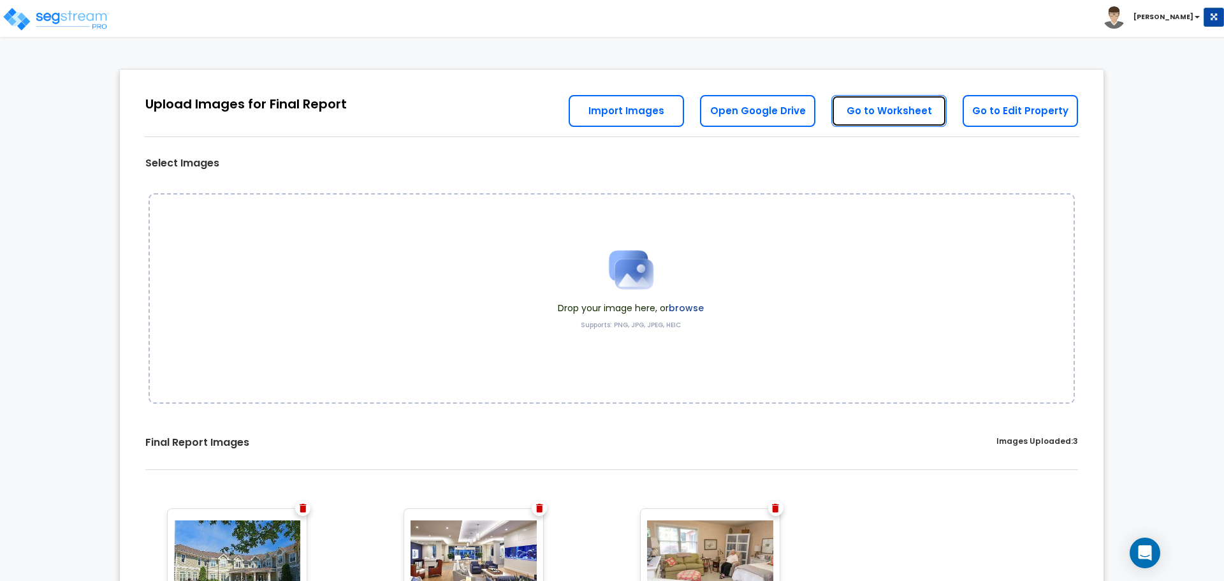
click at [875, 114] on link "Go to Worksheet" at bounding box center [888, 111] width 115 height 32
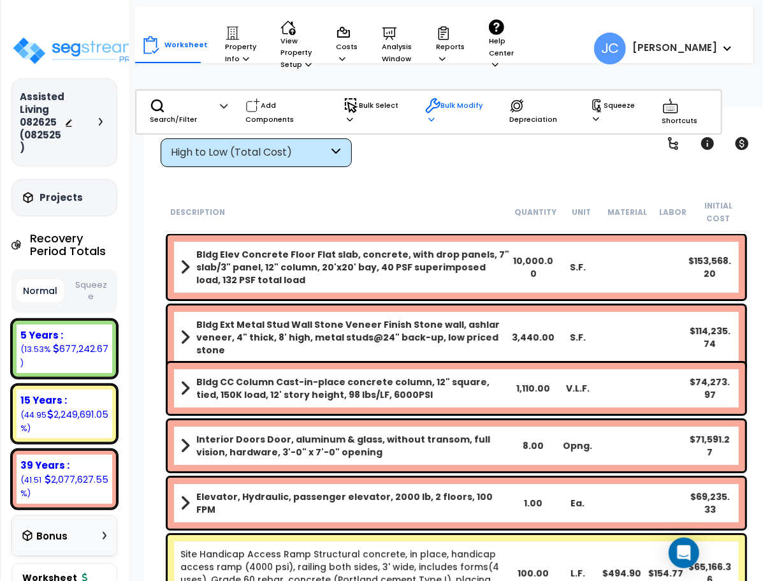
click at [433, 105] on div "Bulk Modify" at bounding box center [458, 112] width 66 height 40
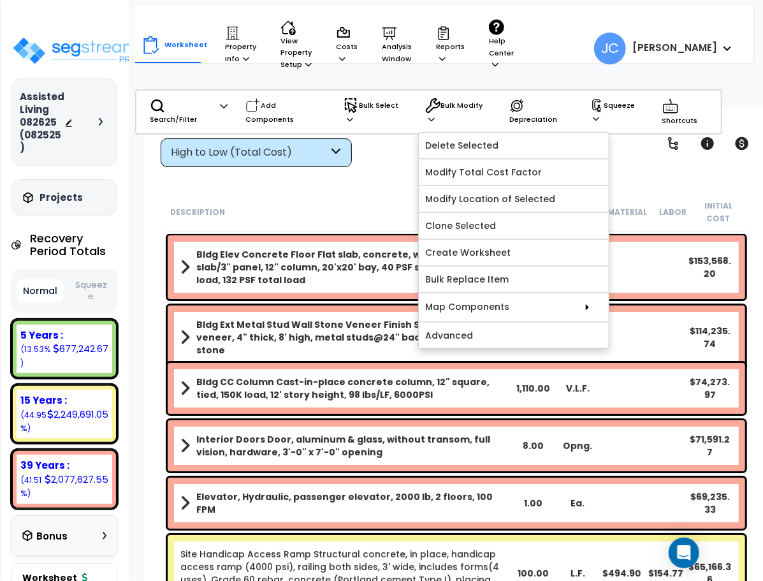
click at [419, 22] on div "Worksheet Property Info Property Setup Add Property Unit Template property Clon…" at bounding box center [318, 45] width 353 height 64
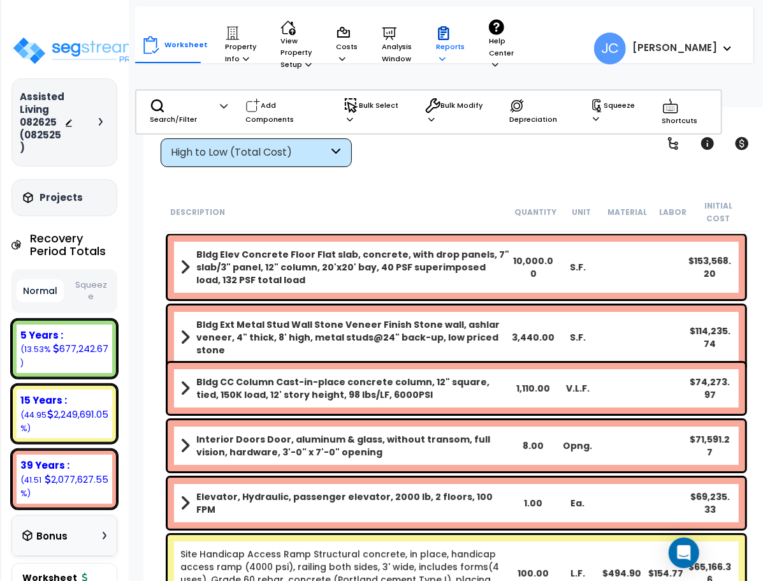
click at [440, 50] on p "Reports" at bounding box center [450, 44] width 29 height 39
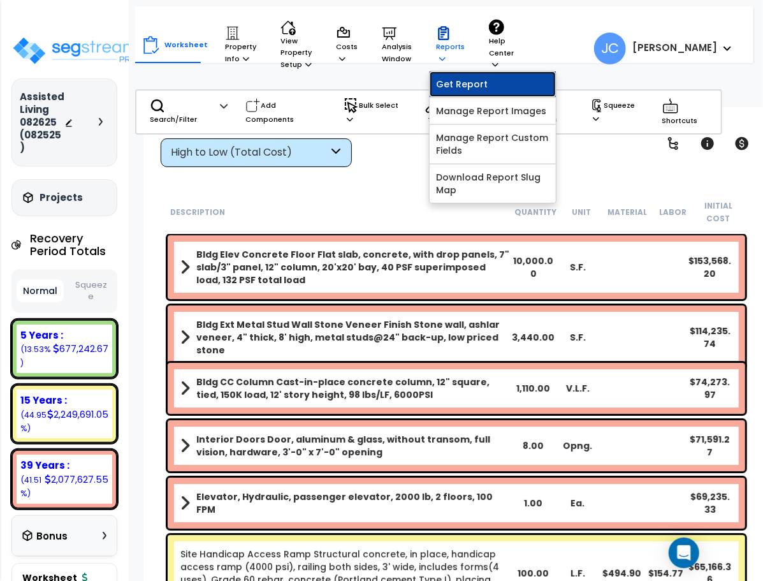
click at [453, 84] on link "Get Report" at bounding box center [493, 83] width 126 height 25
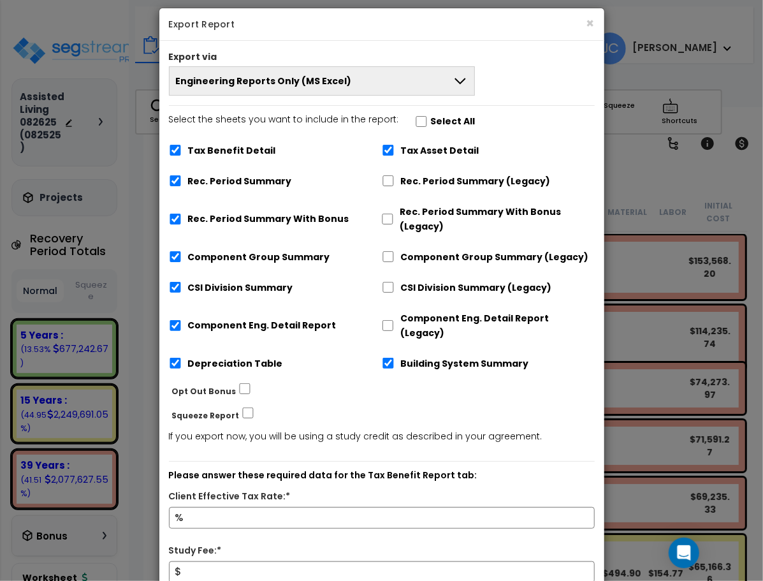
scroll to position [13, 0]
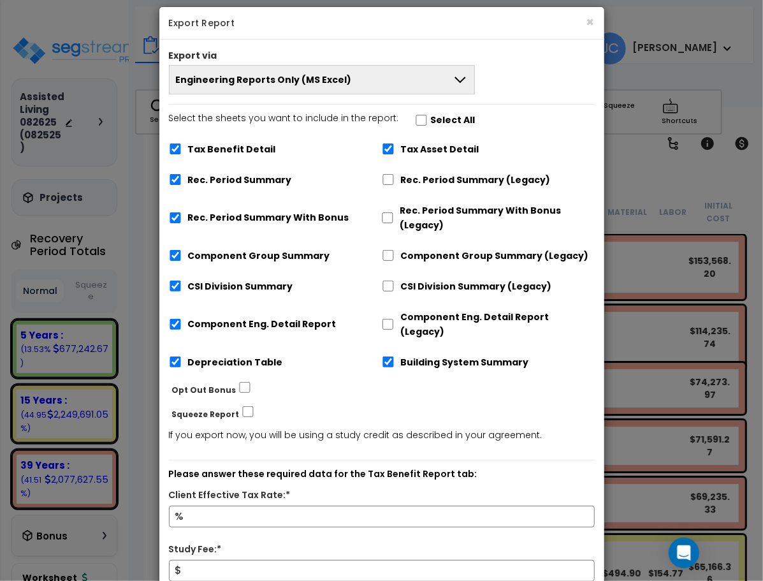
click at [411, 79] on button "Engineering Reports Only (MS Excel)" at bounding box center [322, 79] width 307 height 29
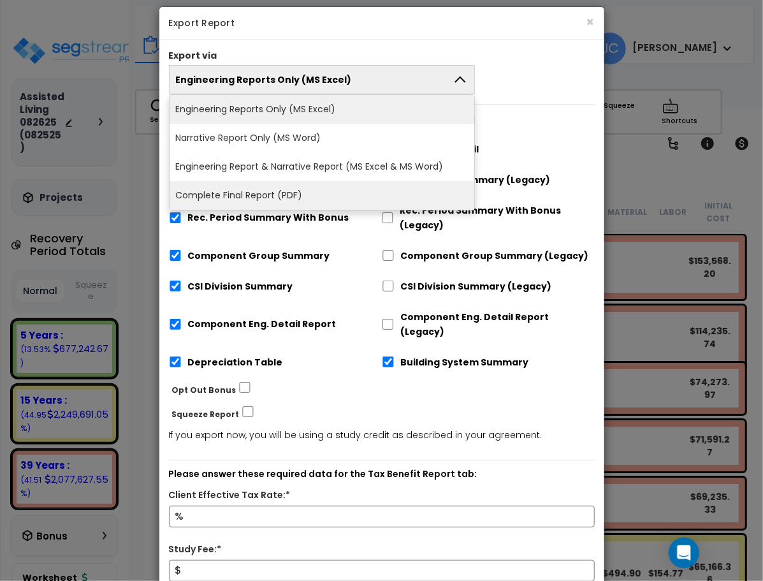
click at [364, 184] on li "Complete Final Report (PDF)" at bounding box center [322, 195] width 305 height 29
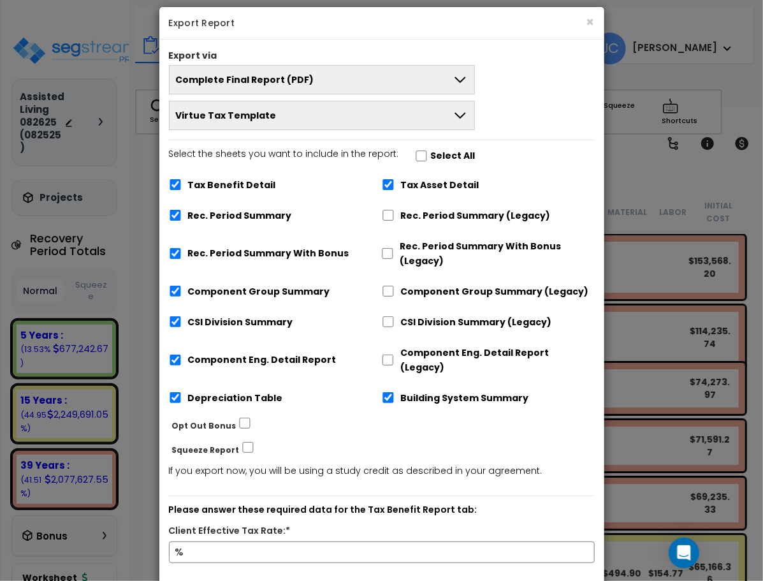
scroll to position [34, 0]
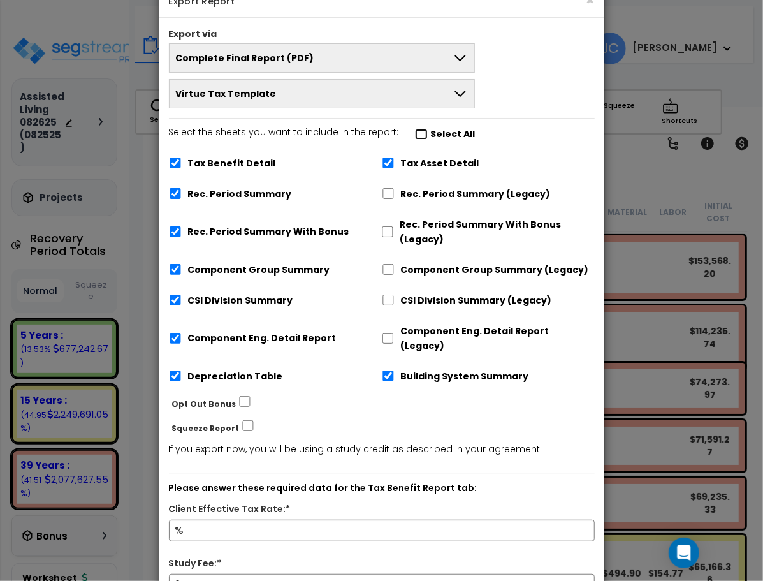
click at [415, 131] on input "Select the sheets you want to include in the report: Select All" at bounding box center [421, 134] width 13 height 11
checkbox input "true"
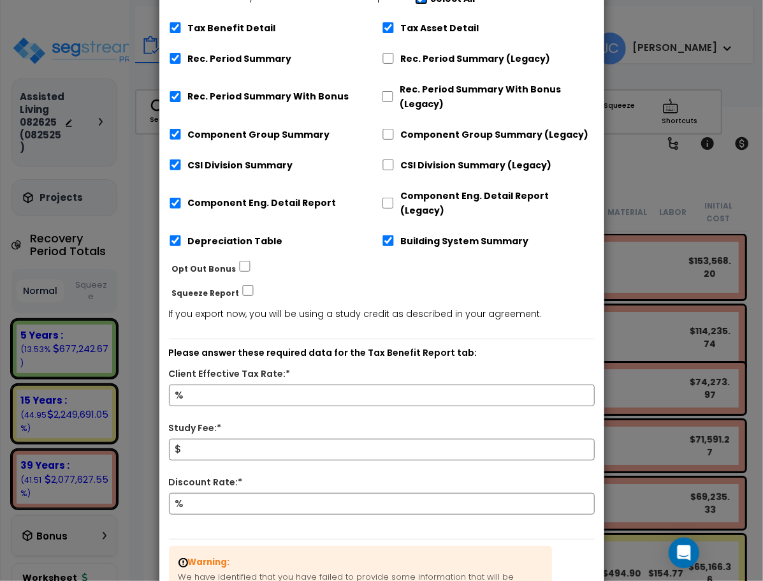
scroll to position [315, 0]
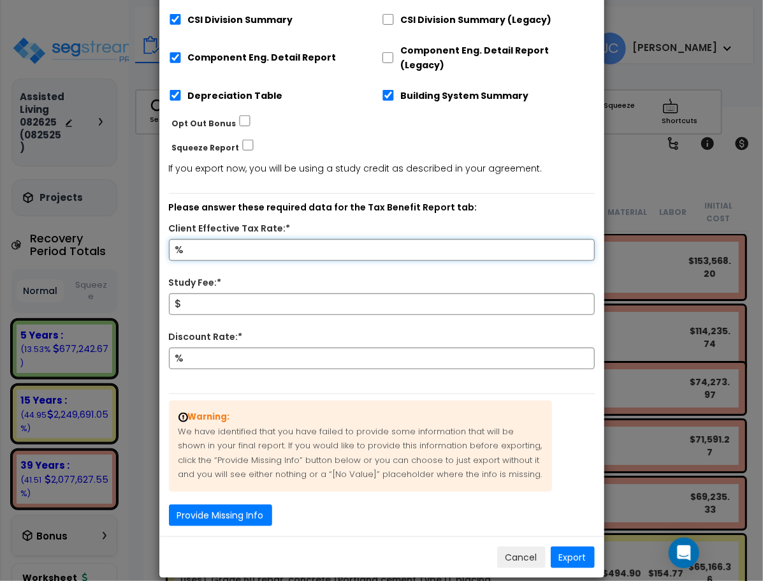
click at [238, 239] on input "Client Effective Tax Rate:*" at bounding box center [382, 250] width 426 height 22
type input "32"
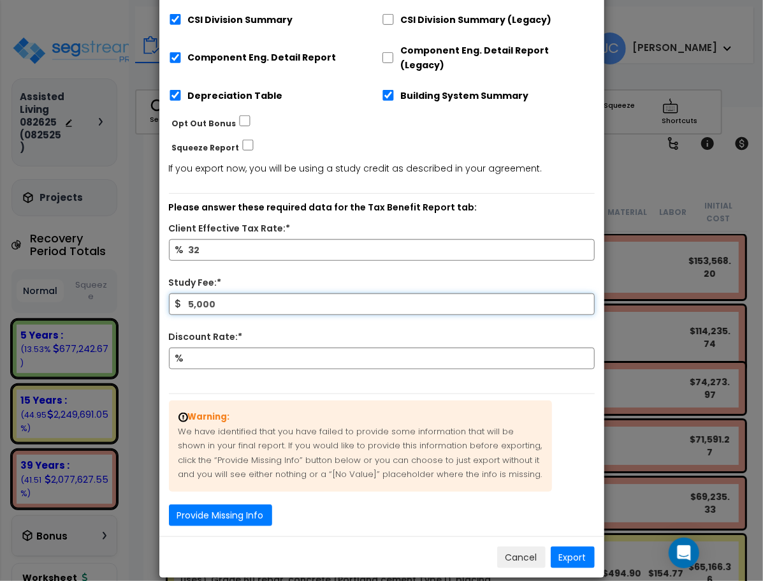
type input "5,000"
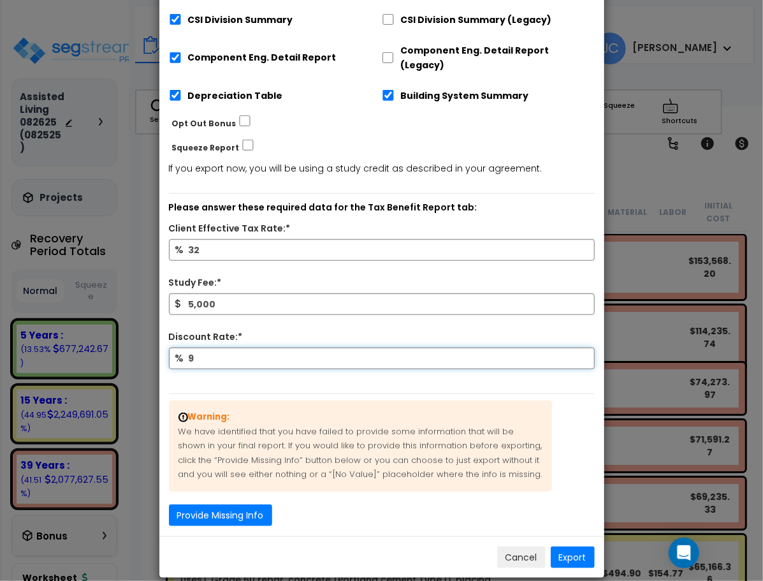
type input "9"
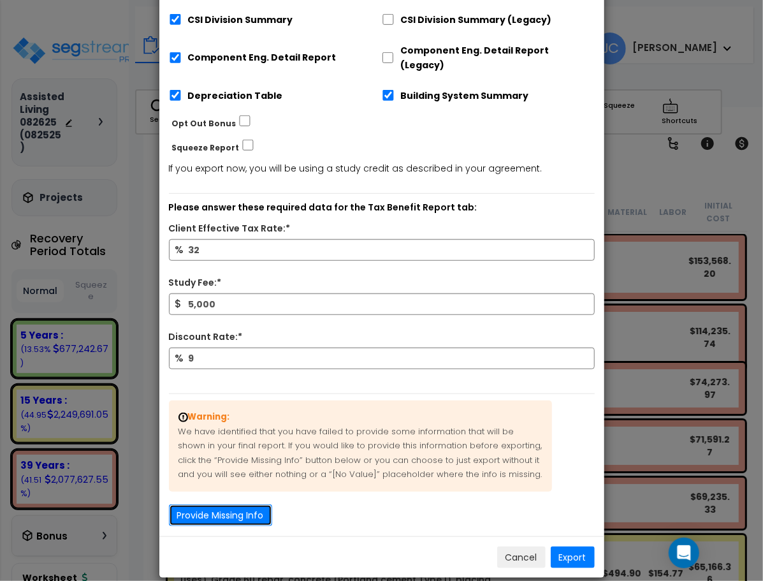
click at [242, 504] on button "Provide Missing Info" at bounding box center [220, 515] width 103 height 22
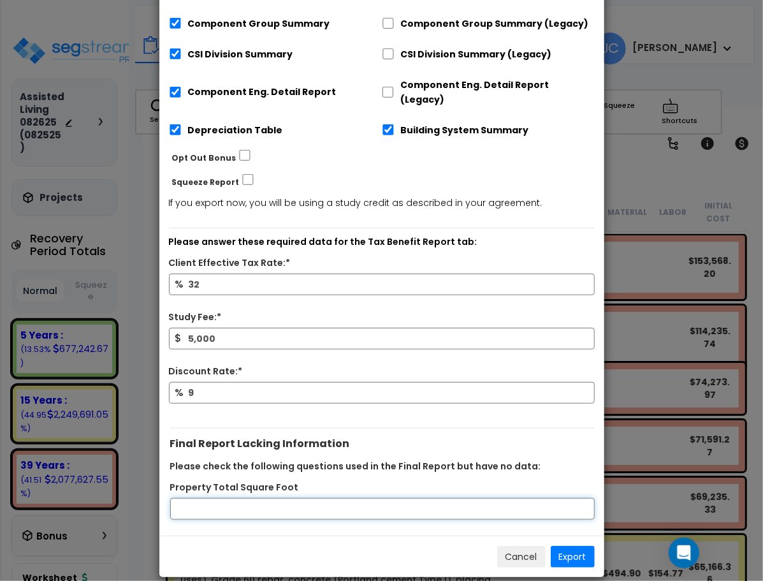
click at [242, 498] on input "Property Total Square Foot" at bounding box center [382, 509] width 425 height 22
type input "20000"
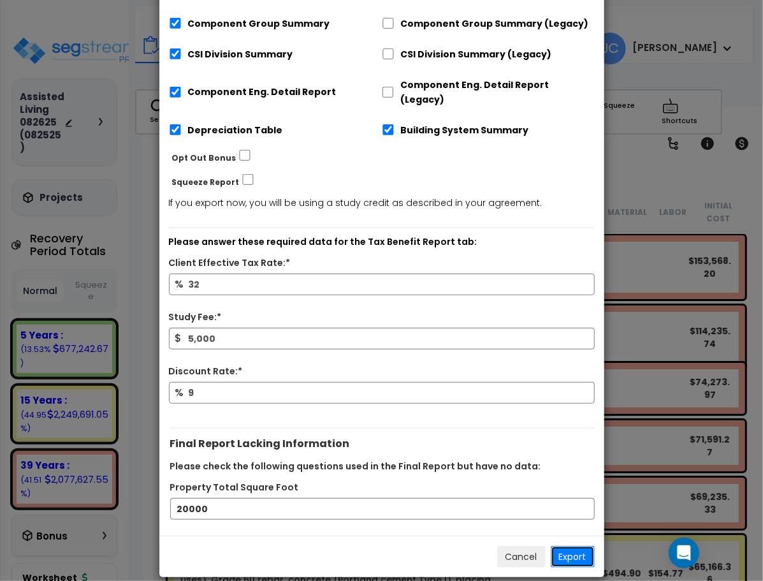
click at [573, 546] on button "Export" at bounding box center [573, 557] width 44 height 22
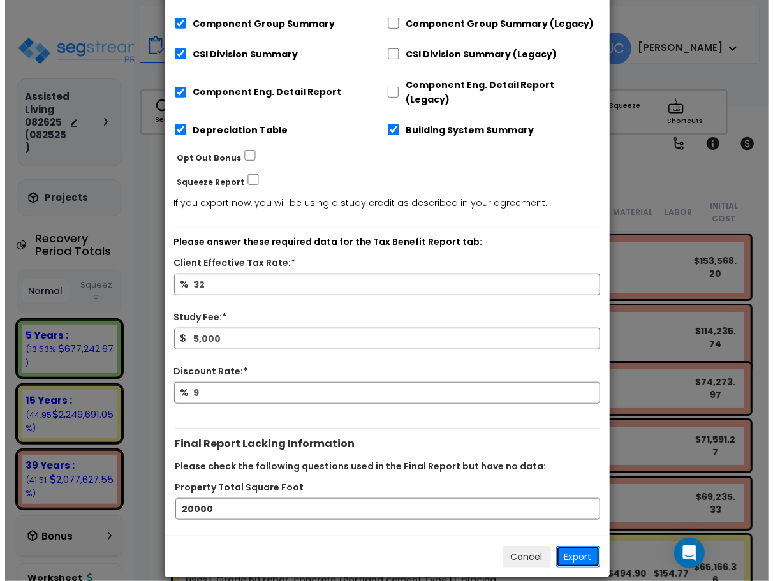
scroll to position [80, 0]
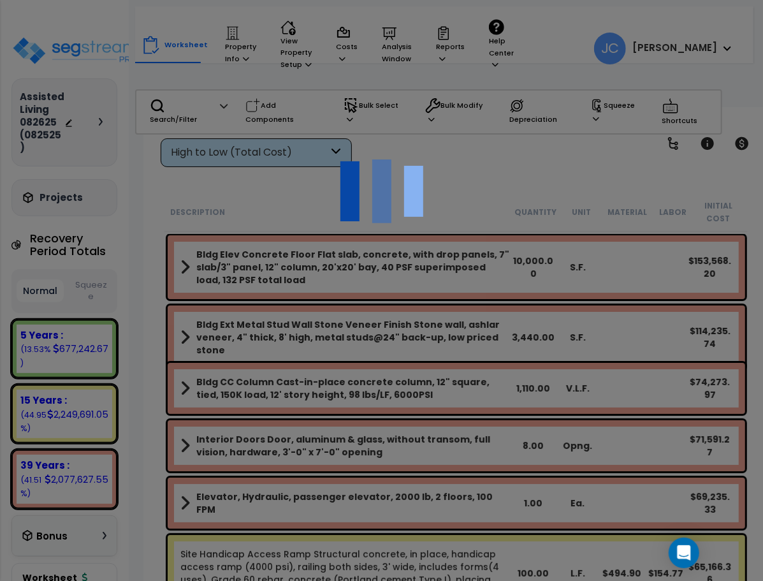
click at [0, 218] on div at bounding box center [381, 290] width 763 height 581
click at [279, 224] on div at bounding box center [381, 290] width 763 height 581
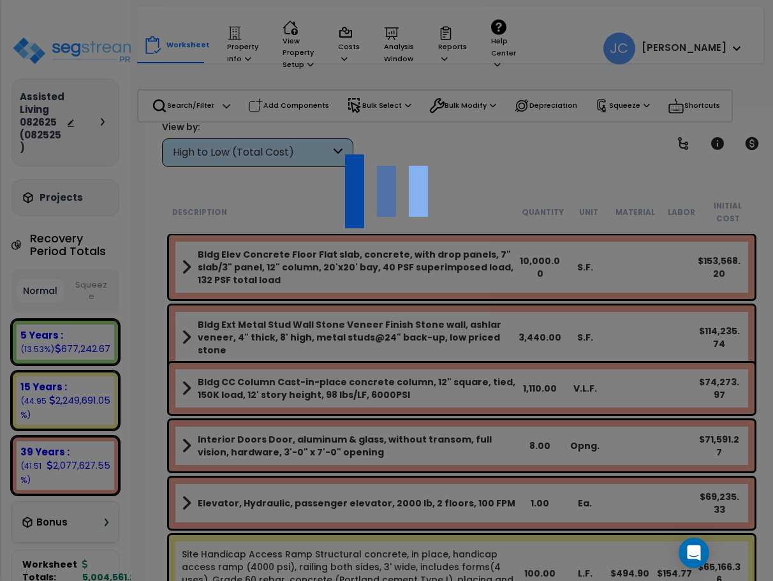
click at [8, 231] on div at bounding box center [386, 290] width 773 height 581
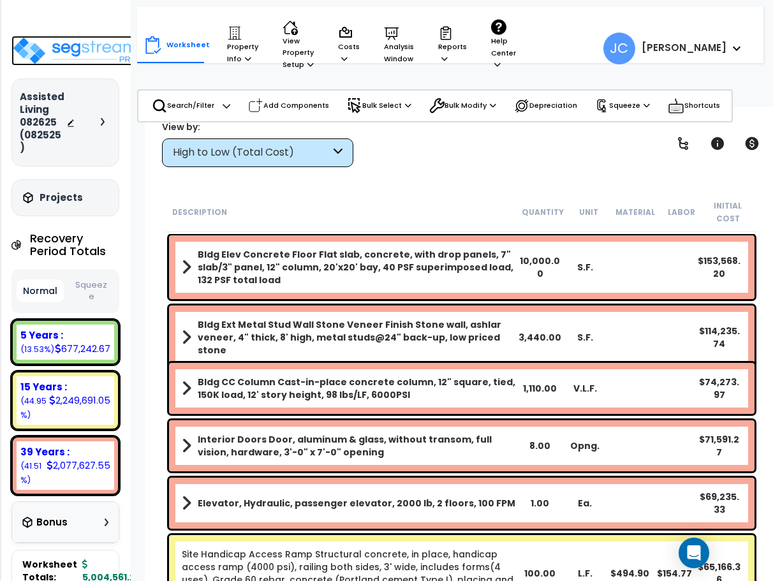
click at [81, 59] on img at bounding box center [75, 51] width 129 height 30
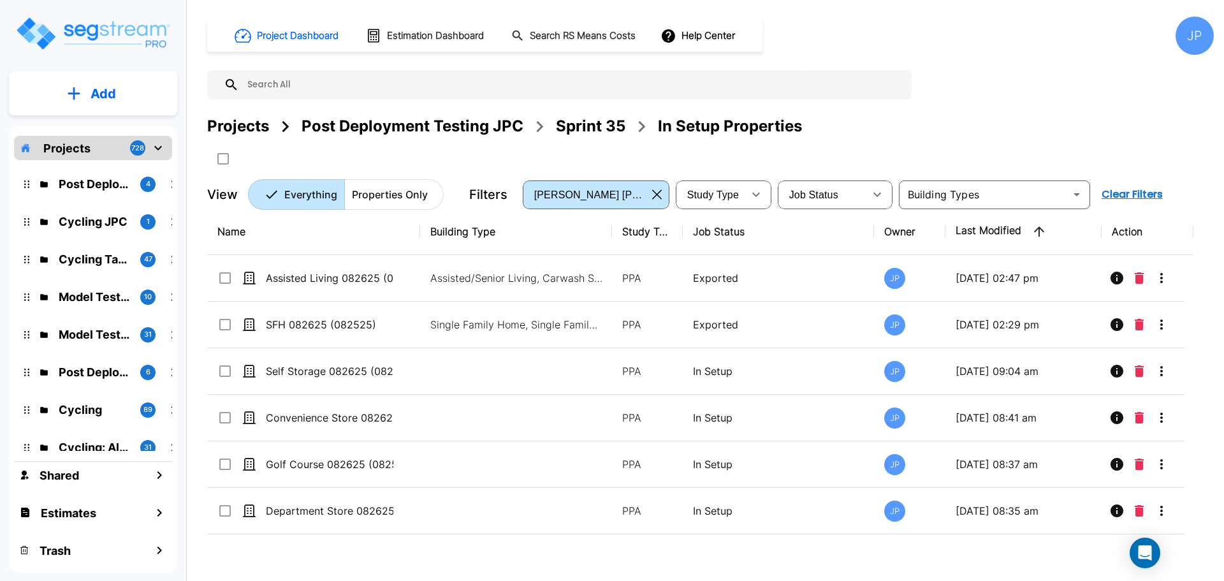
click at [235, 129] on div "Projects" at bounding box center [238, 126] width 62 height 23
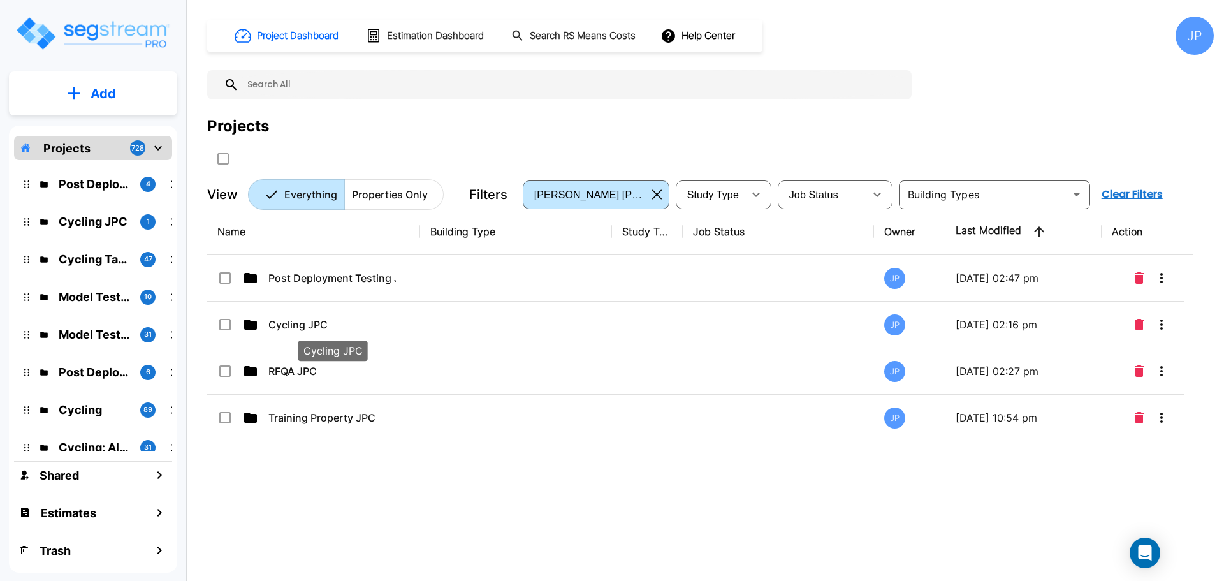
click at [326, 323] on p "Cycling JPC" at bounding box center [331, 324] width 127 height 15
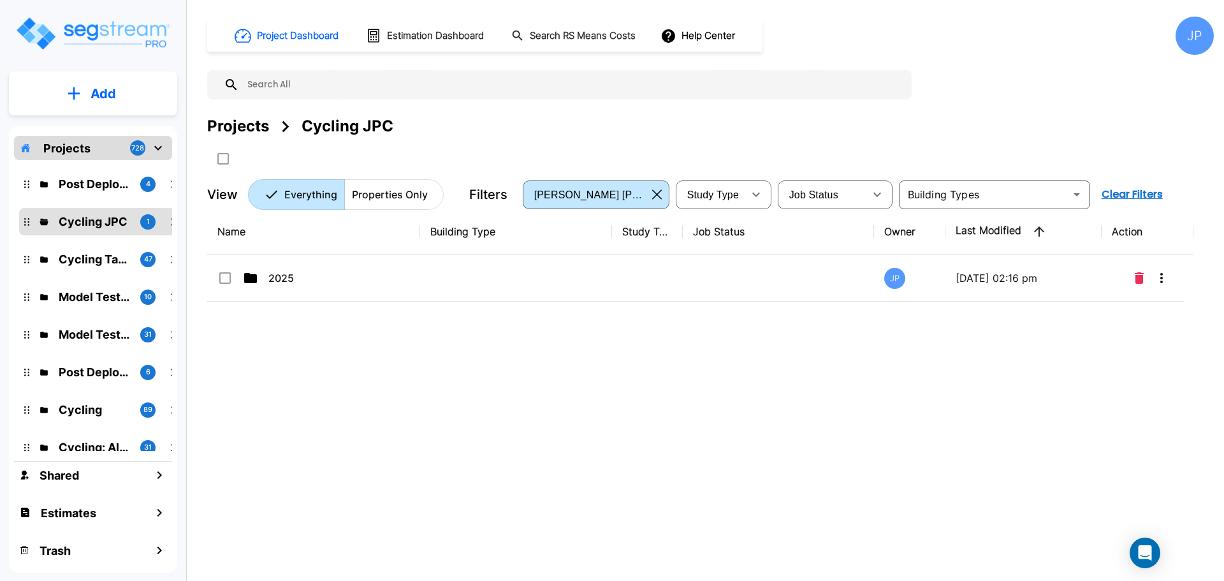
click at [583, 261] on td at bounding box center [516, 278] width 192 height 47
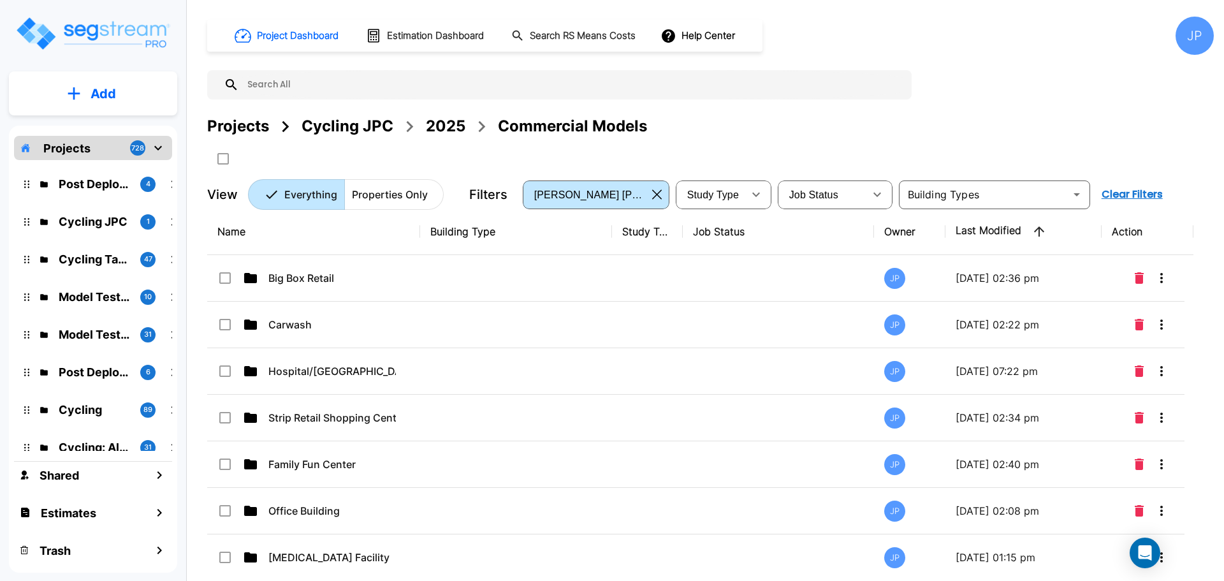
click at [563, 278] on td at bounding box center [516, 278] width 192 height 47
click at [563, 279] on td at bounding box center [516, 278] width 192 height 47
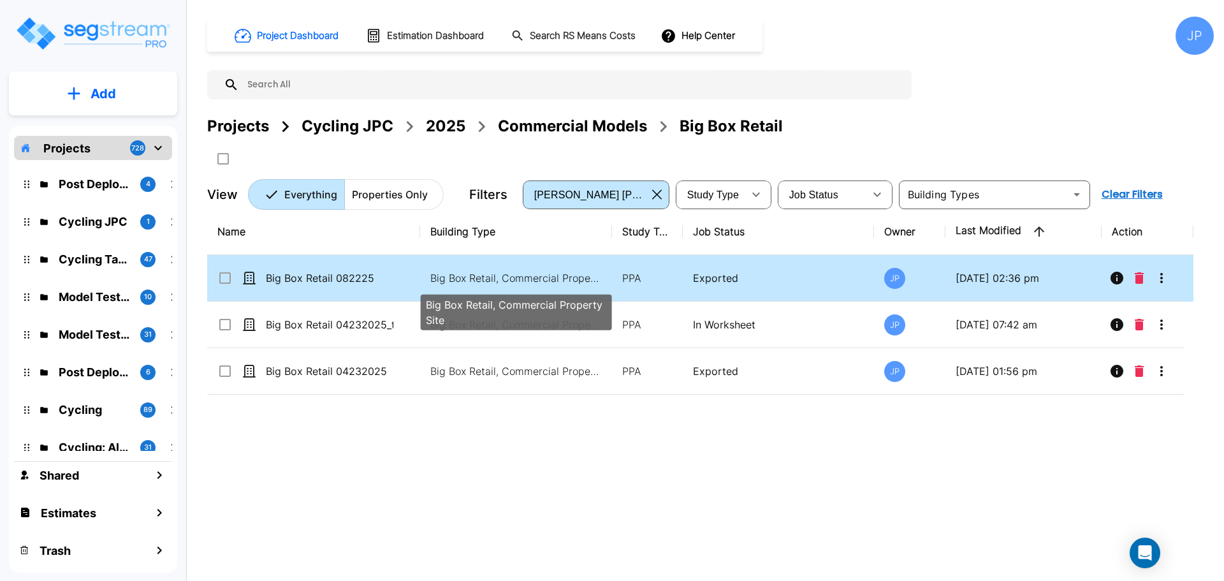
click at [567, 270] on p "Big Box Retail, Commercial Property Site" at bounding box center [516, 277] width 172 height 15
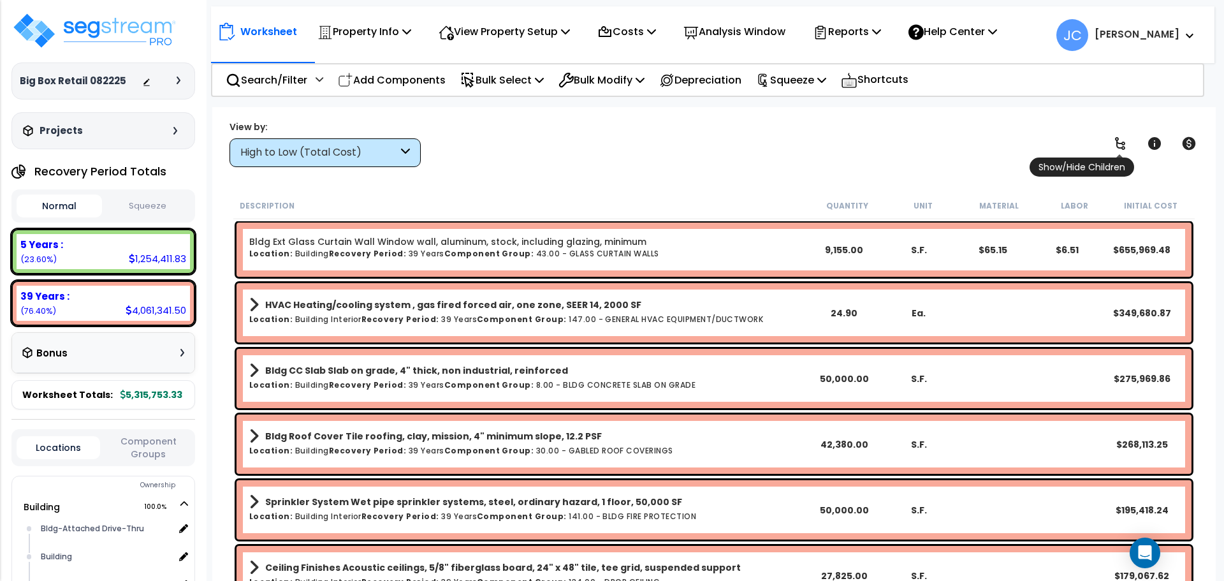
click at [1123, 138] on icon at bounding box center [1119, 143] width 15 height 15
click at [1119, 133] on link at bounding box center [1120, 143] width 28 height 28
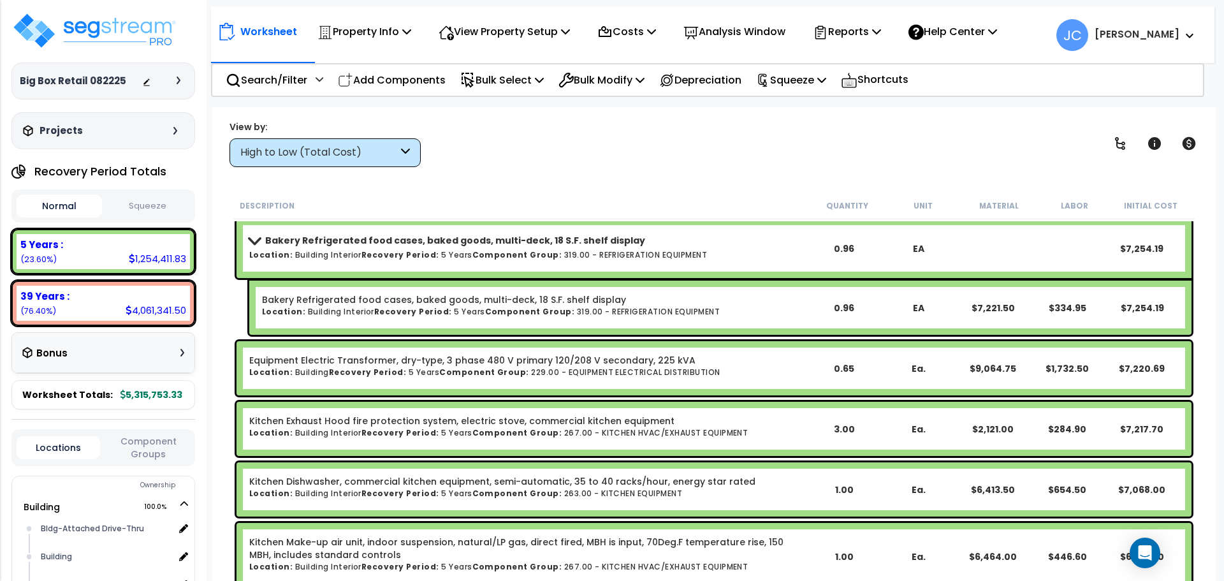
scroll to position [19569, 0]
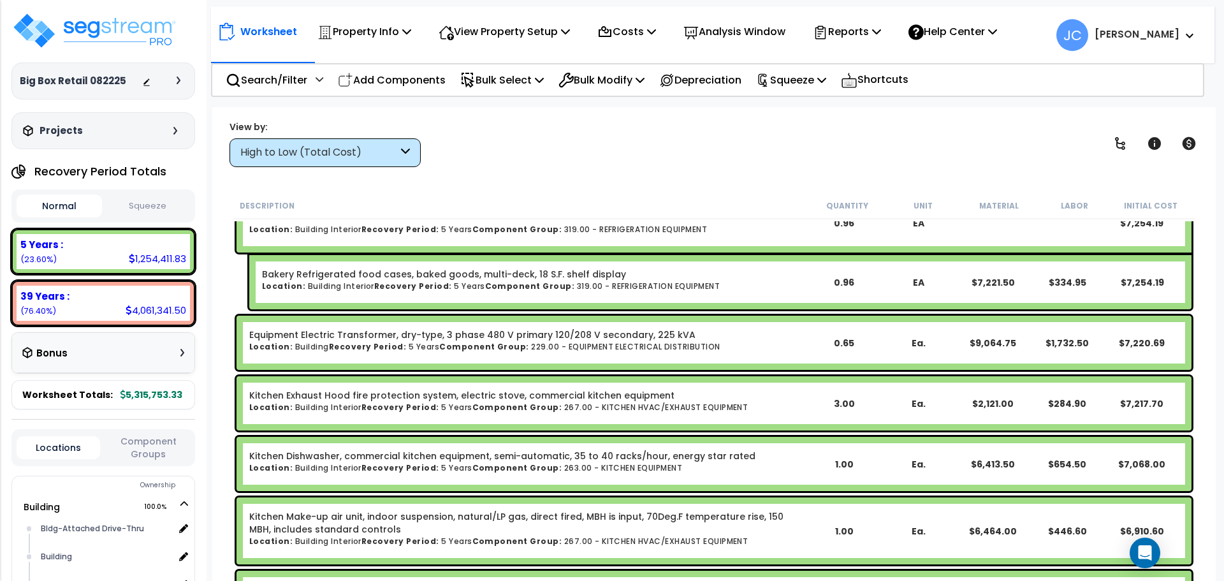
click at [1173, 40] on b "Jon Paul" at bounding box center [1137, 33] width 85 height 13
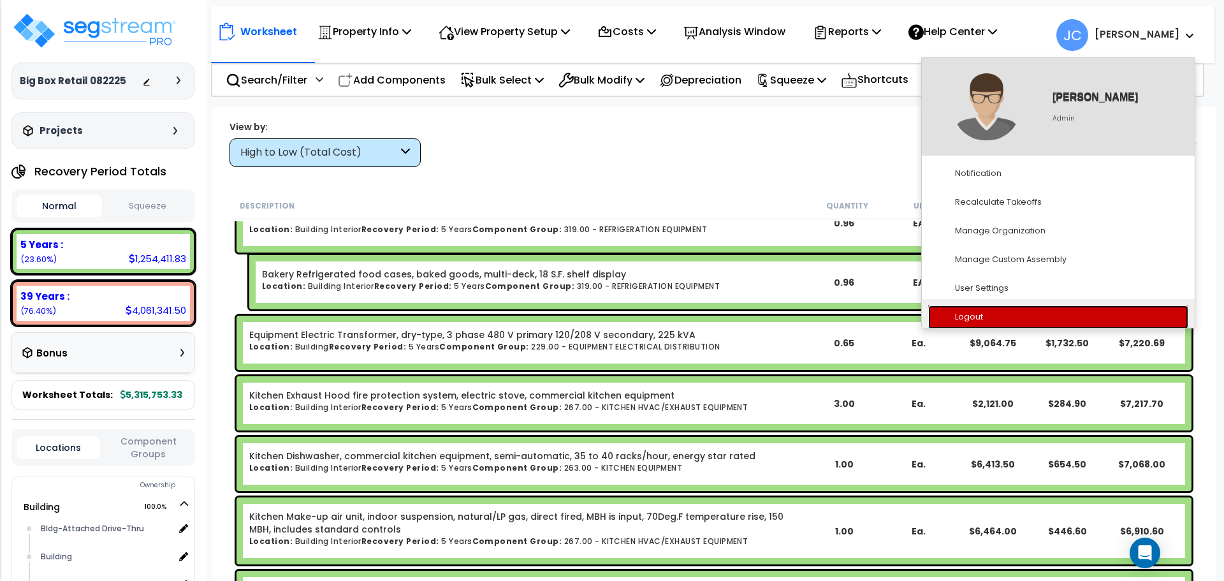
click at [1022, 314] on link "Logout" at bounding box center [1058, 317] width 260 height 24
